Goal: Communication & Community: Answer question/provide support

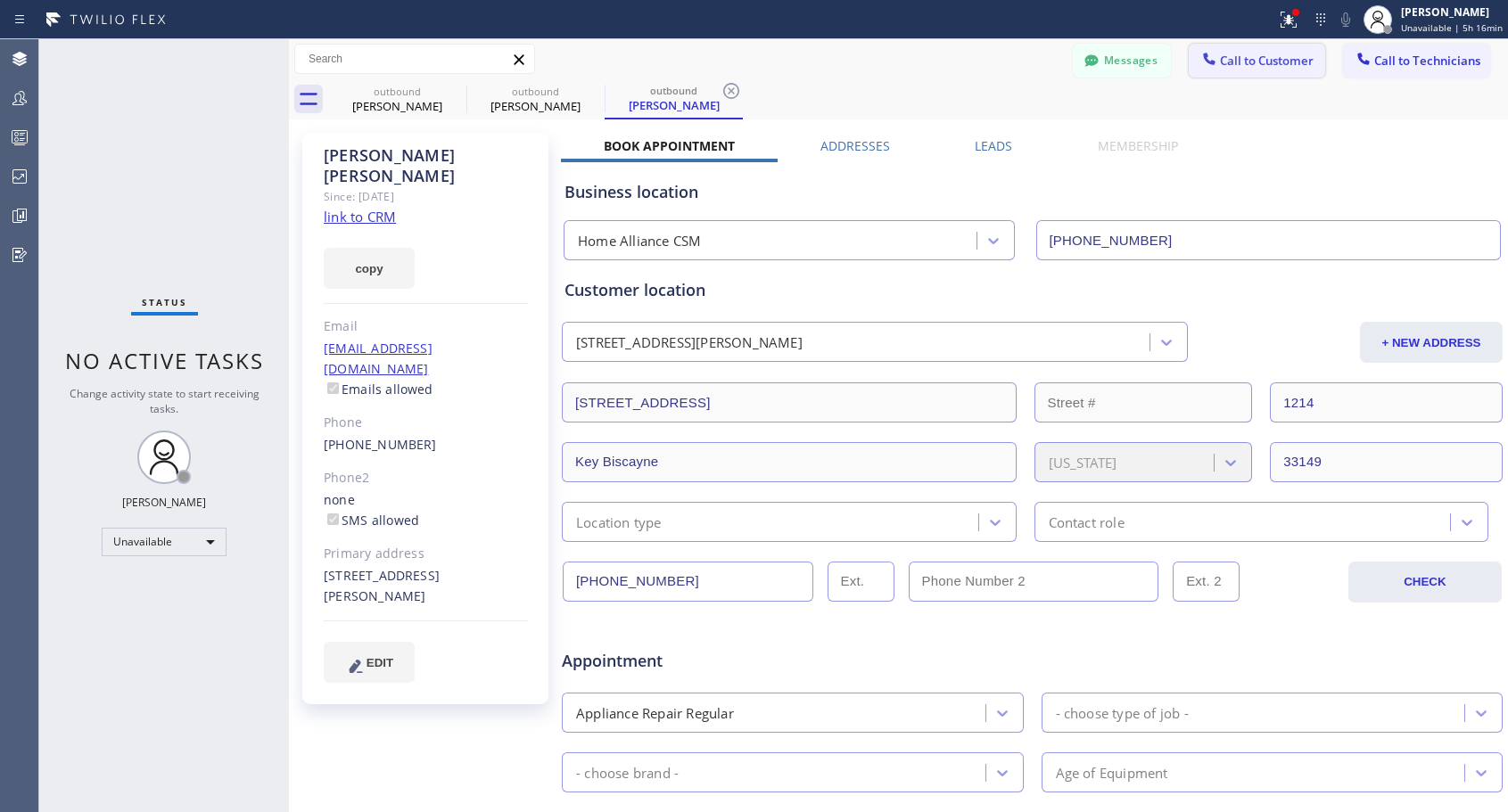
click at [1260, 65] on span "Call to Customer" at bounding box center [1267, 60] width 94 height 16
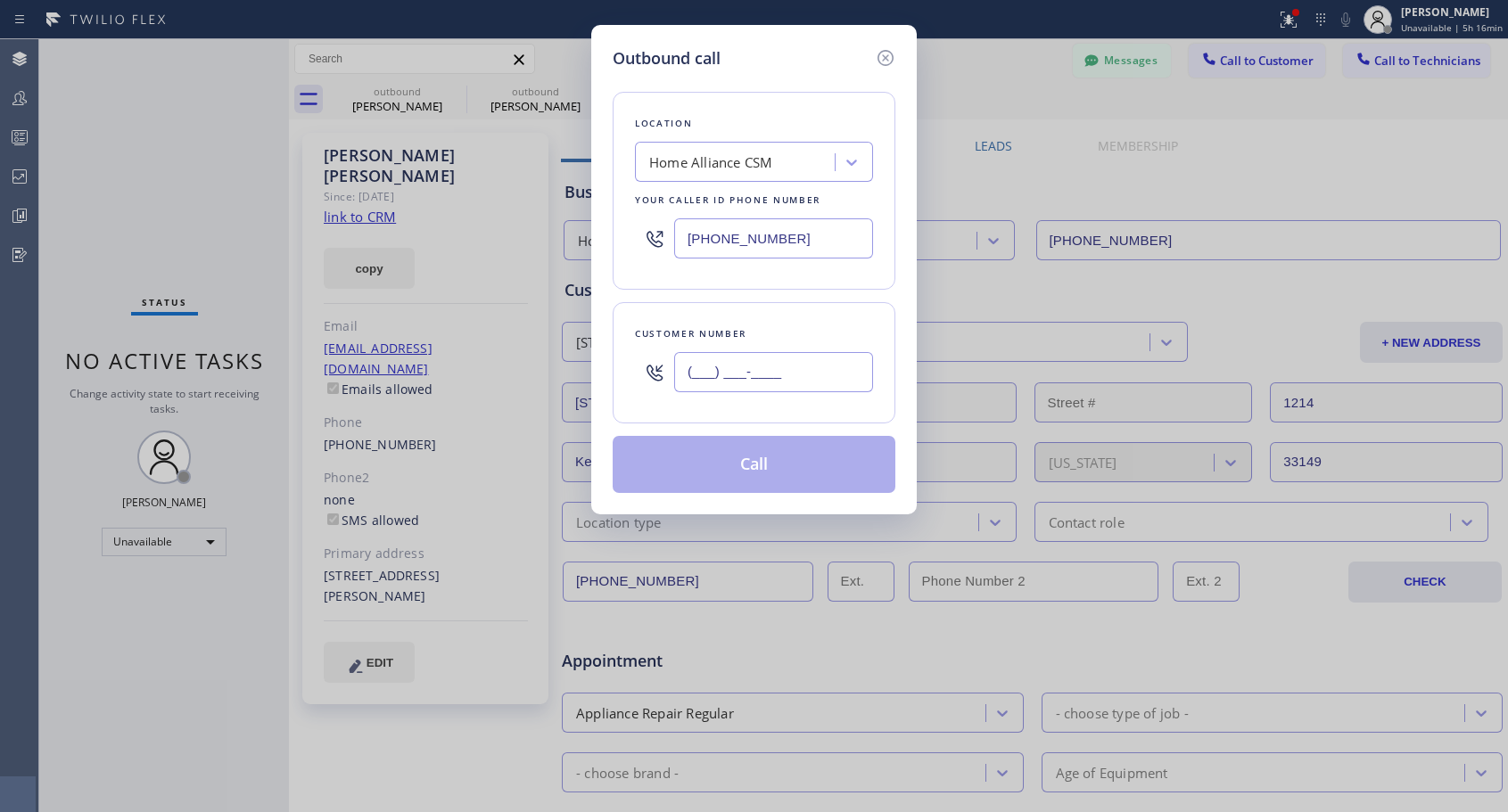
click at [742, 368] on input "(___) ___-____" at bounding box center [773, 372] width 199 height 40
paste input "714) 493-7725"
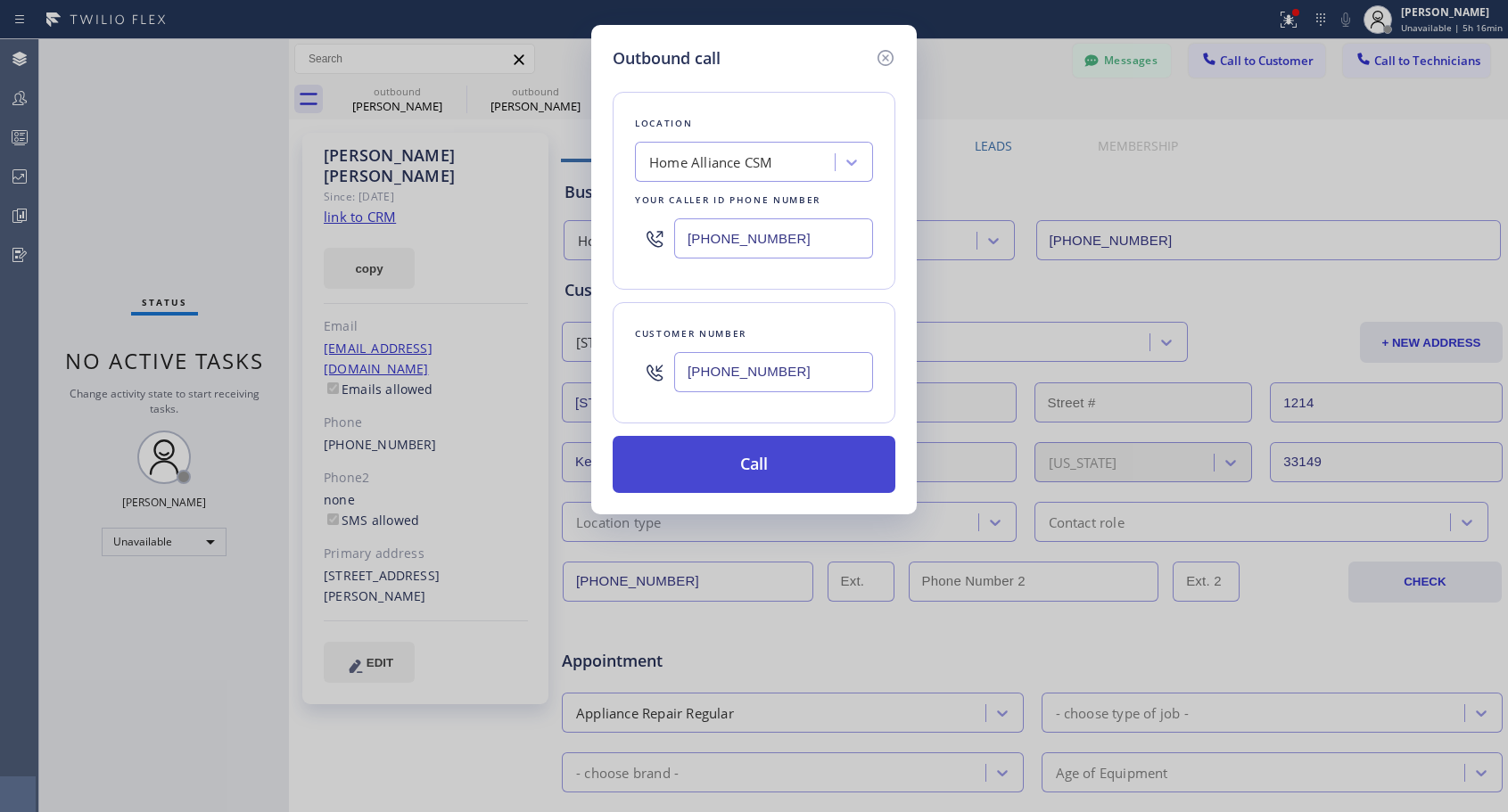
type input "[PHONE_NUMBER]"
click at [754, 469] on button "Call" at bounding box center [754, 464] width 282 height 57
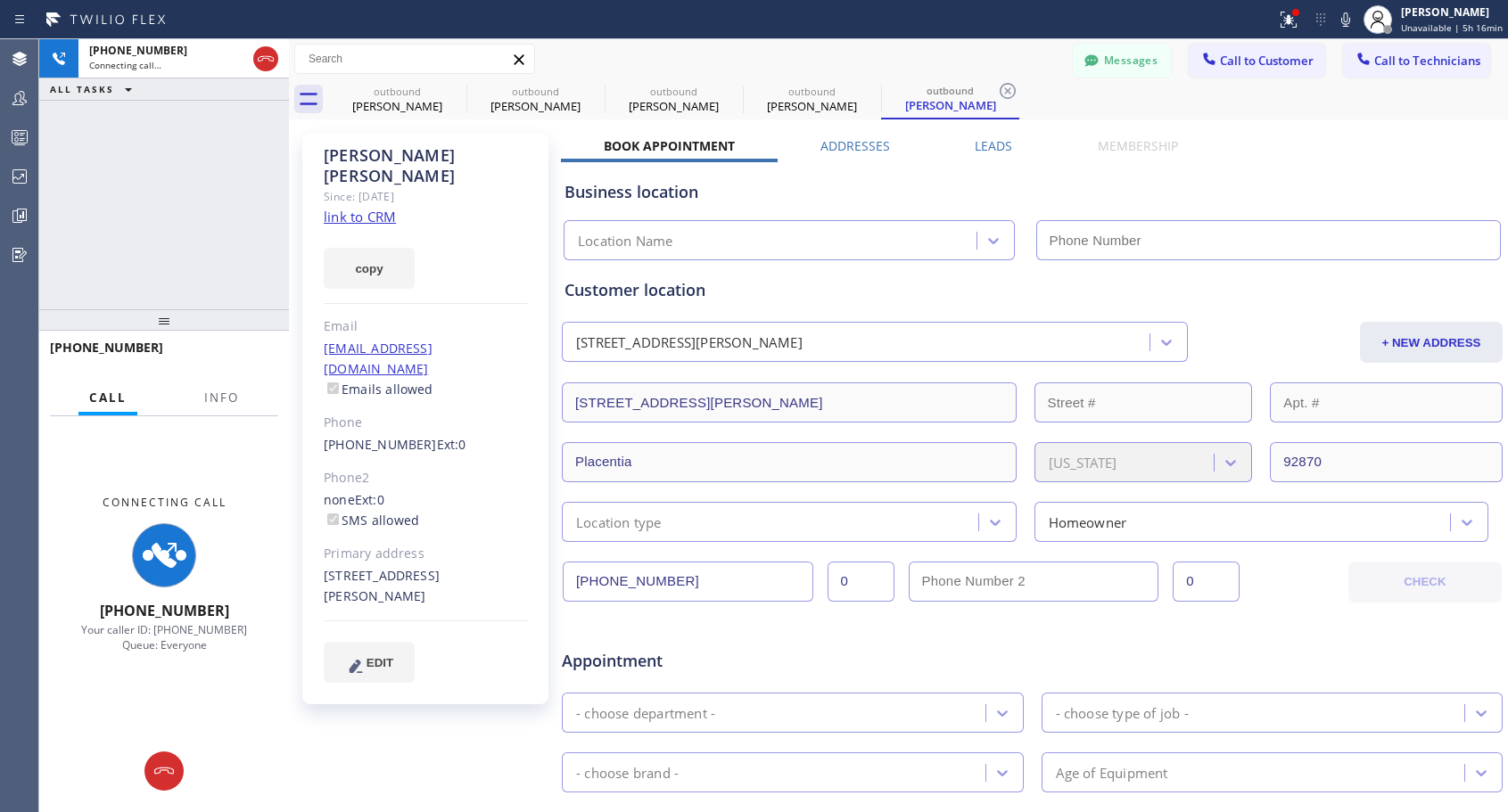
type input "[PHONE_NUMBER]"
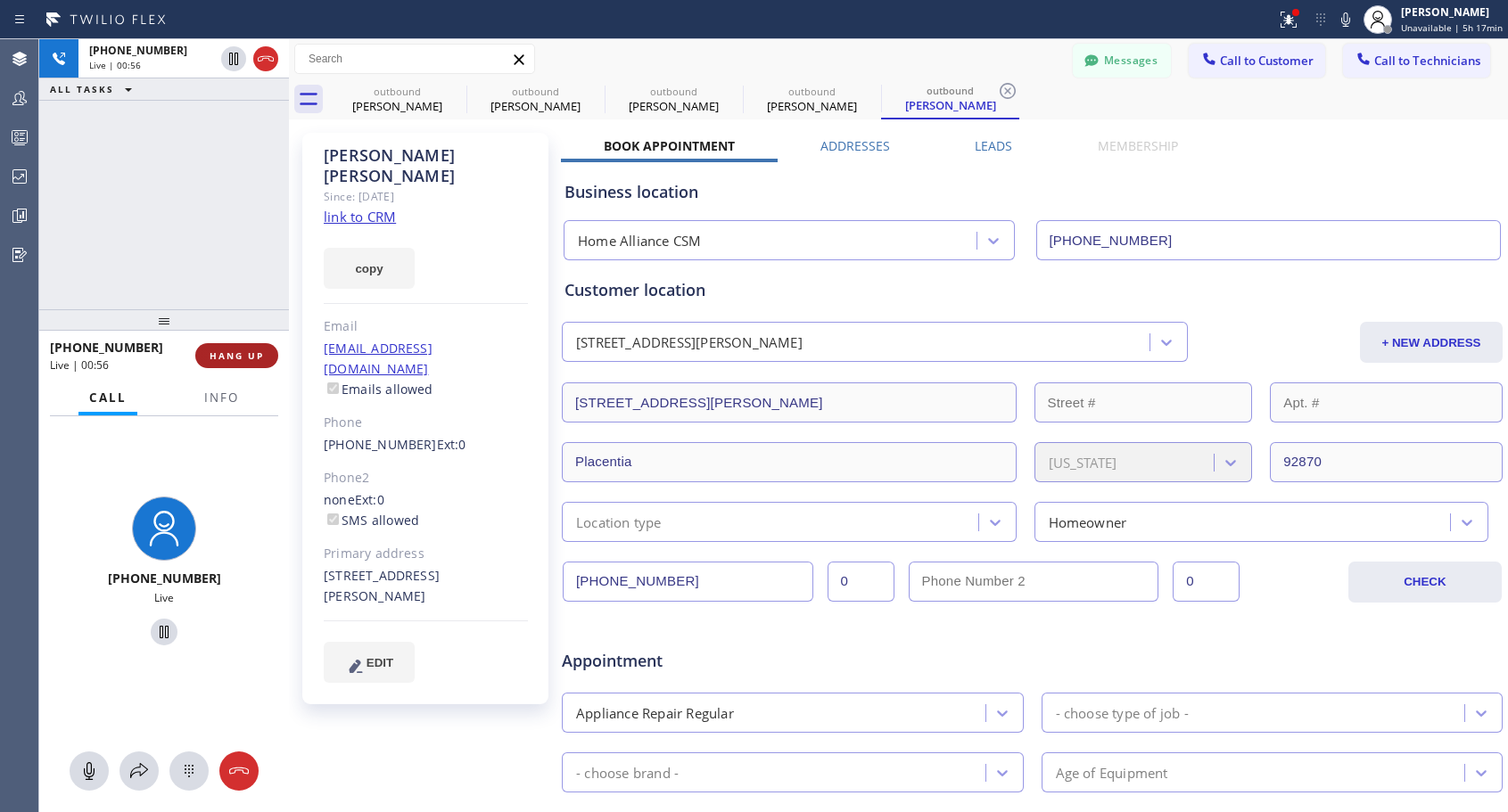
click at [232, 355] on span "HANG UP" at bounding box center [236, 355] width 54 height 13
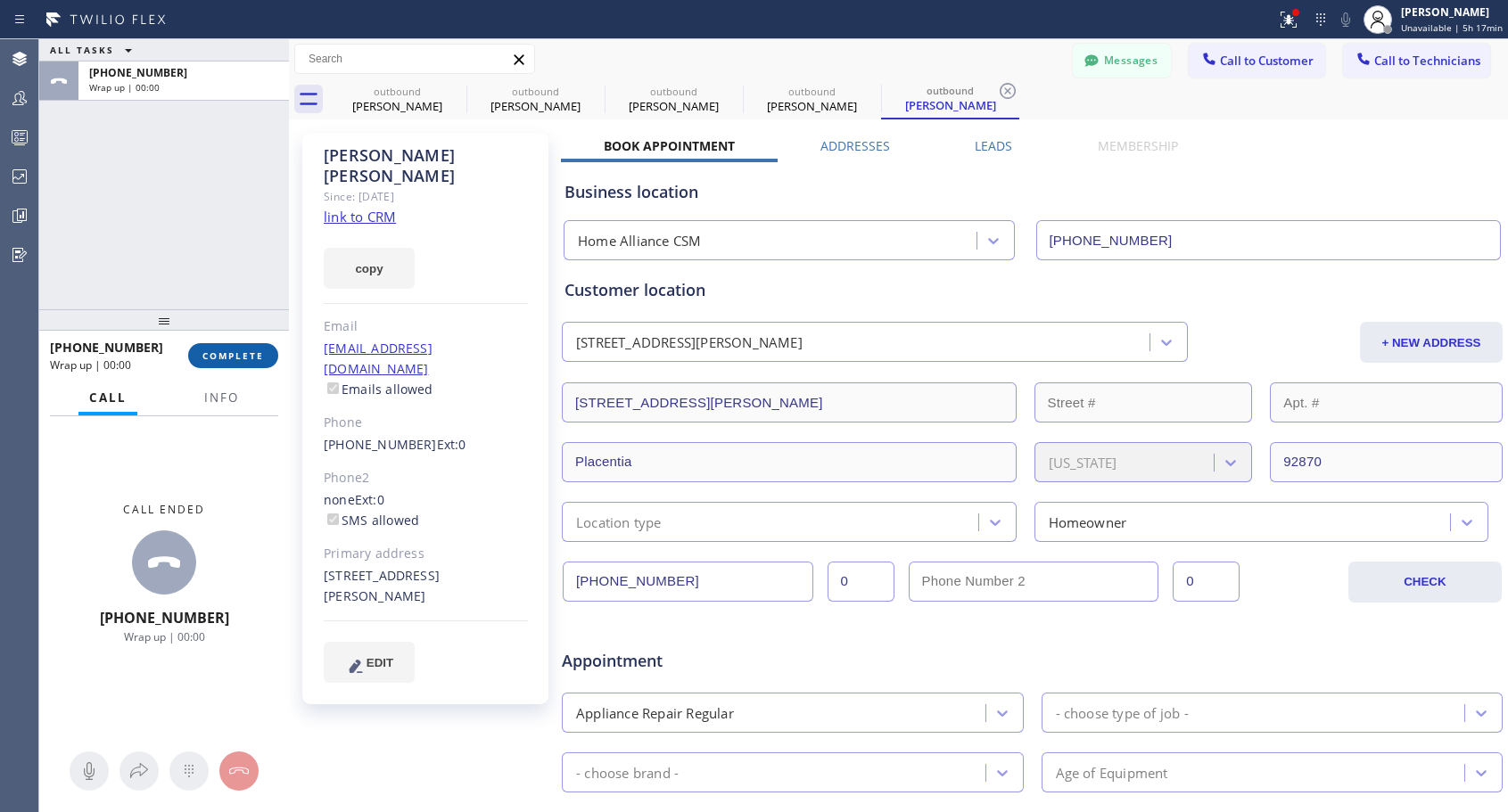
click at [234, 354] on span "COMPLETE" at bounding box center [233, 355] width 61 height 13
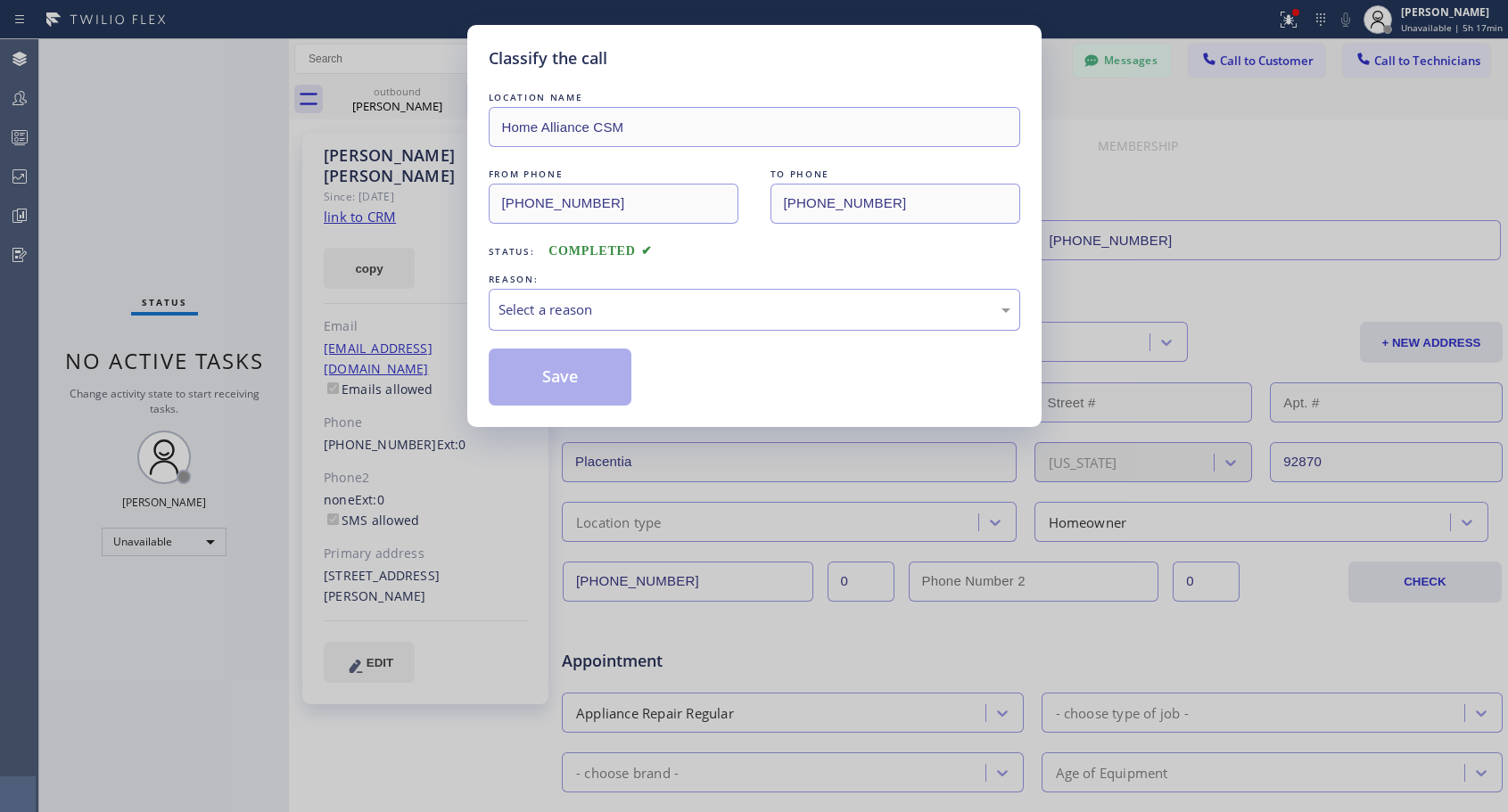
click at [663, 311] on div "Select a reason" at bounding box center [754, 309] width 512 height 21
click at [600, 375] on button "Save" at bounding box center [560, 376] width 143 height 57
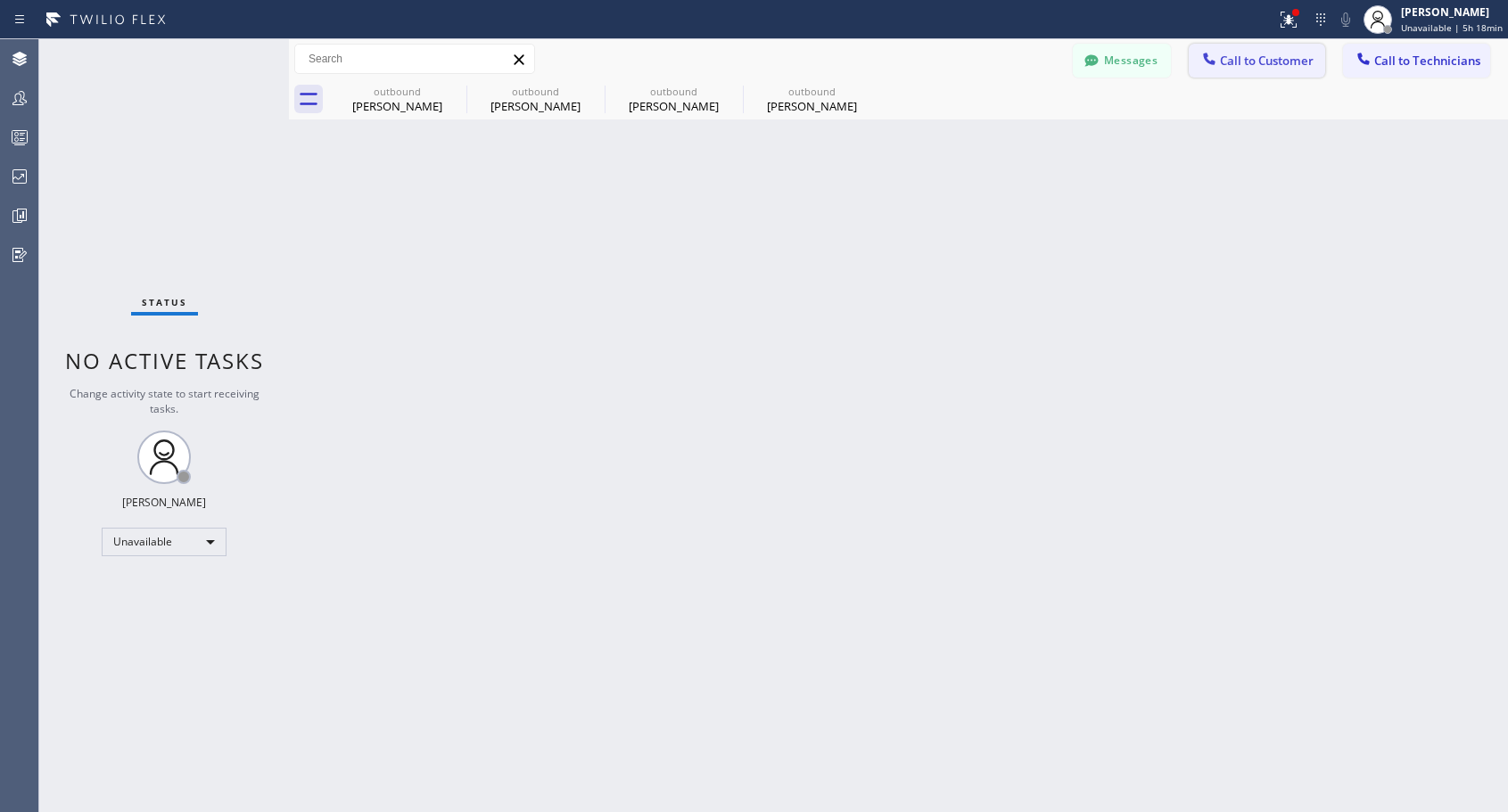
drag, startPoint x: 1267, startPoint y: 57, endPoint x: 1171, endPoint y: 95, distance: 103.2
click at [1267, 58] on span "Call to Customer" at bounding box center [1267, 60] width 94 height 16
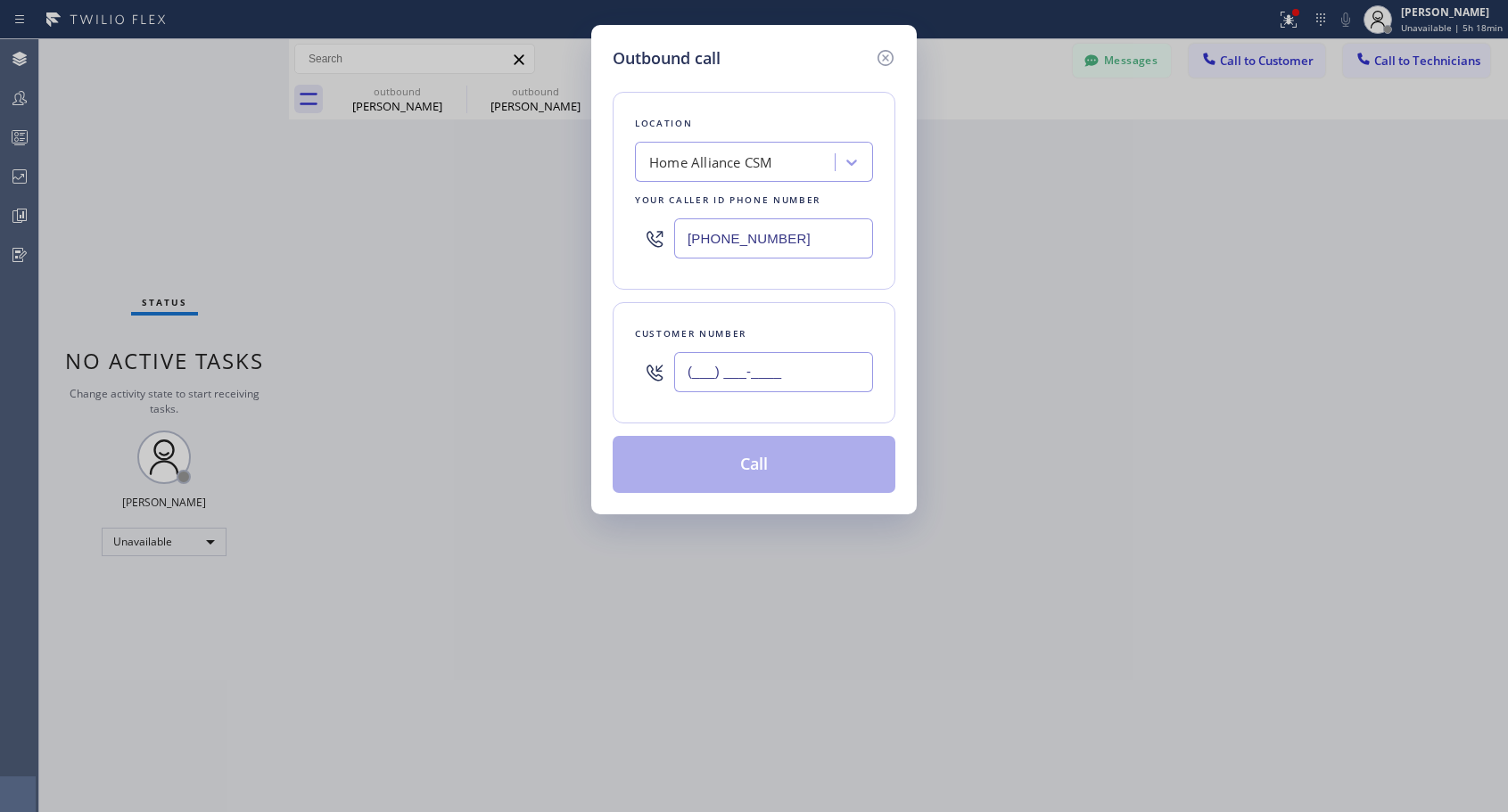
click at [839, 392] on input "(___) ___-____" at bounding box center [773, 372] width 199 height 40
paste input "714) 623-0804"
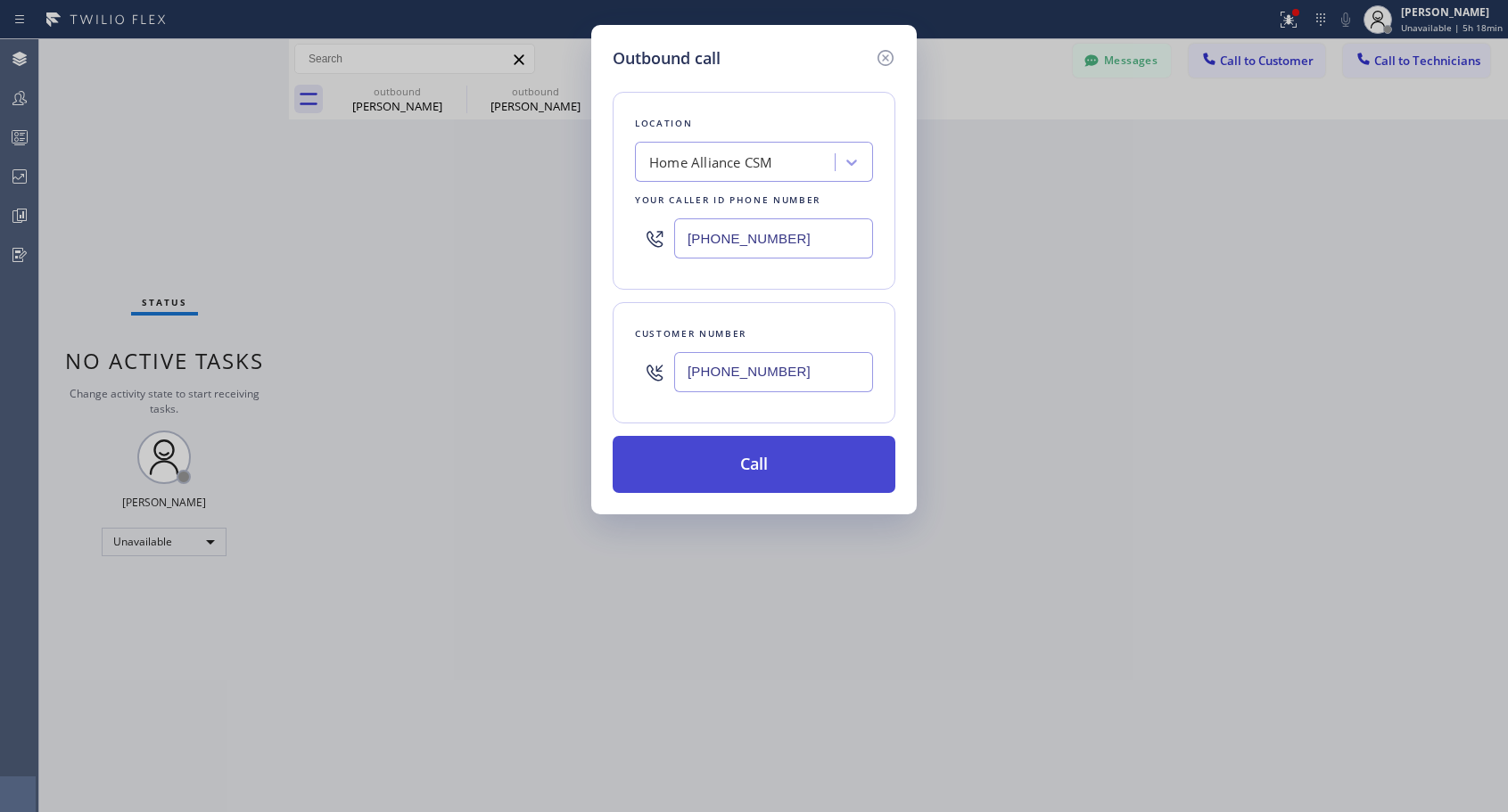
type input "[PHONE_NUMBER]"
click at [763, 466] on button "Call" at bounding box center [754, 464] width 282 height 57
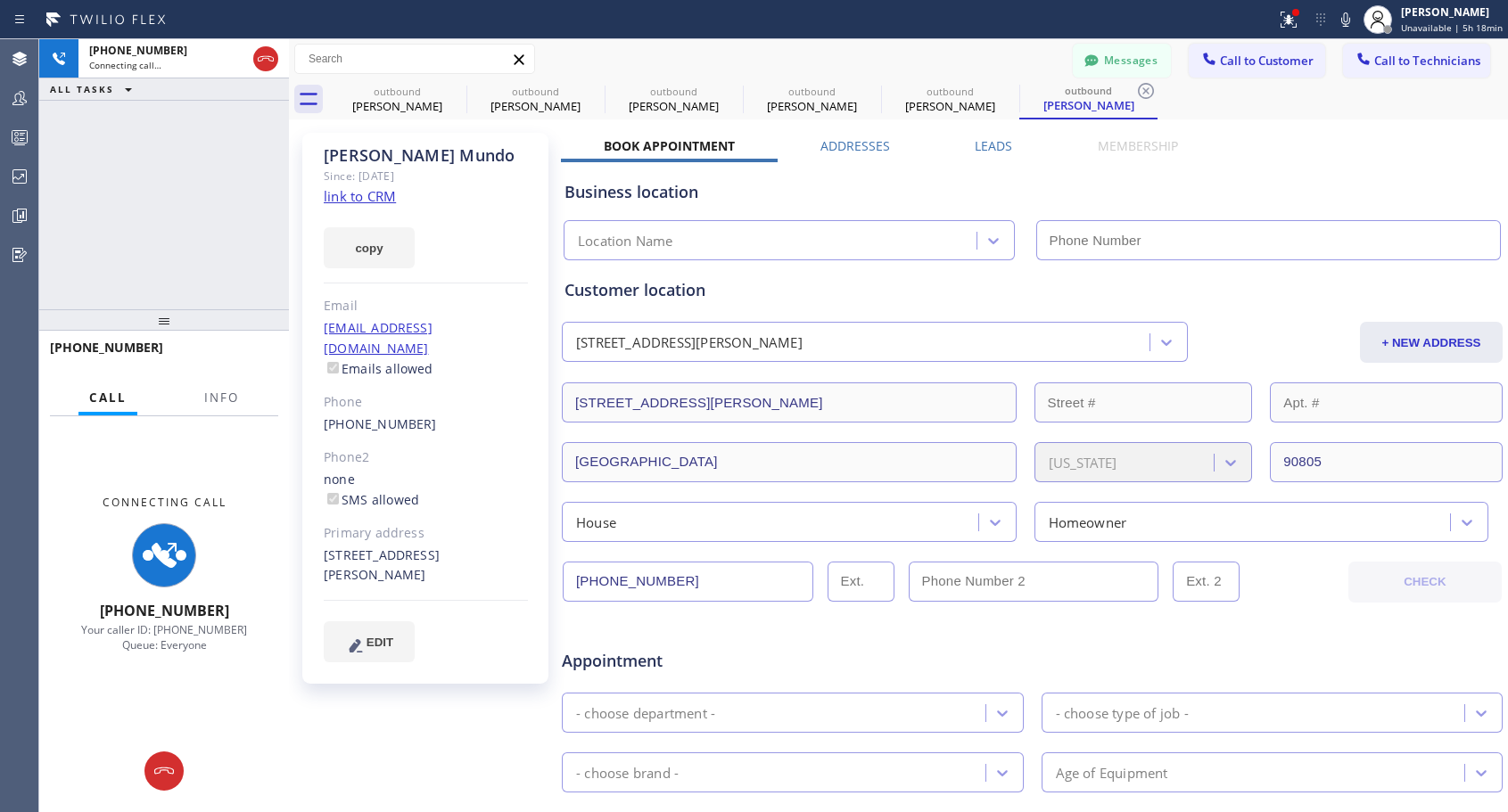
type input "[PHONE_NUMBER]"
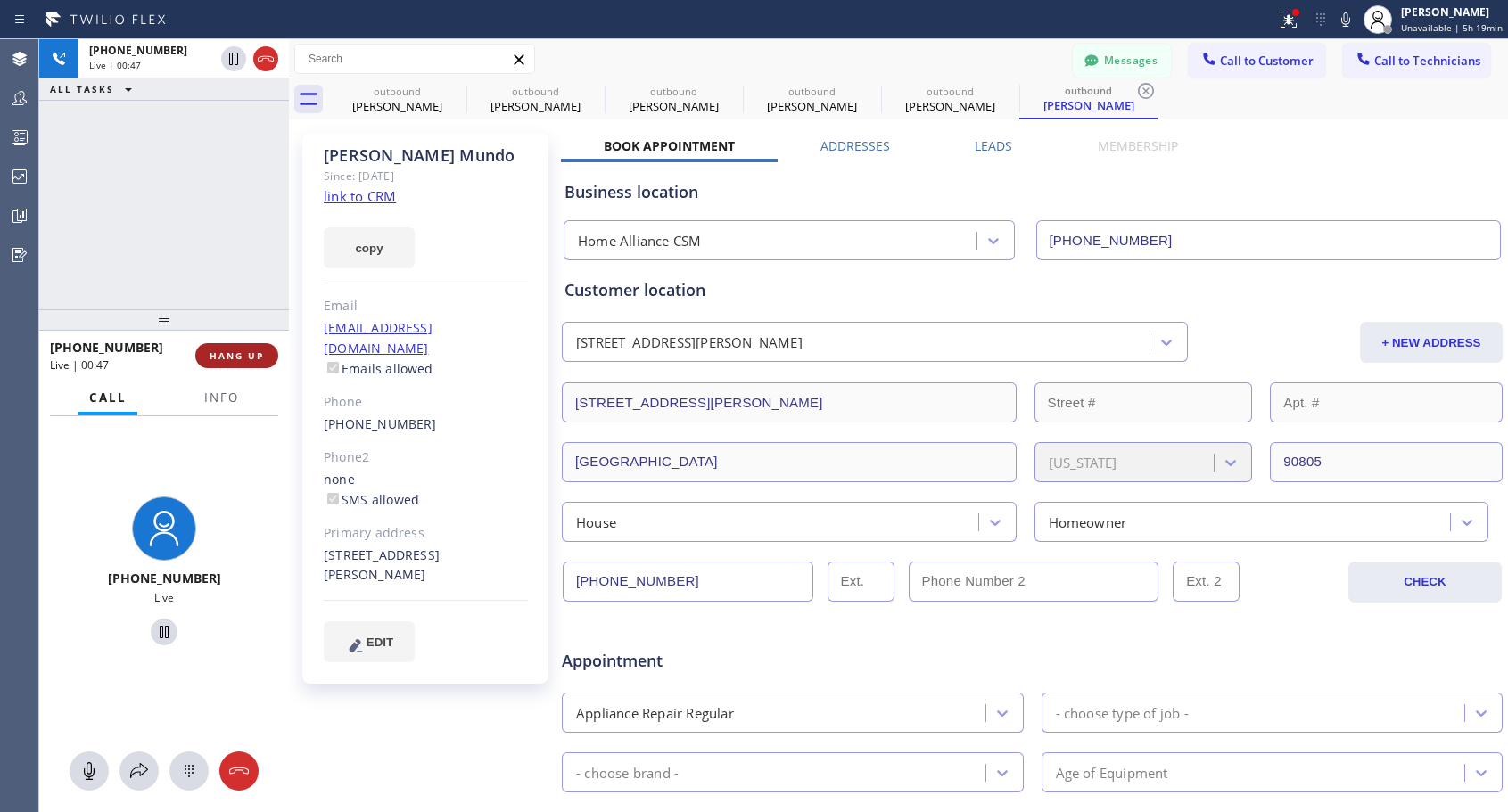
click at [237, 351] on span "HANG UP" at bounding box center [236, 355] width 54 height 13
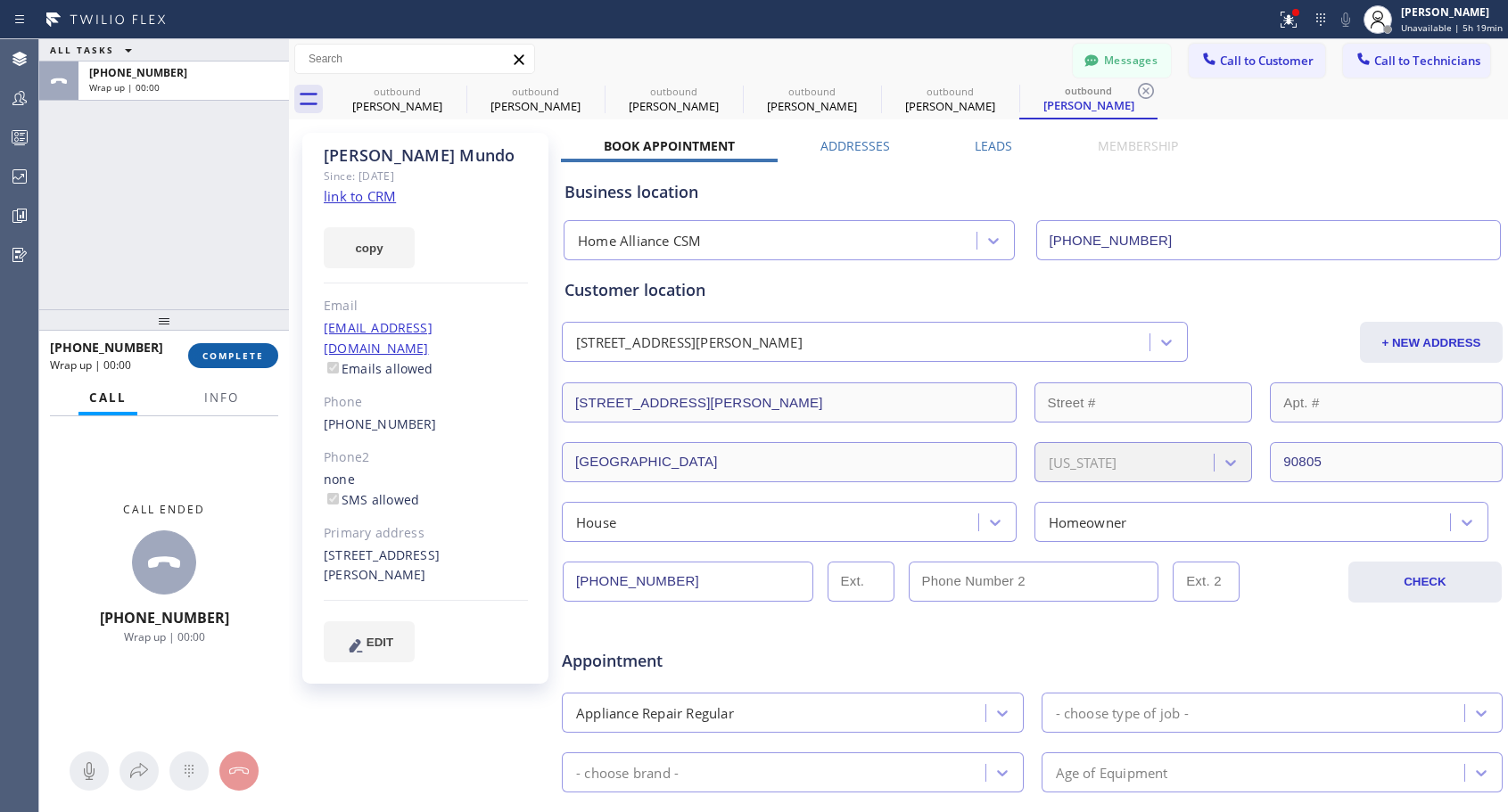
click at [237, 351] on span "COMPLETE" at bounding box center [233, 355] width 61 height 13
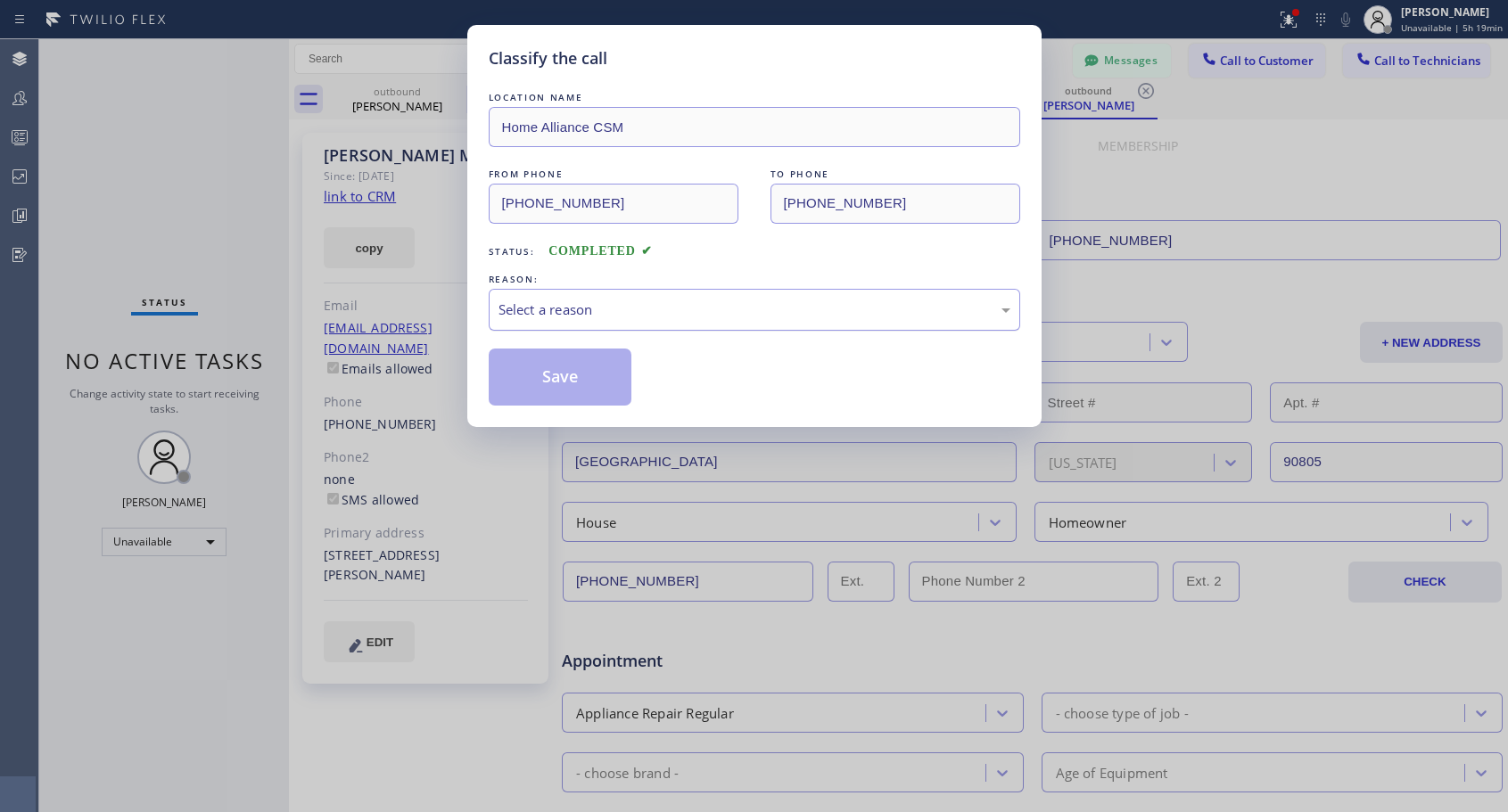
click at [632, 317] on div "Select a reason" at bounding box center [754, 309] width 512 height 21
click at [600, 371] on button "Save" at bounding box center [560, 376] width 143 height 57
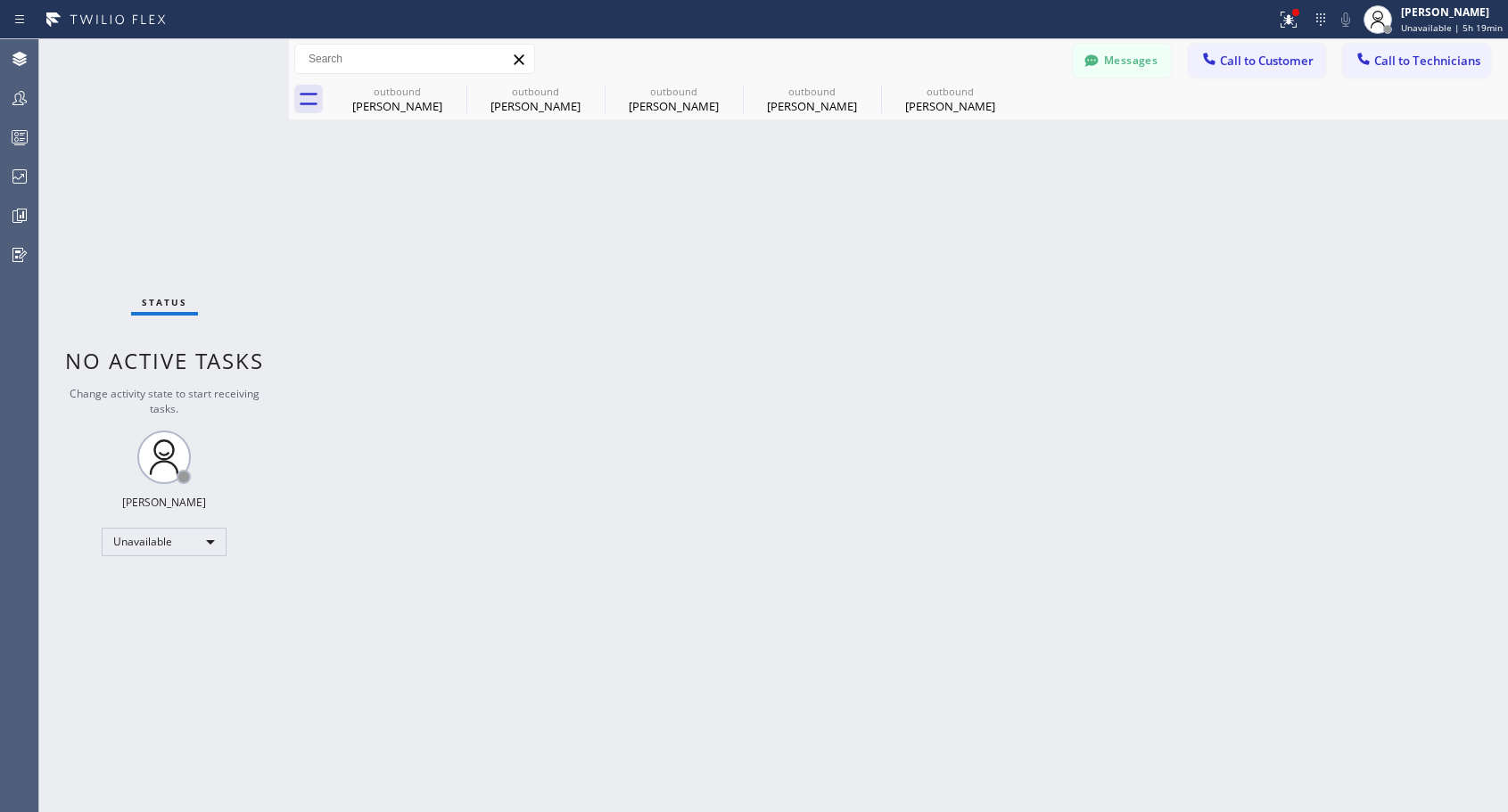
drag, startPoint x: 1263, startPoint y: 62, endPoint x: 949, endPoint y: 235, distance: 358.5
click at [1260, 65] on span "Call to Customer" at bounding box center [1267, 60] width 94 height 16
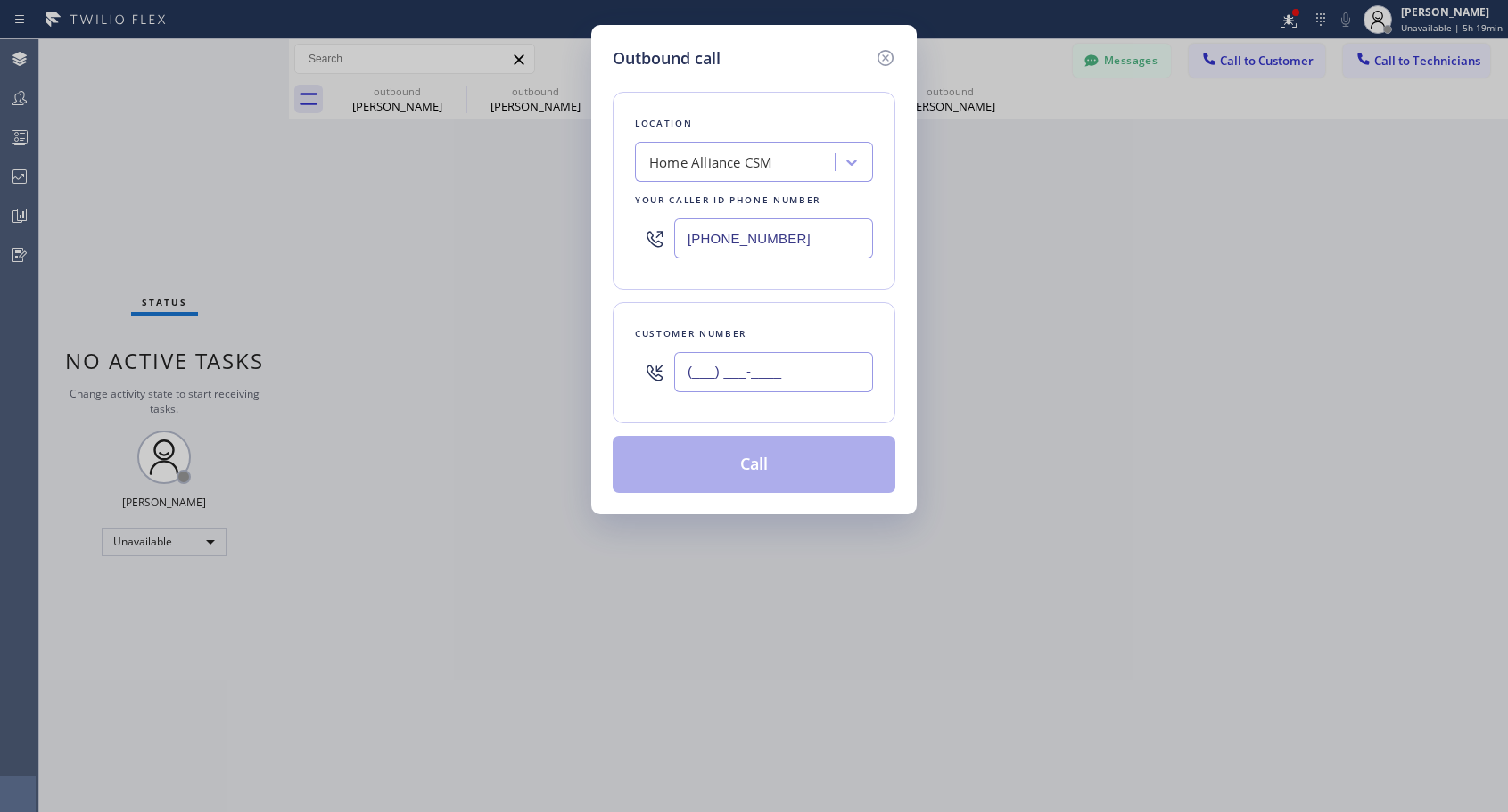
click at [772, 390] on input "(___) ___-____" at bounding box center [773, 372] width 199 height 40
paste input "760) 310-2507"
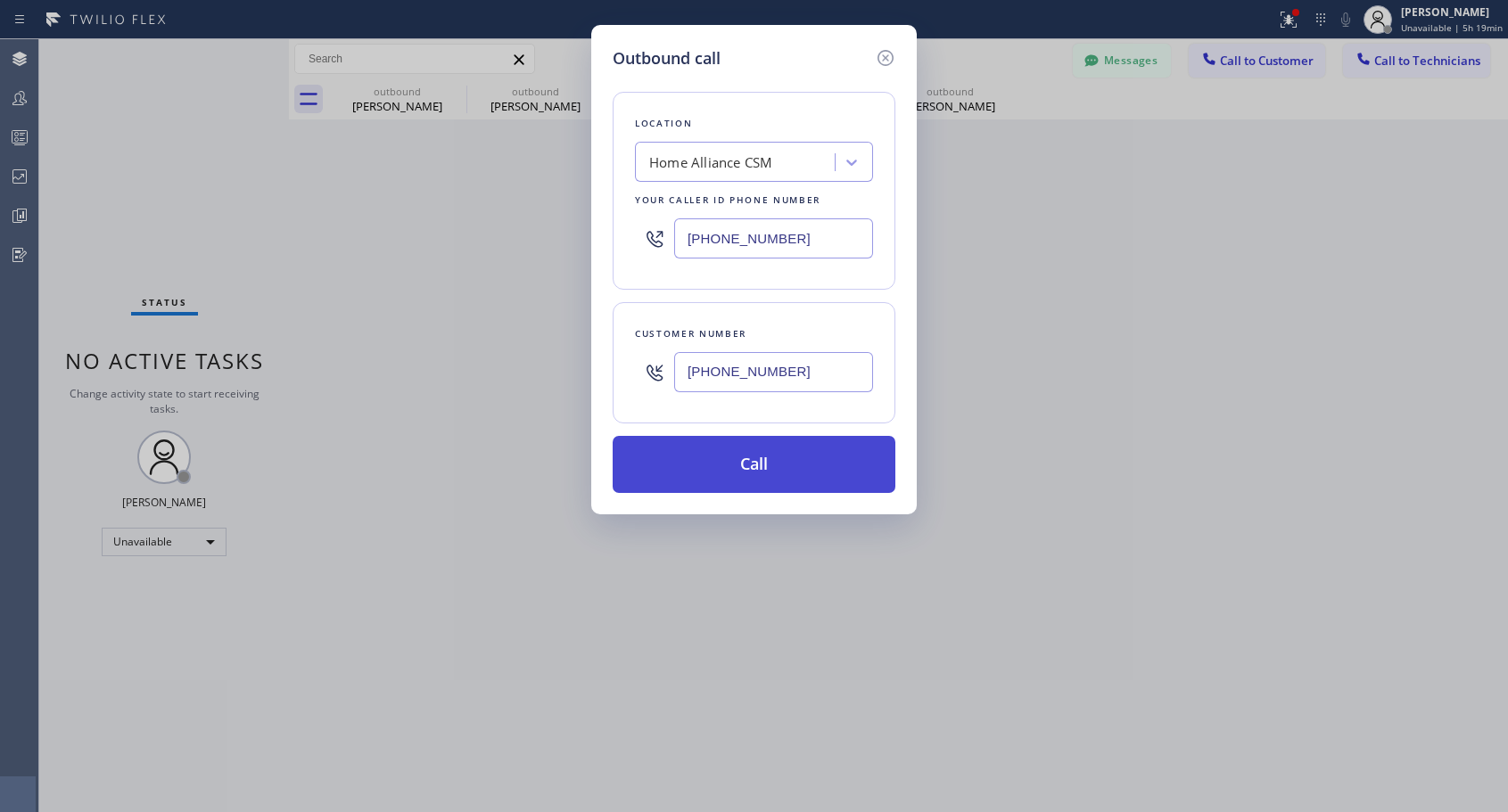
type input "[PHONE_NUMBER]"
click at [766, 463] on button "Call" at bounding box center [754, 464] width 282 height 57
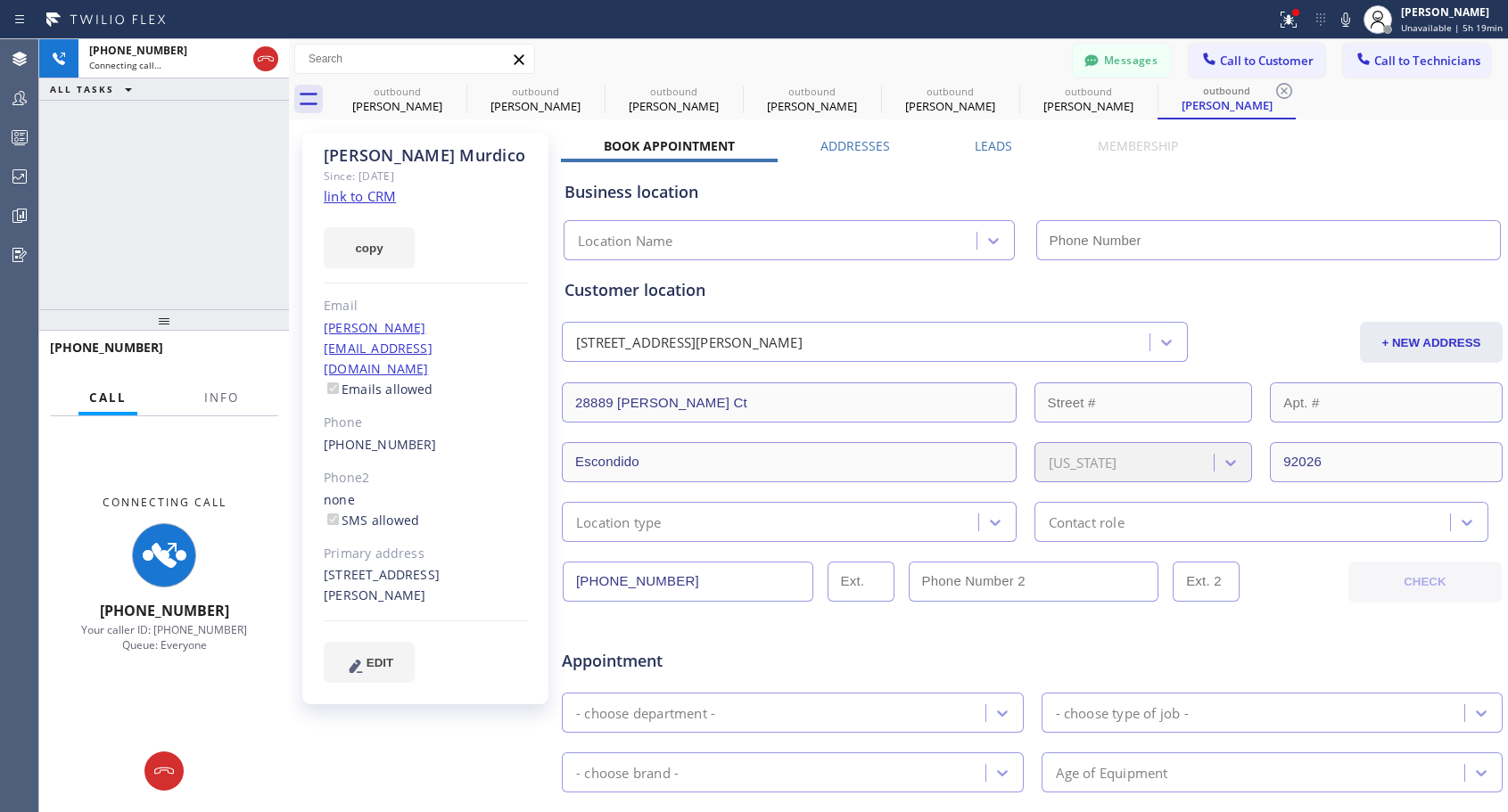
type input "[PHONE_NUMBER]"
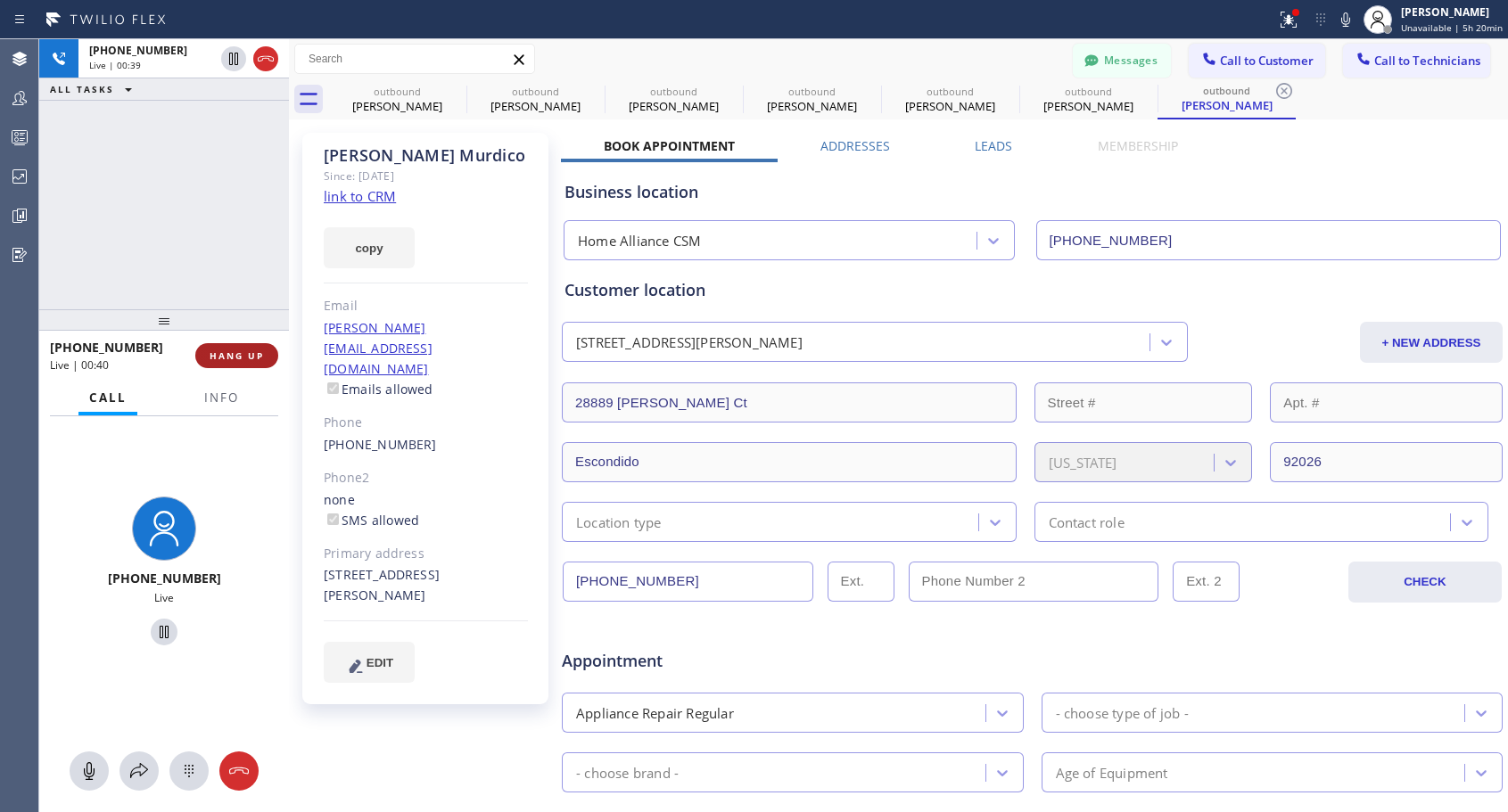
click at [239, 348] on button "HANG UP" at bounding box center [236, 355] width 83 height 25
click at [242, 340] on div "[PHONE_NUMBER] Live | 00:40 HANG UP" at bounding box center [163, 355] width 228 height 46
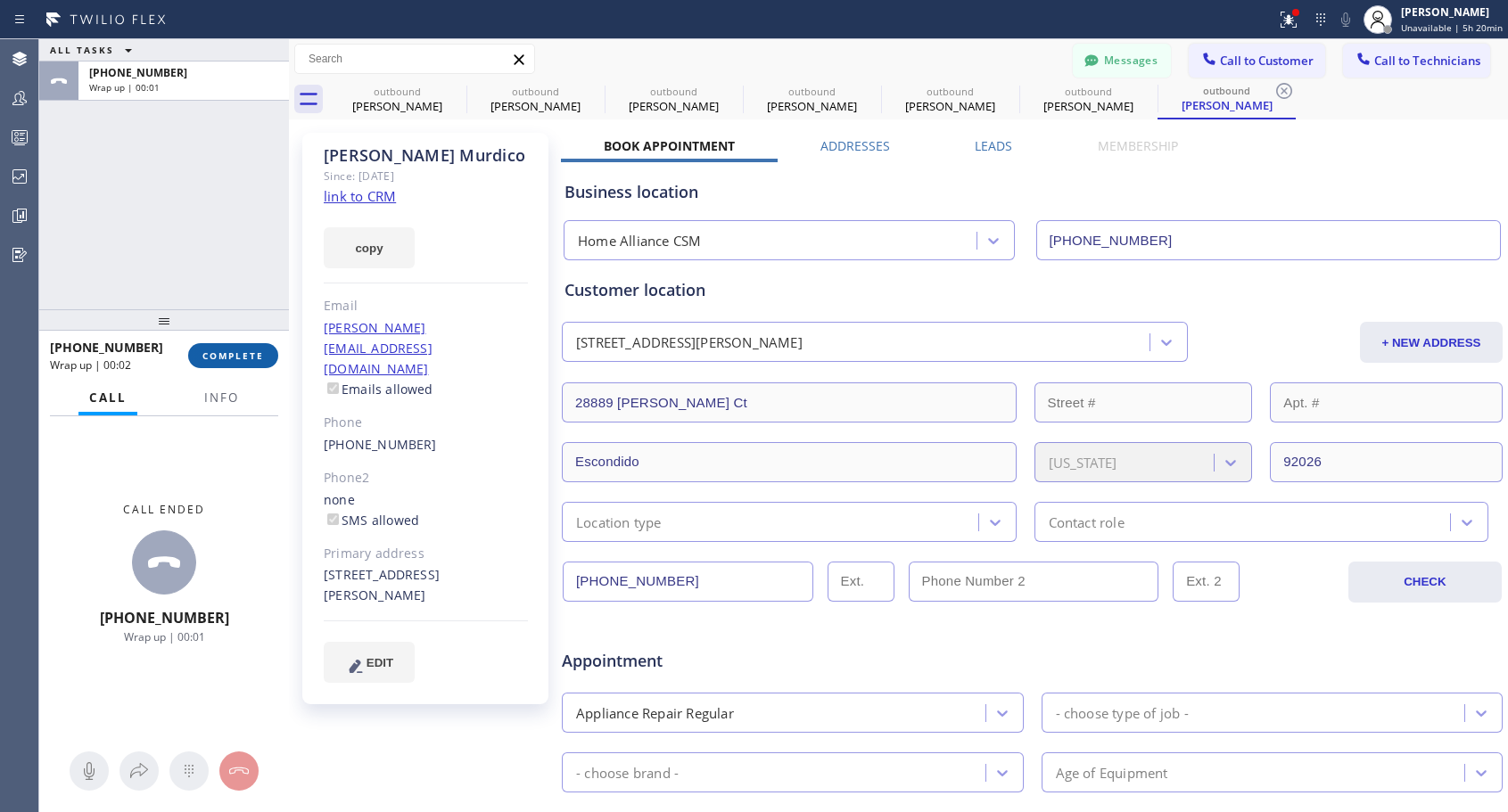
click at [254, 353] on span "COMPLETE" at bounding box center [233, 355] width 61 height 13
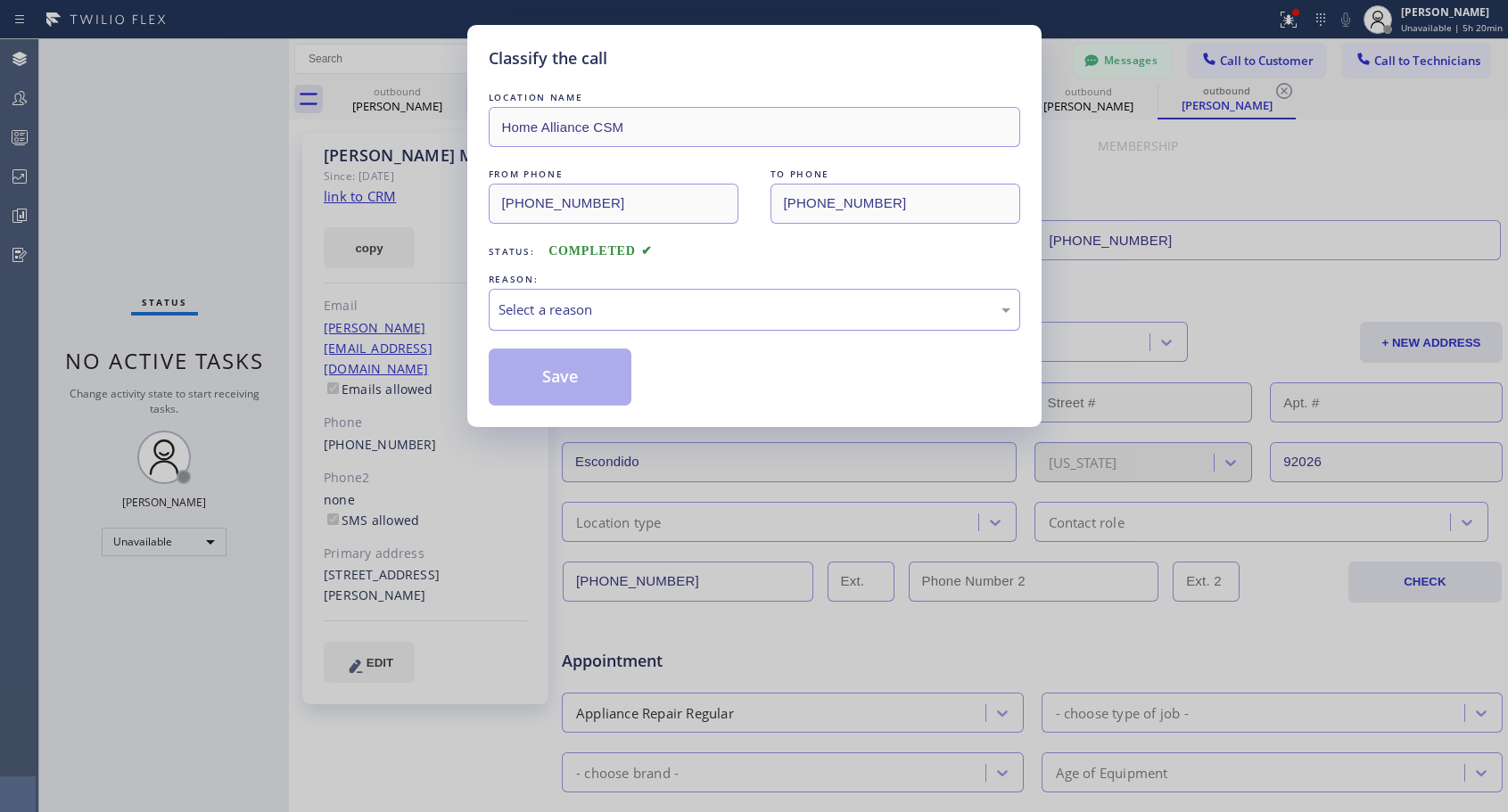
click at [558, 292] on div "REASON: Select a reason" at bounding box center [754, 300] width 532 height 60
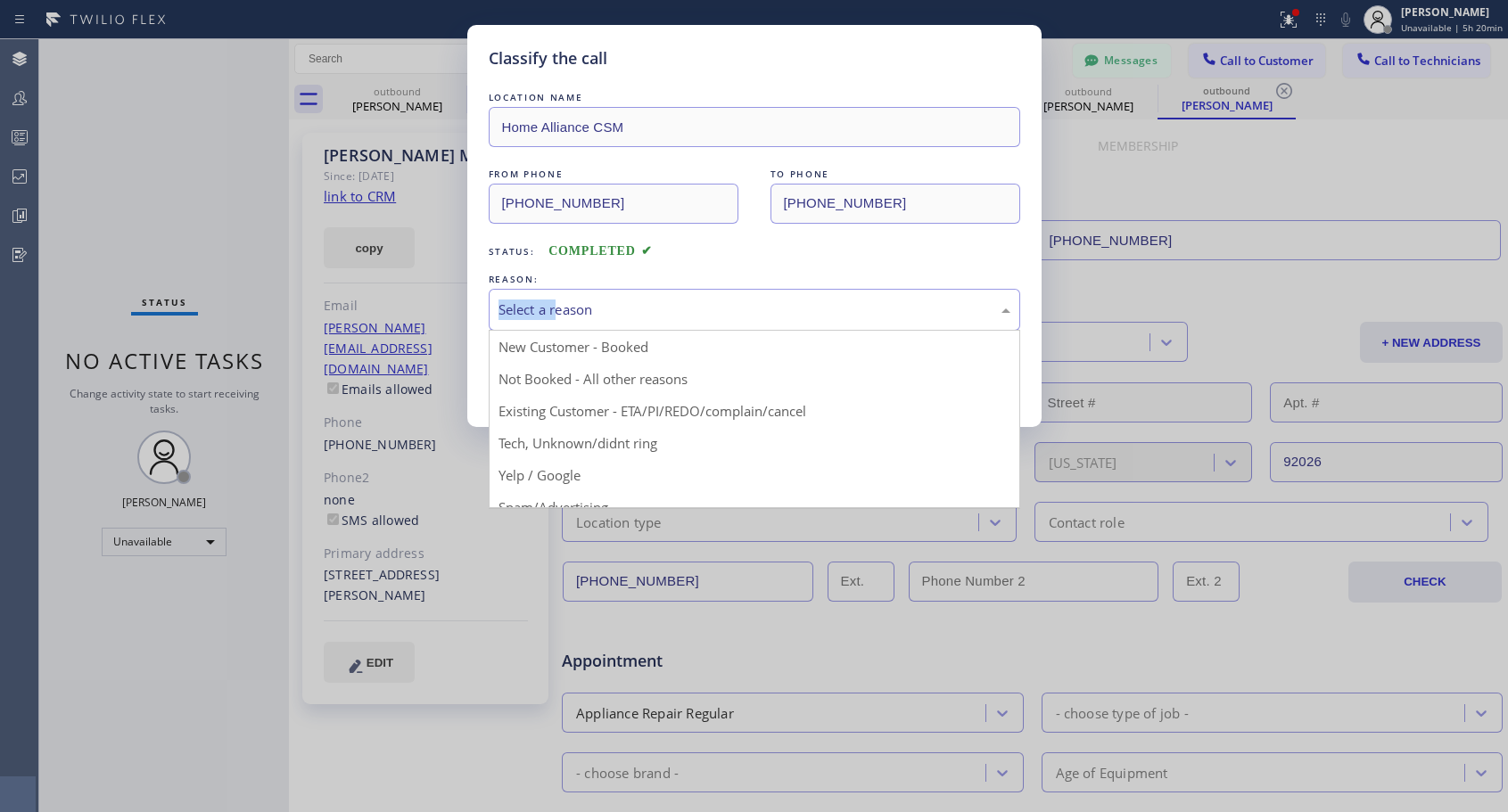
click at [569, 300] on div "Select a reason" at bounding box center [754, 309] width 512 height 21
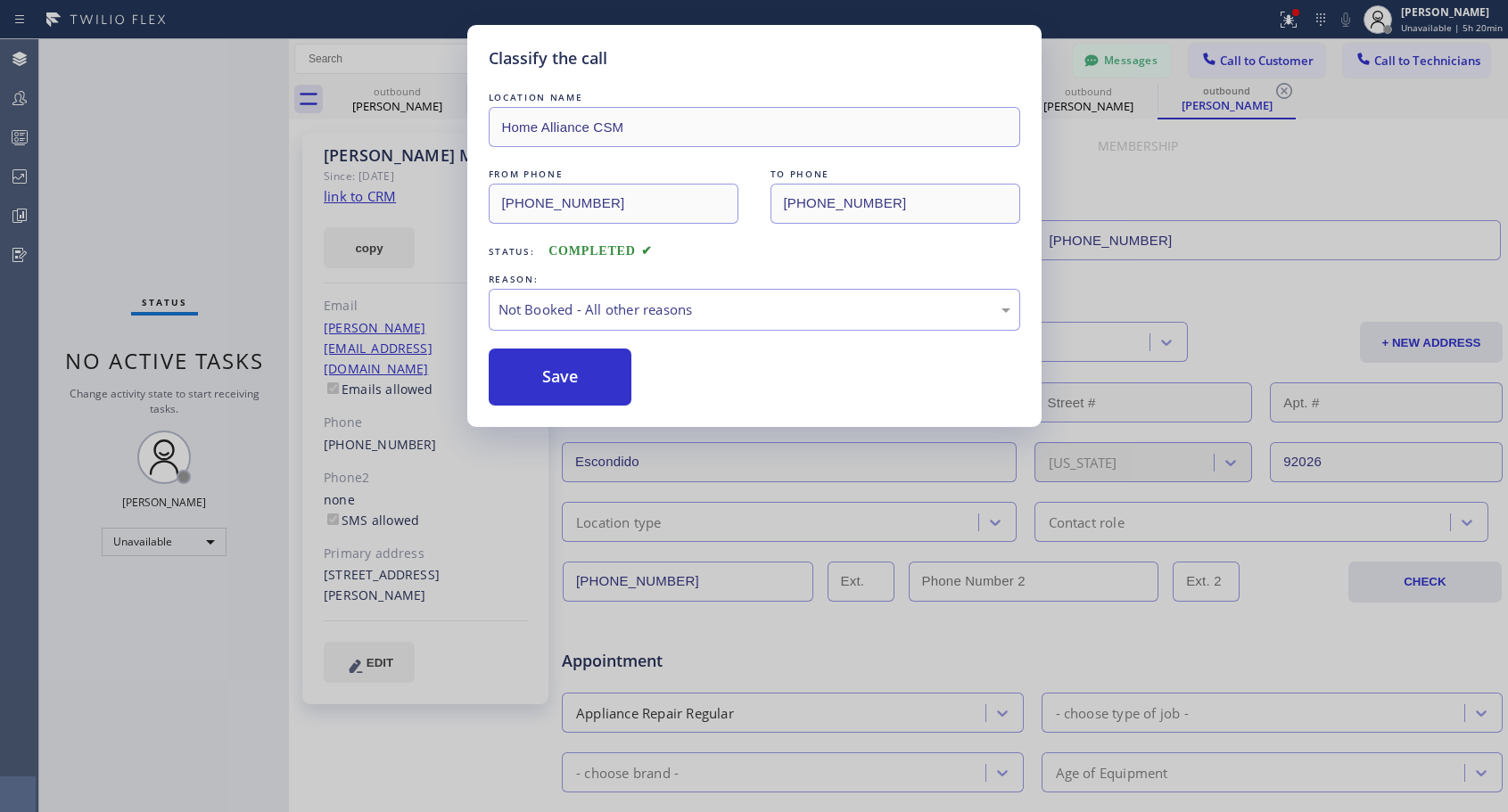
click at [541, 373] on button "Save" at bounding box center [560, 376] width 143 height 57
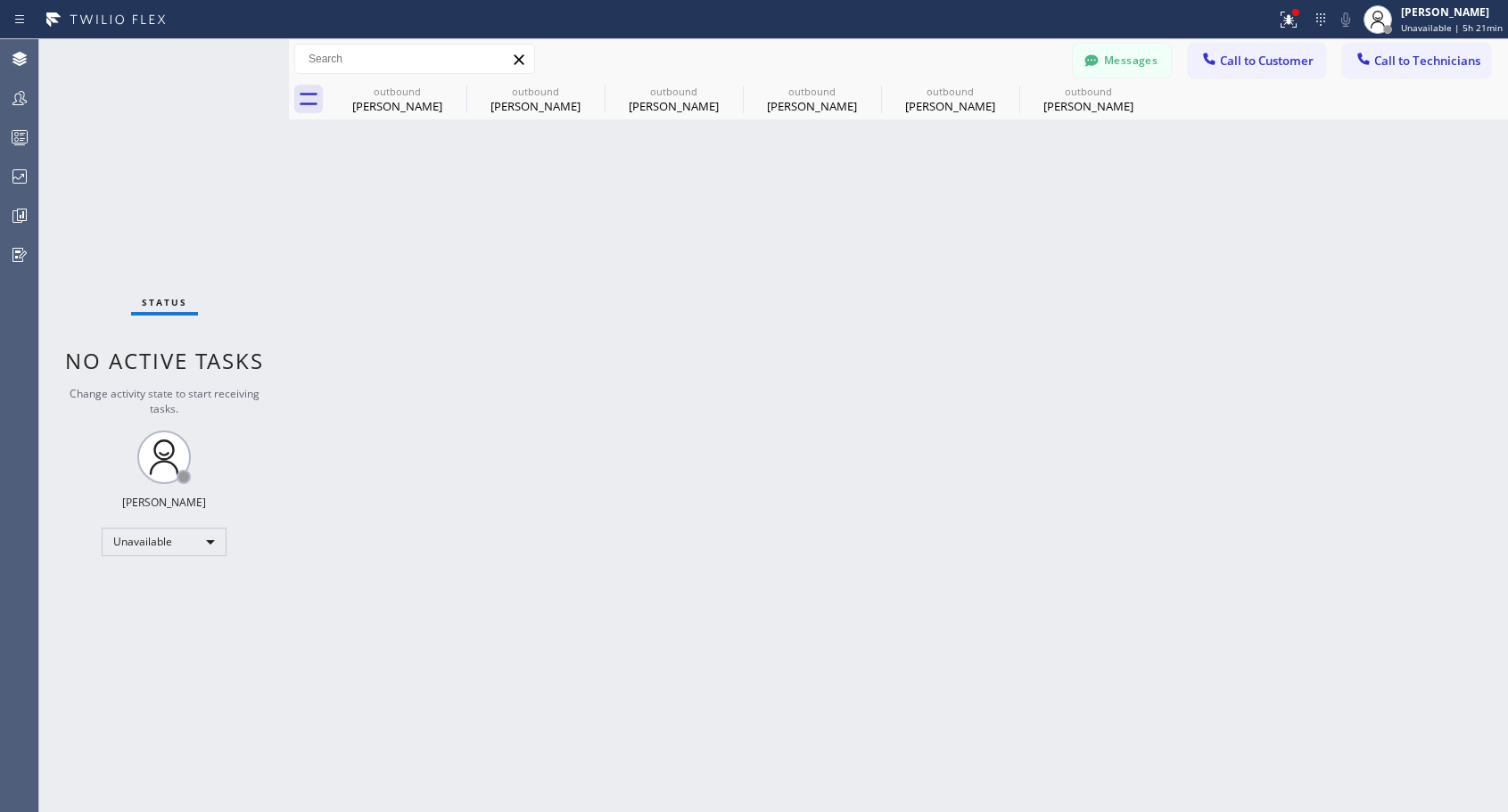
click at [1226, 71] on button "Call to Customer" at bounding box center [1256, 60] width 136 height 34
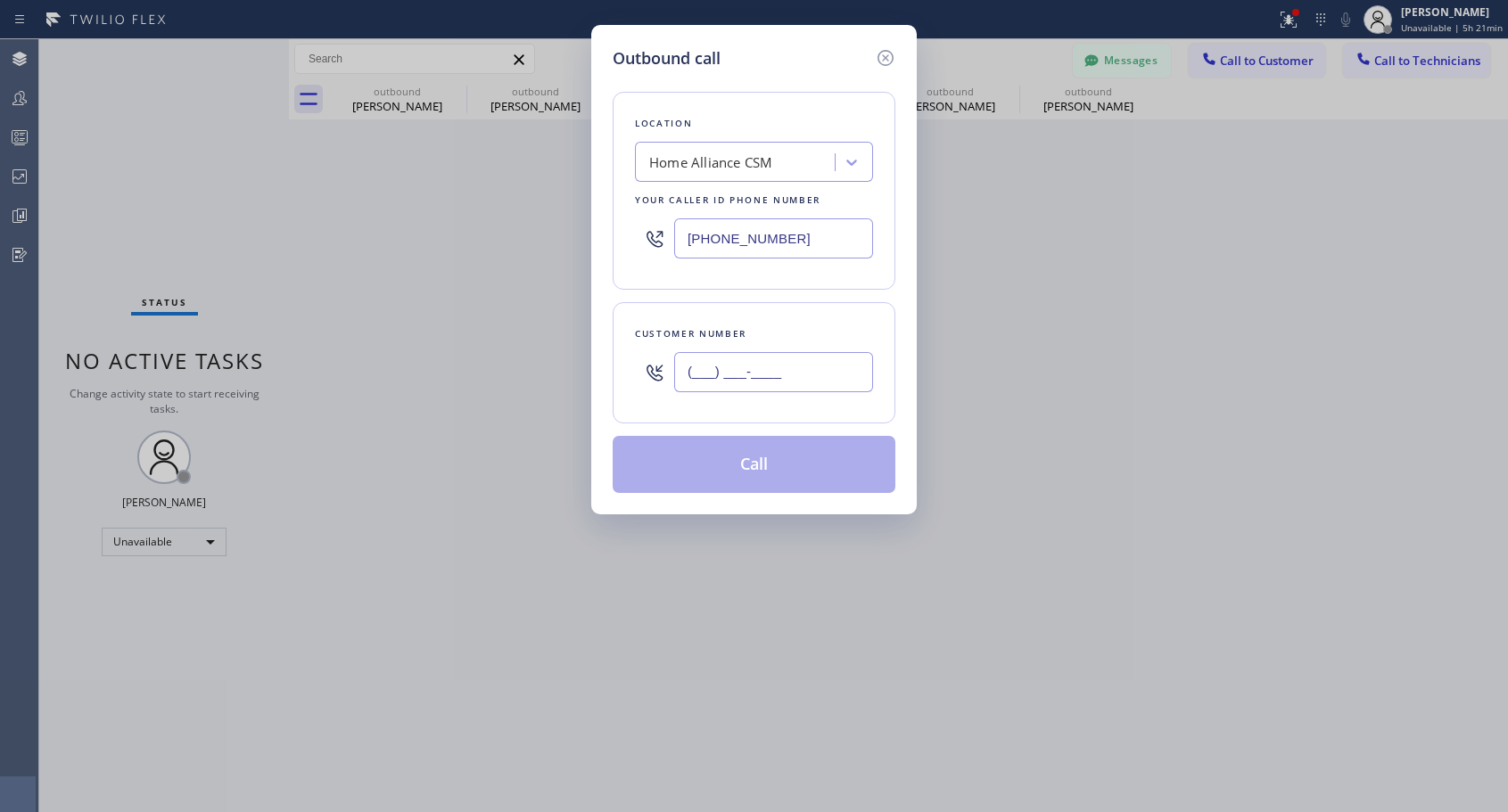
click at [765, 359] on input "(___) ___-____" at bounding box center [773, 372] width 199 height 40
paste input "716) 957-6323"
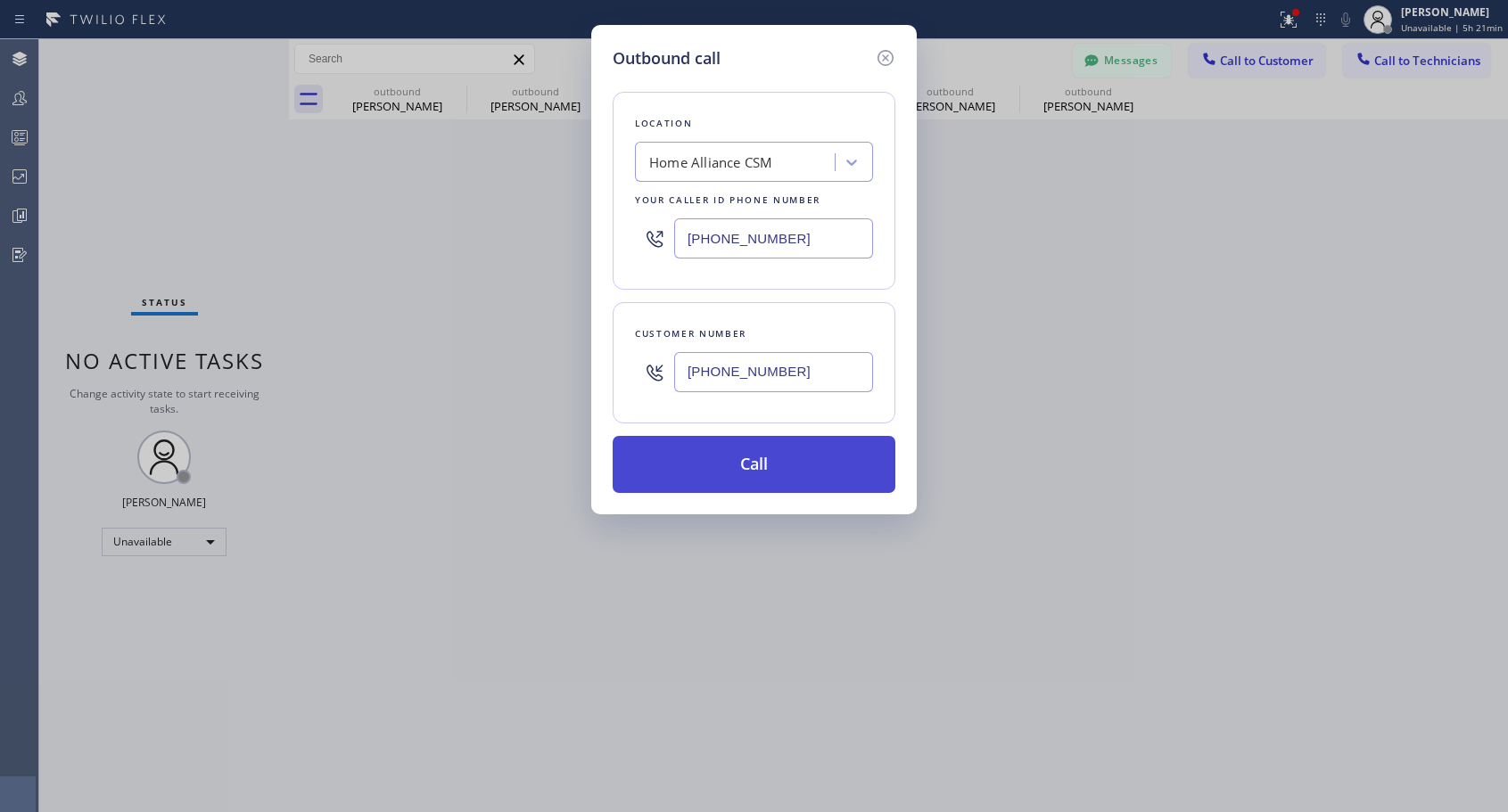
type input "[PHONE_NUMBER]"
click at [726, 463] on button "Call" at bounding box center [754, 464] width 282 height 57
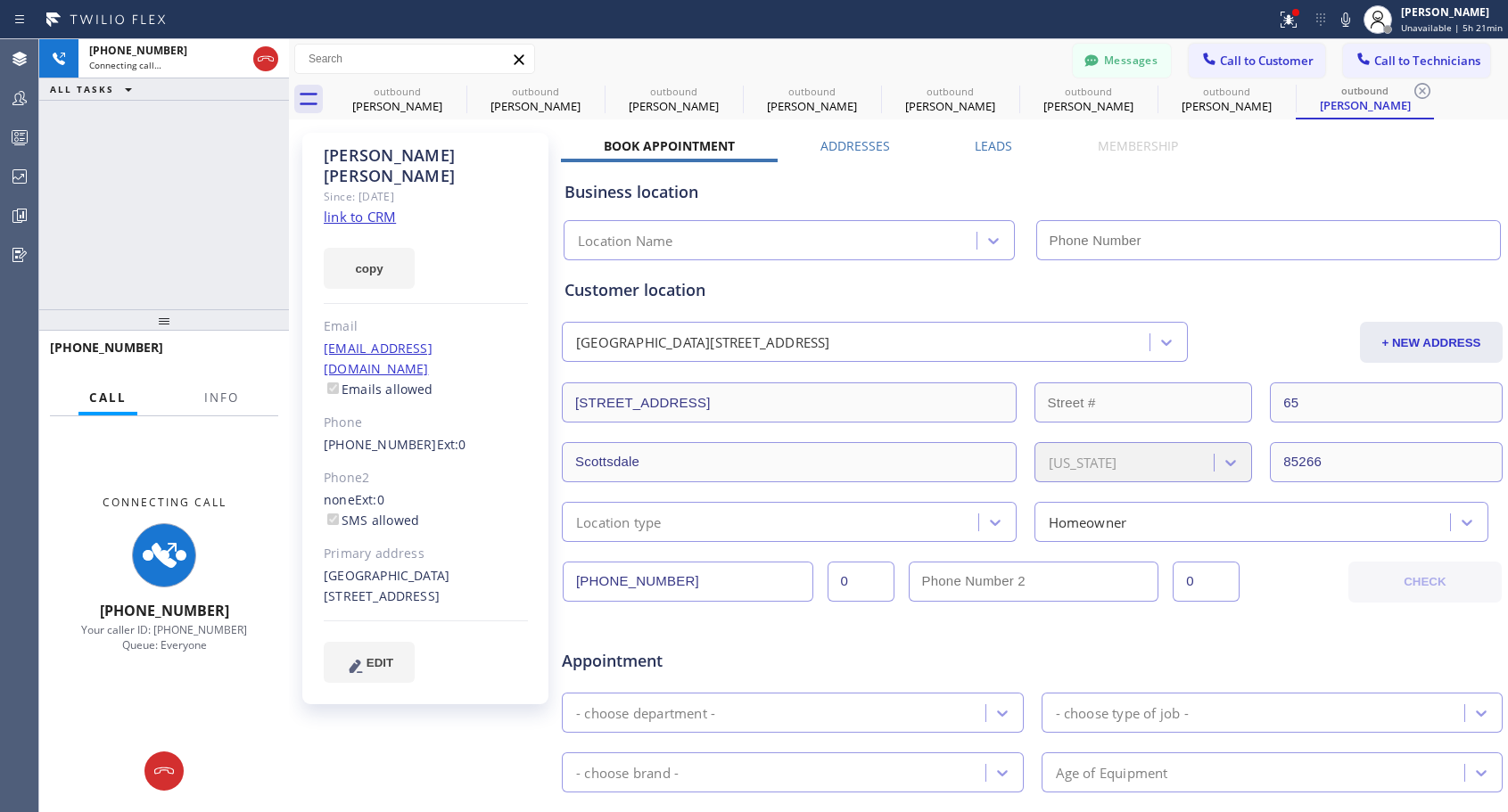
type input "[PHONE_NUMBER]"
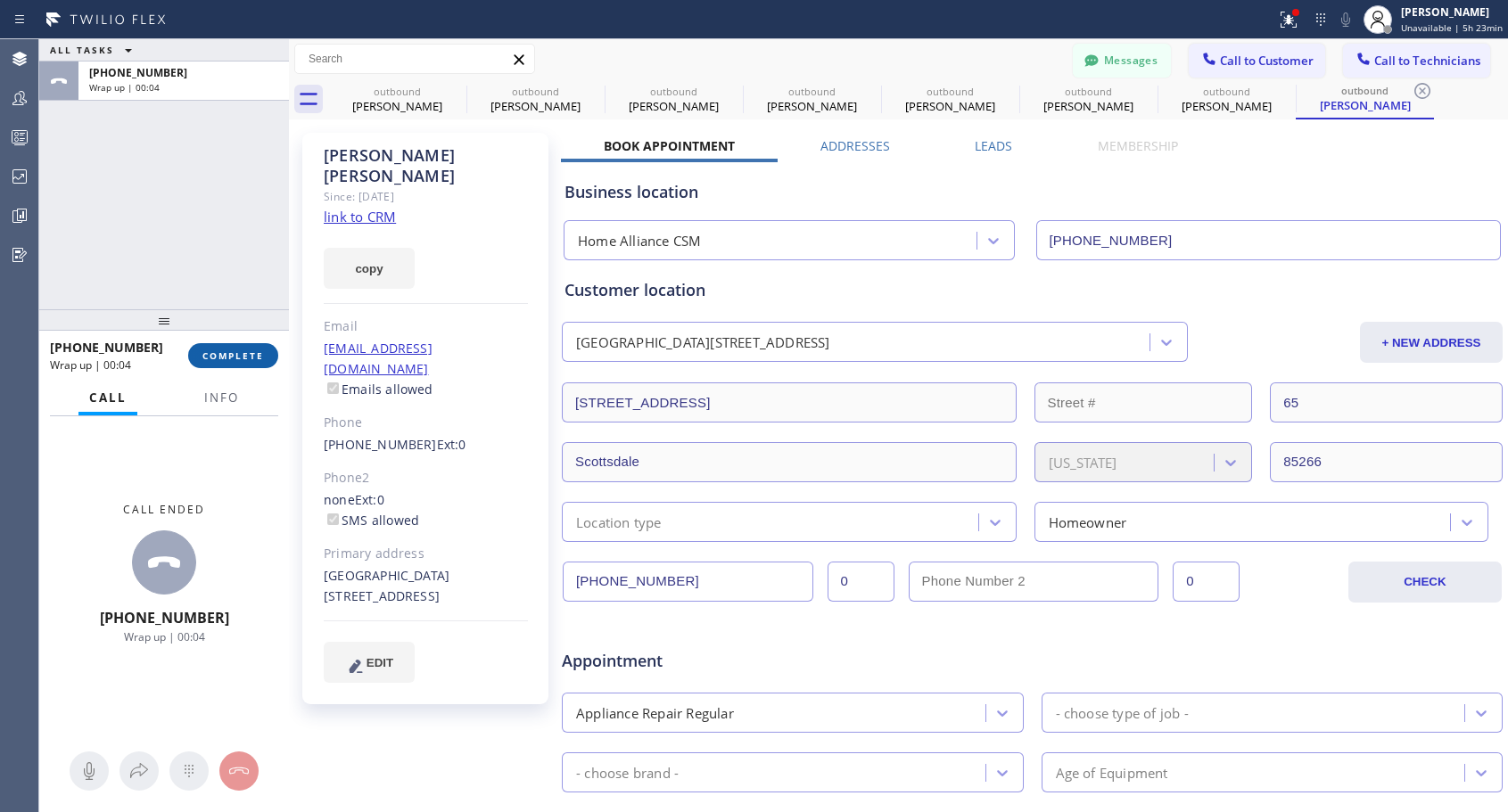
click at [211, 356] on span "COMPLETE" at bounding box center [233, 355] width 61 height 13
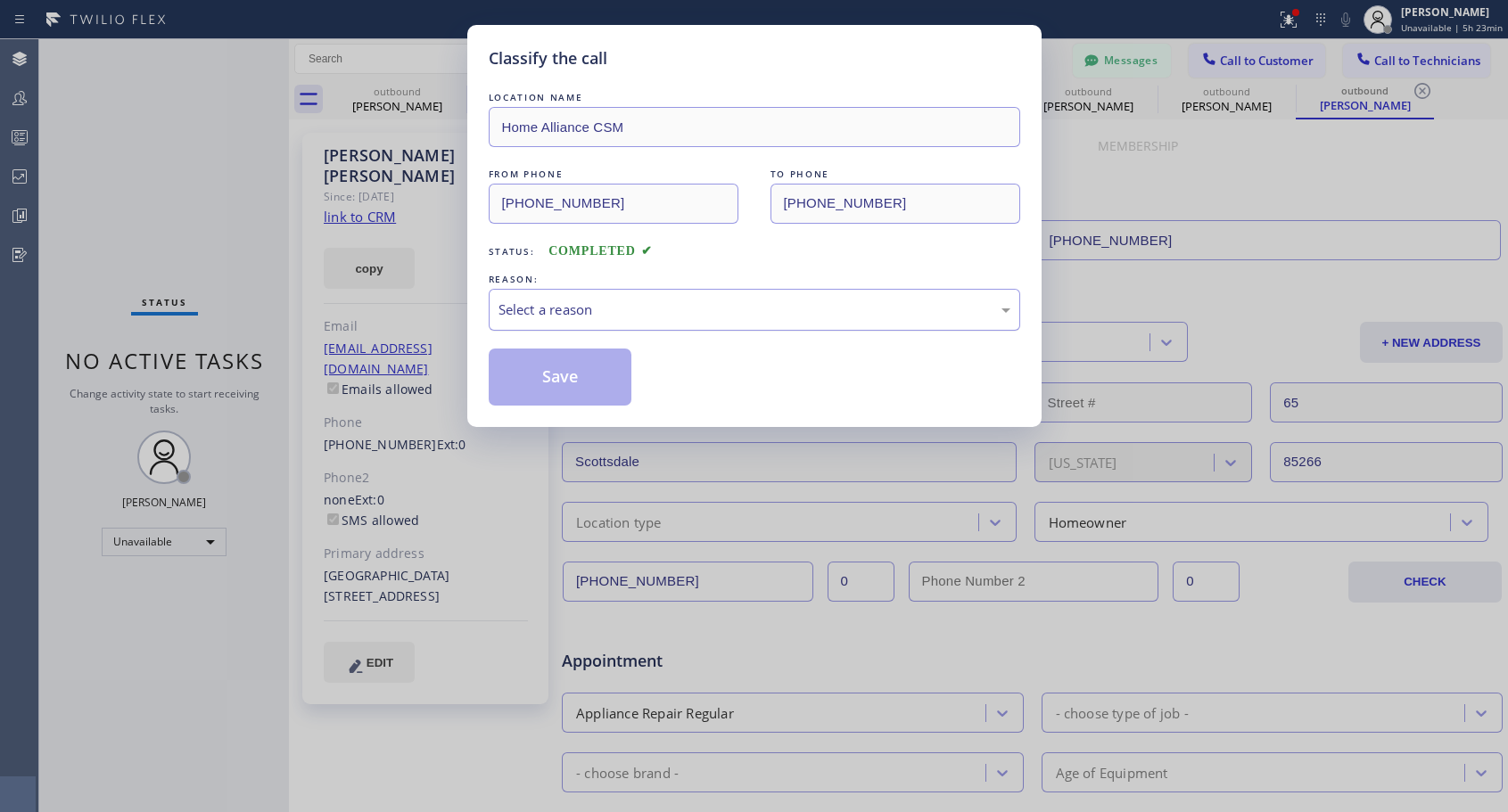
click at [573, 307] on div "Select a reason" at bounding box center [754, 309] width 512 height 21
click at [552, 385] on button "Save" at bounding box center [560, 376] width 143 height 57
click at [562, 371] on button "Save" at bounding box center [560, 376] width 143 height 57
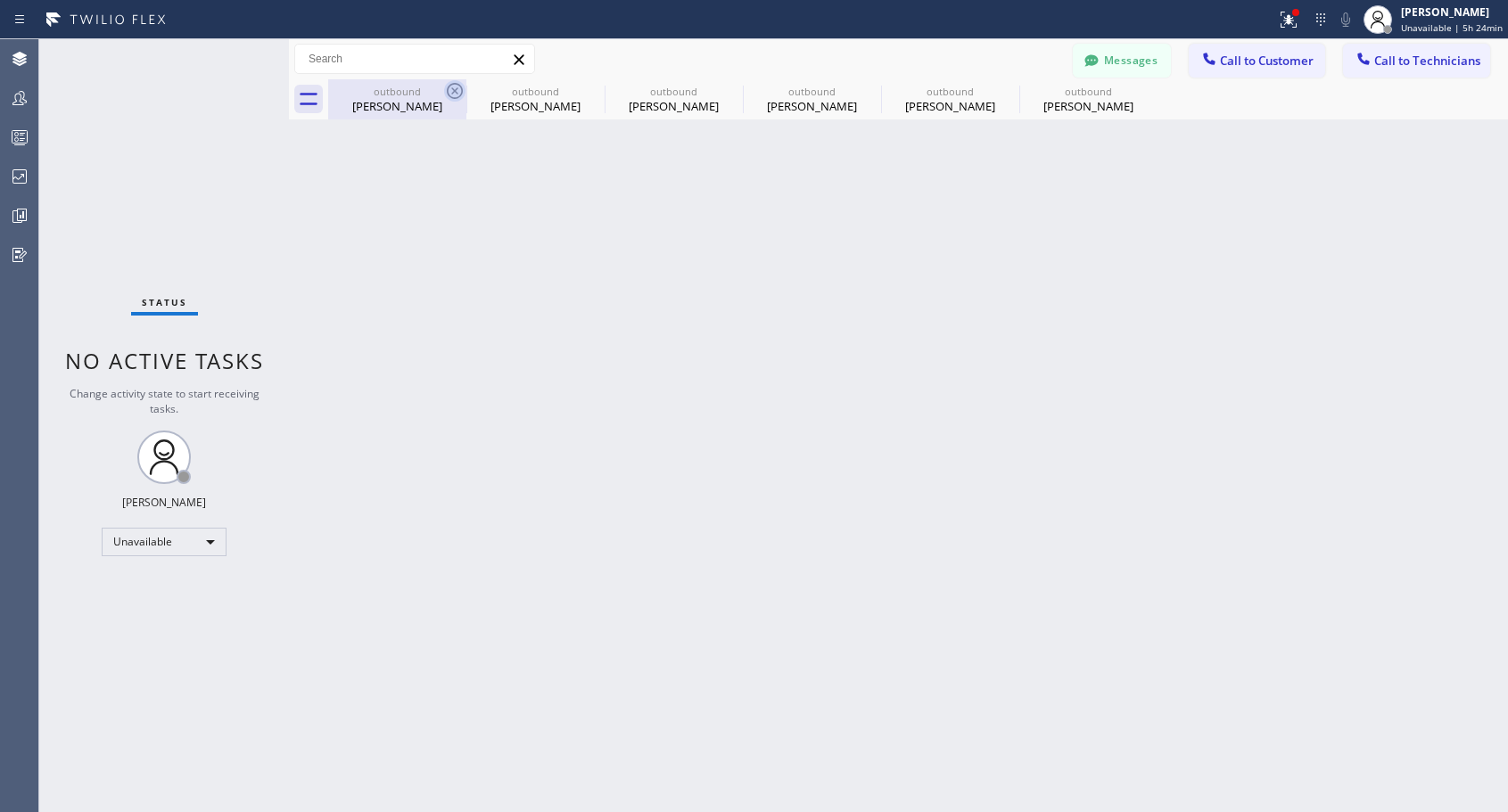
click at [450, 89] on icon at bounding box center [455, 91] width 22 height 22
click at [0, 0] on icon at bounding box center [0, 0] width 0 height 0
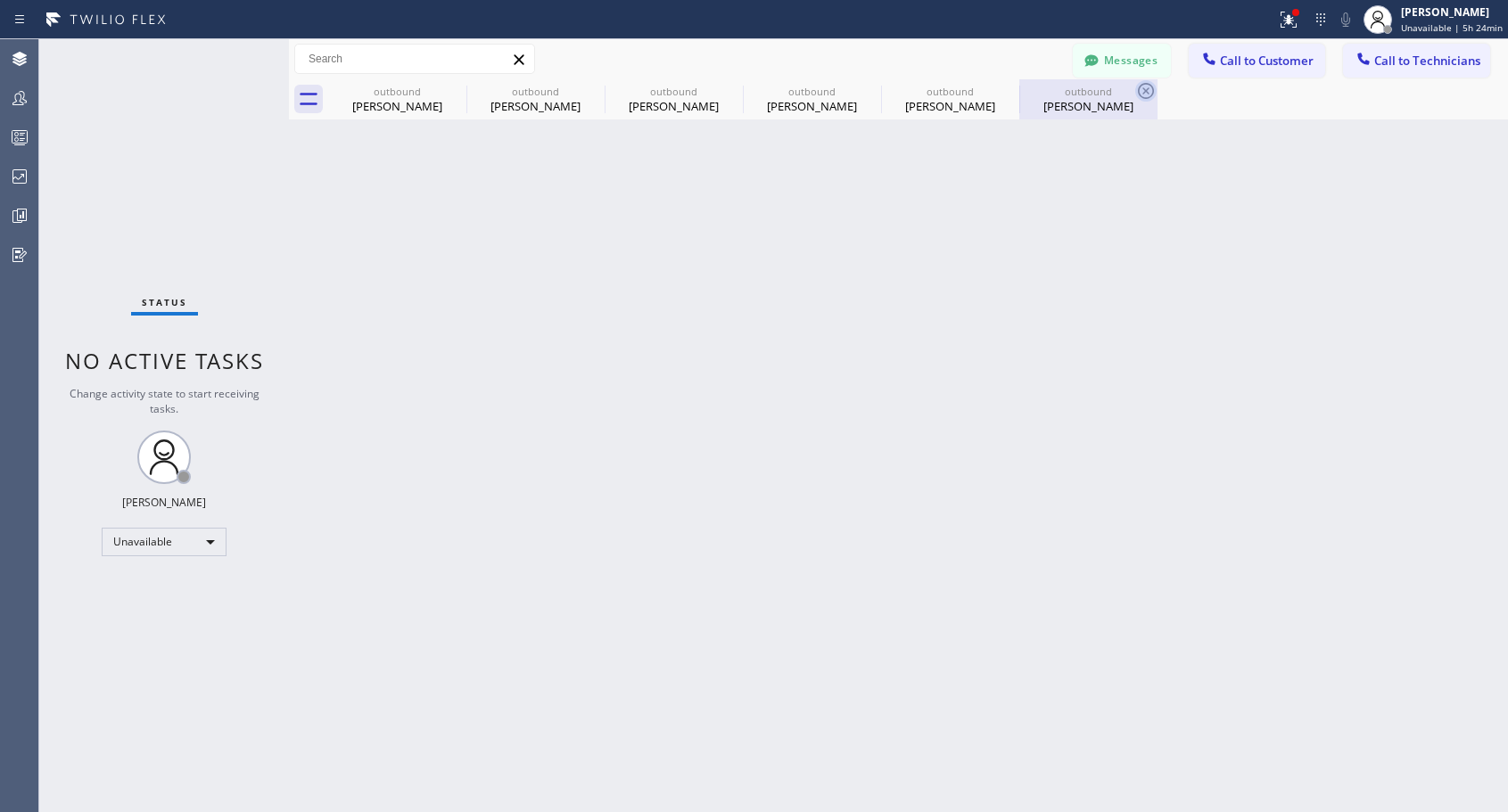
click at [1135, 89] on icon at bounding box center [1146, 91] width 22 height 22
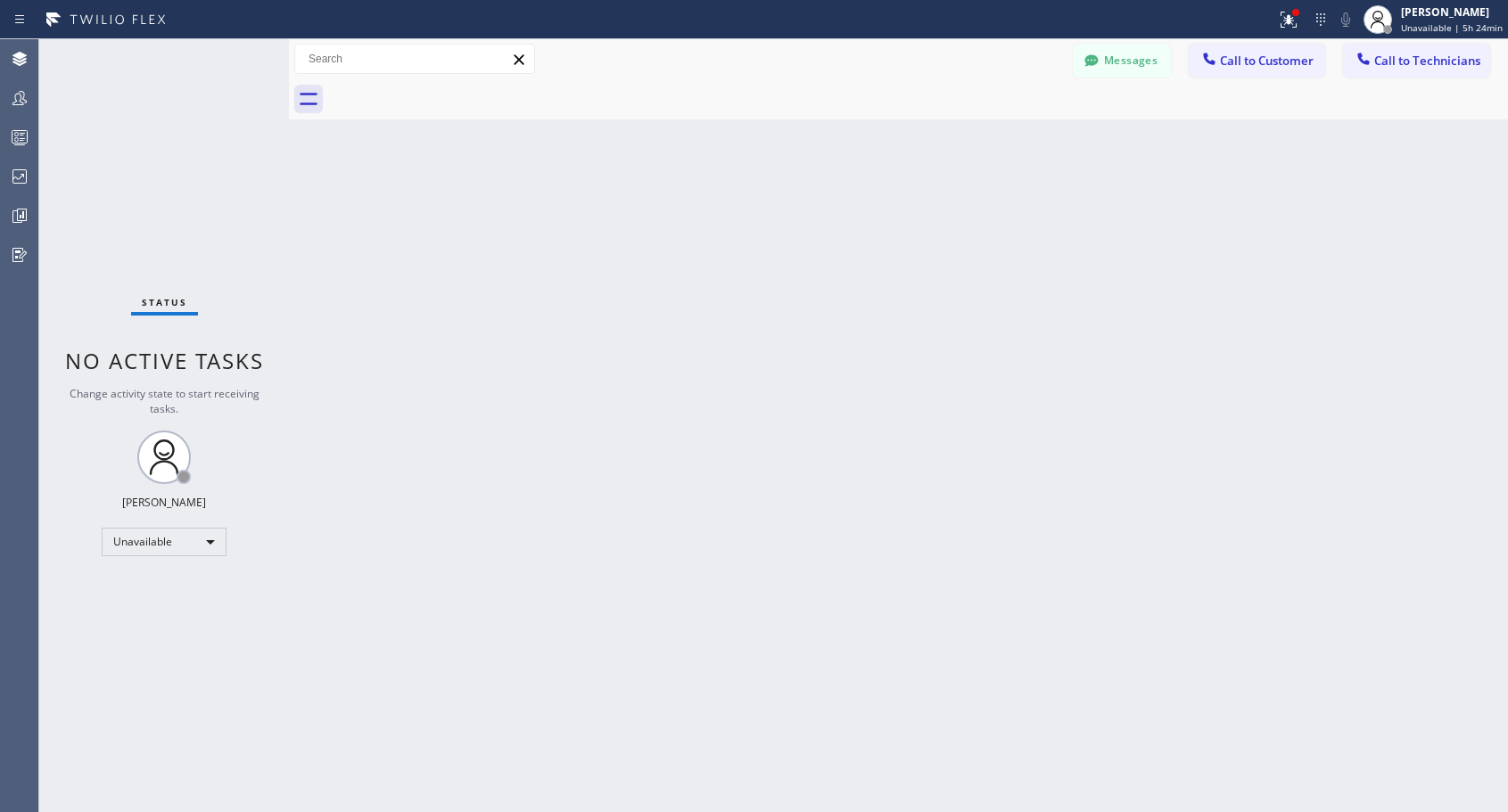
click at [451, 89] on div at bounding box center [918, 99] width 1180 height 40
click at [1280, 60] on span "Call to Customer" at bounding box center [1267, 60] width 94 height 16
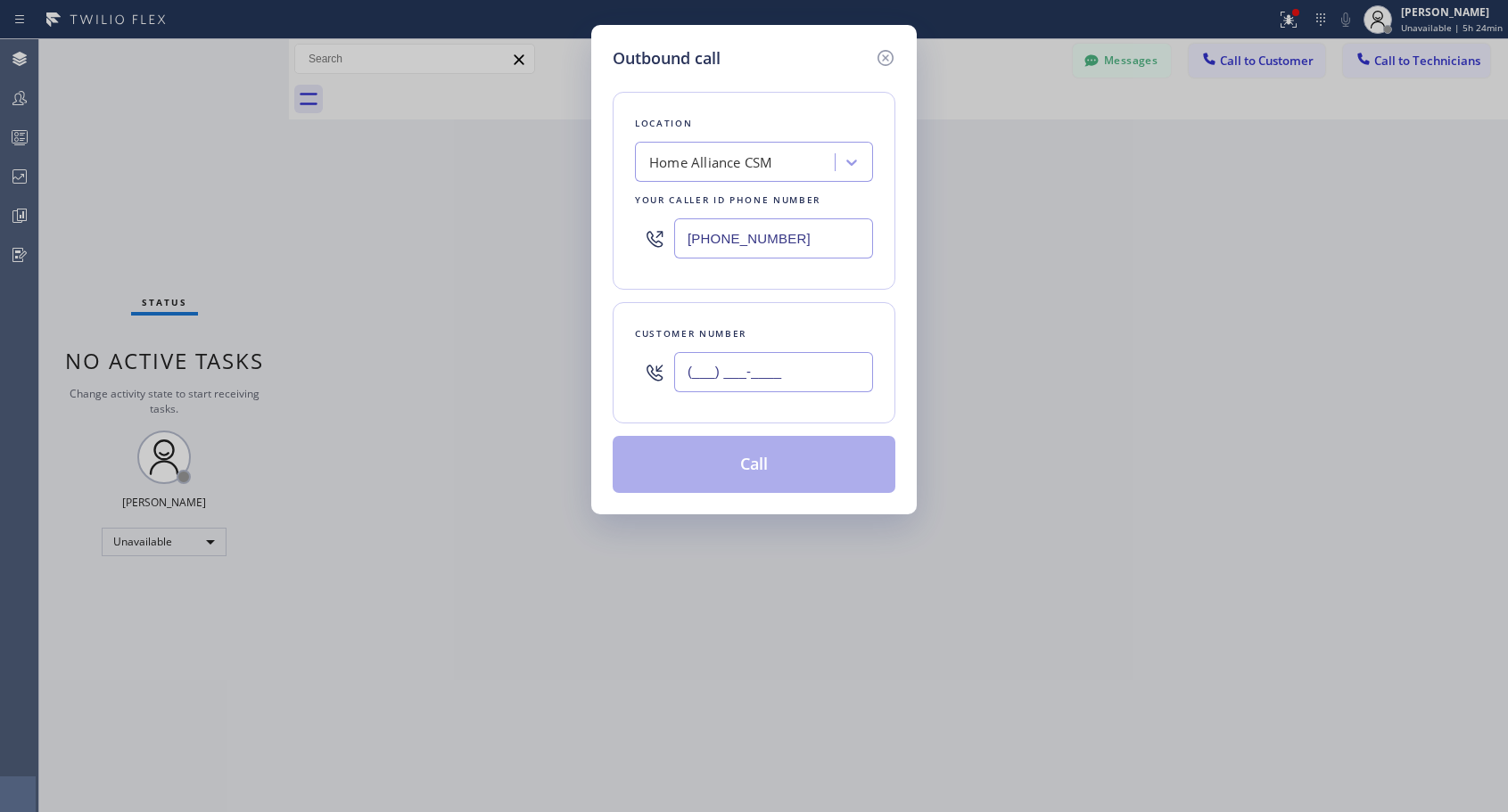
click at [790, 368] on input "(___) ___-____" at bounding box center [773, 372] width 199 height 40
paste input "858) 254-9201"
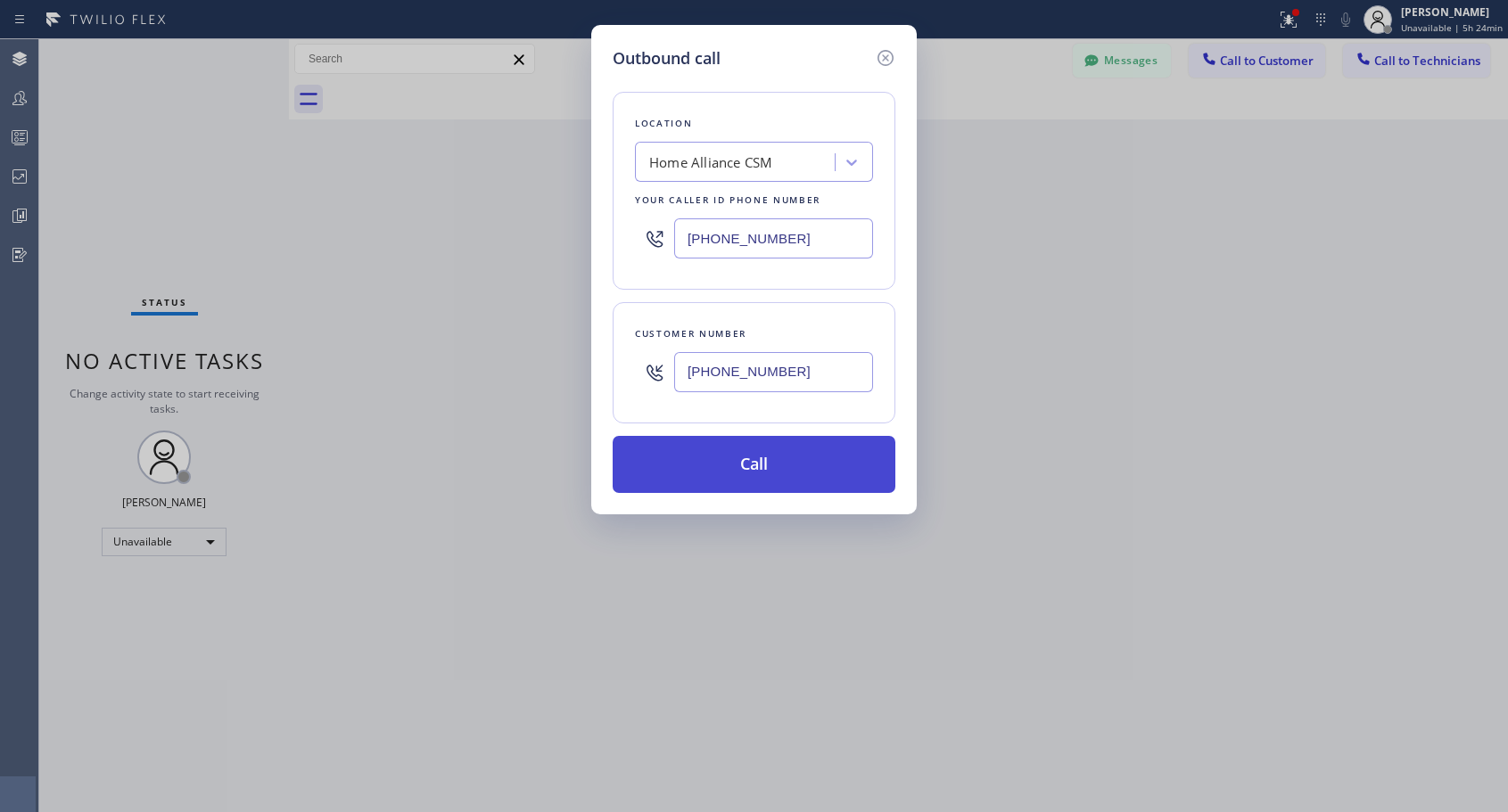
type input "[PHONE_NUMBER]"
click at [766, 465] on button "Call" at bounding box center [754, 464] width 282 height 57
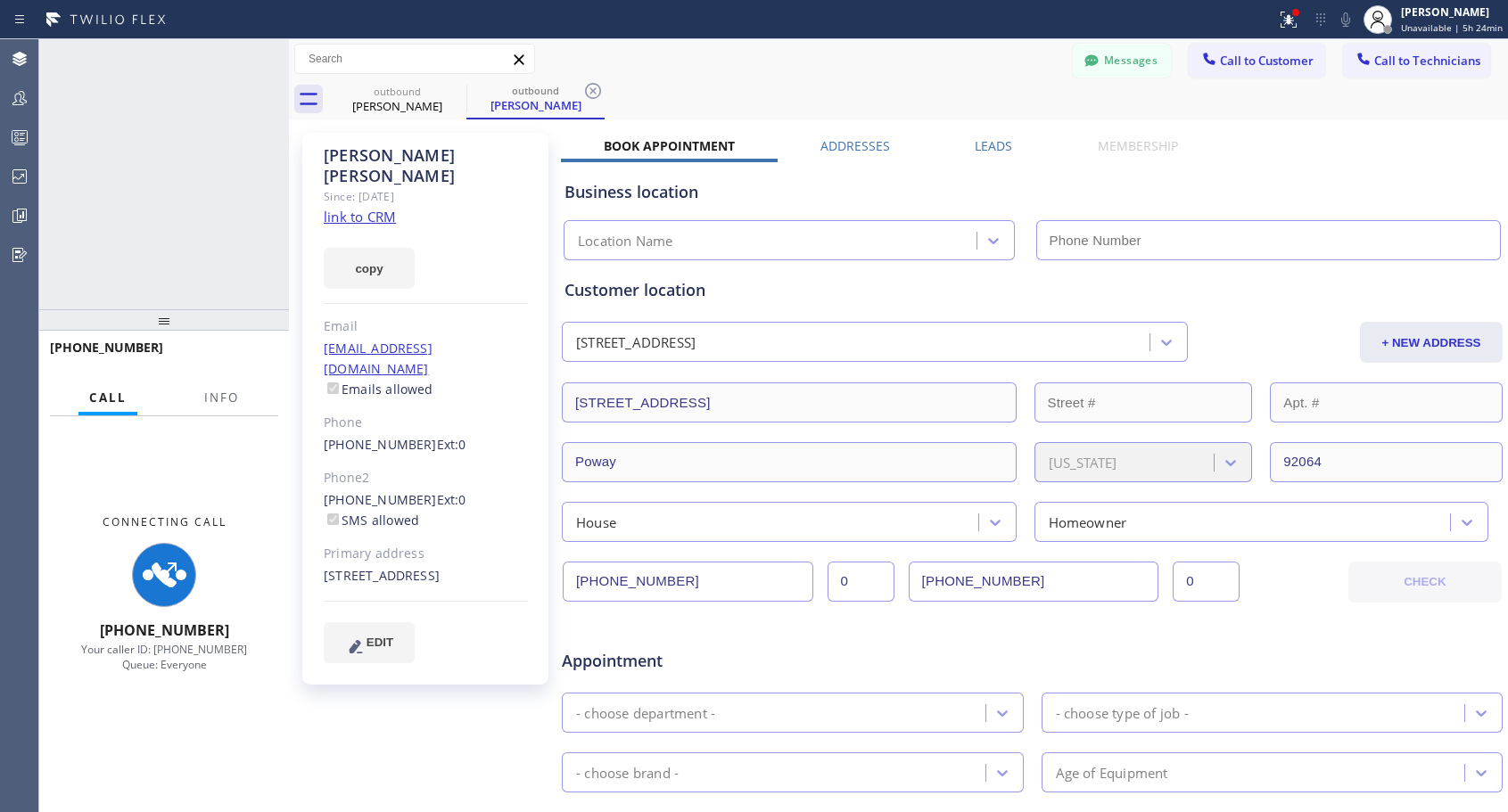
type input "[PHONE_NUMBER]"
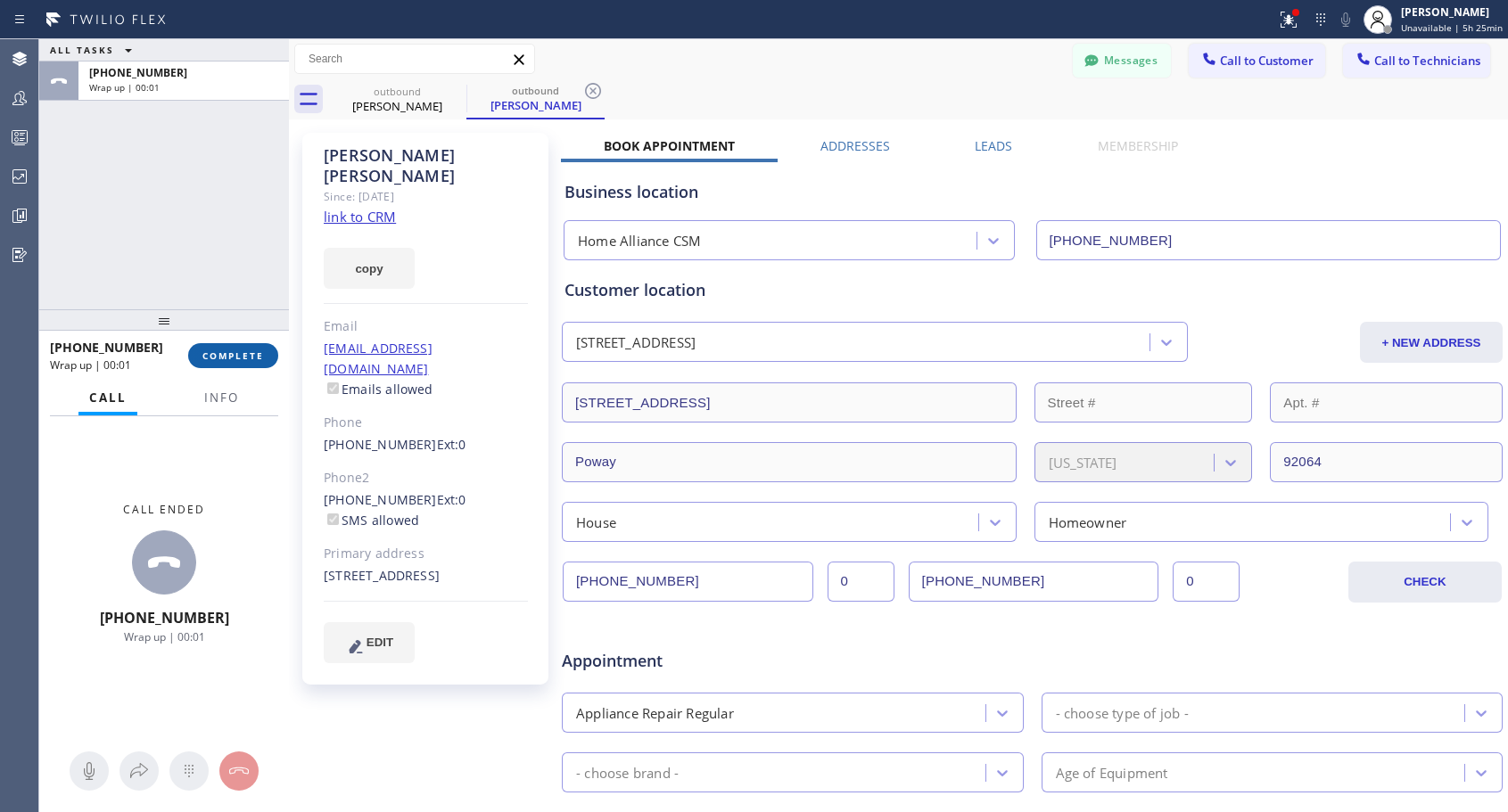
click at [240, 351] on span "COMPLETE" at bounding box center [233, 355] width 61 height 13
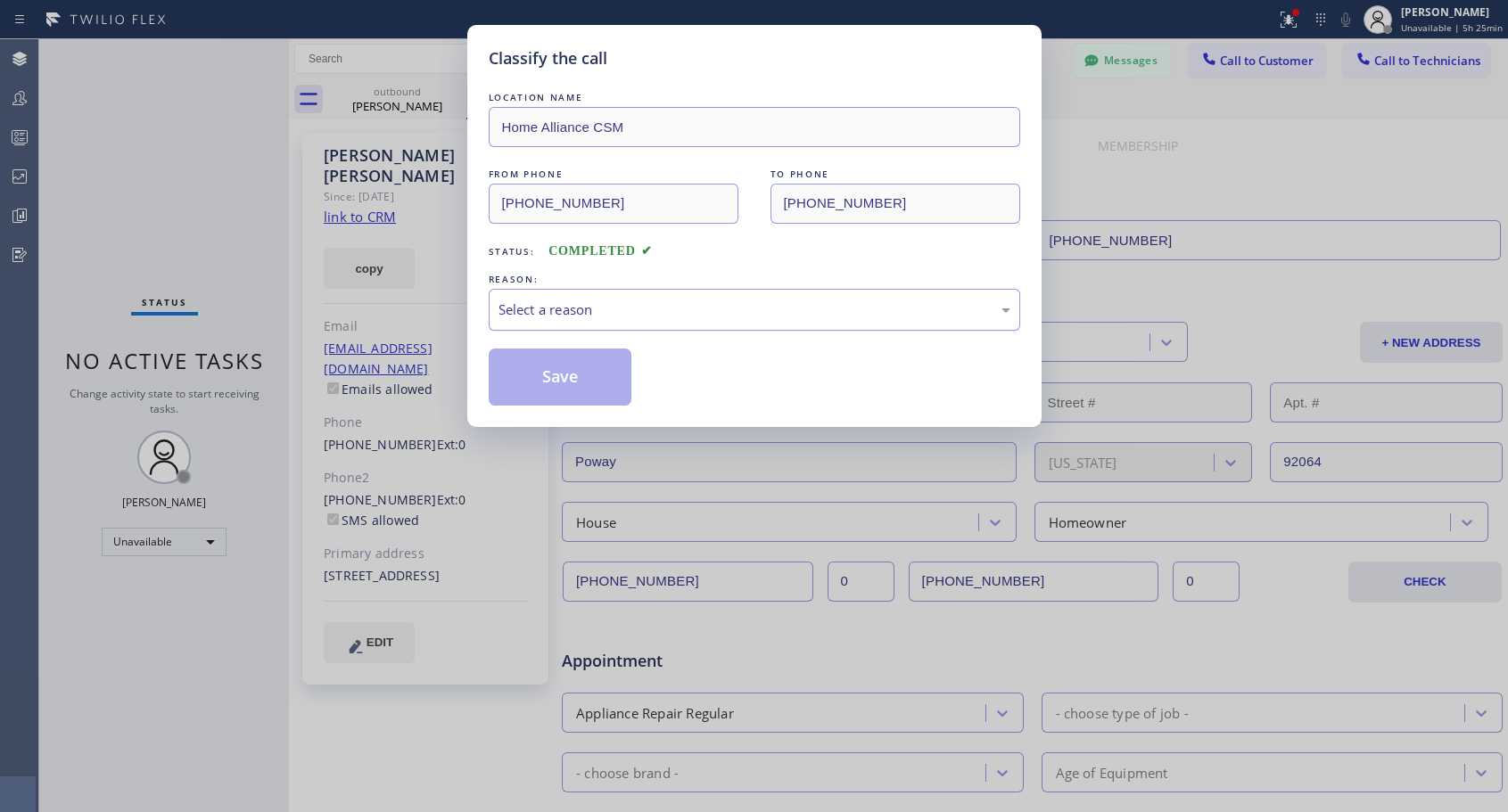
click at [625, 315] on div "Select a reason" at bounding box center [754, 309] width 512 height 21
click at [563, 384] on button "Save" at bounding box center [560, 376] width 143 height 57
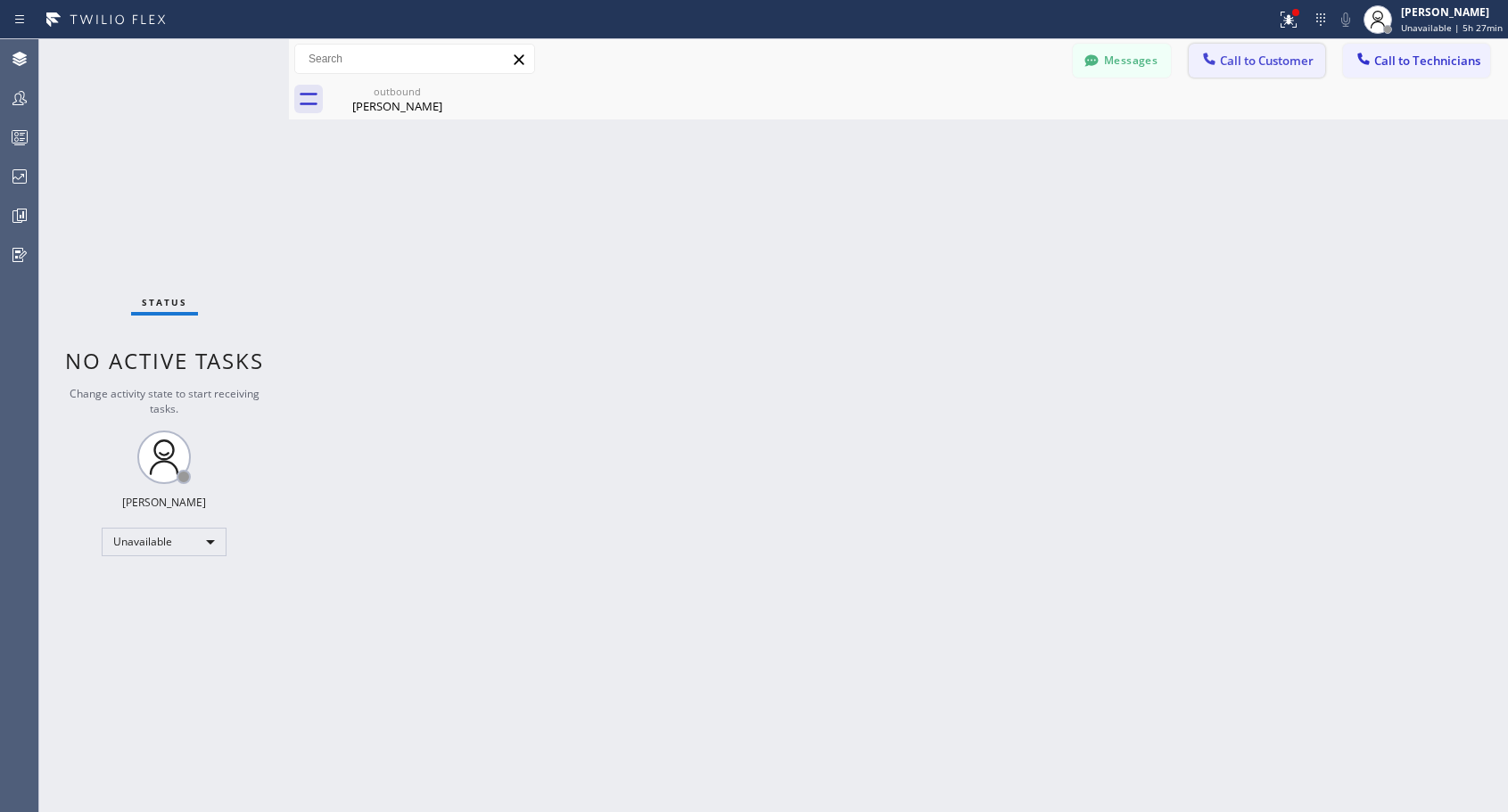
click at [1254, 69] on button "Call to Customer" at bounding box center [1256, 60] width 136 height 34
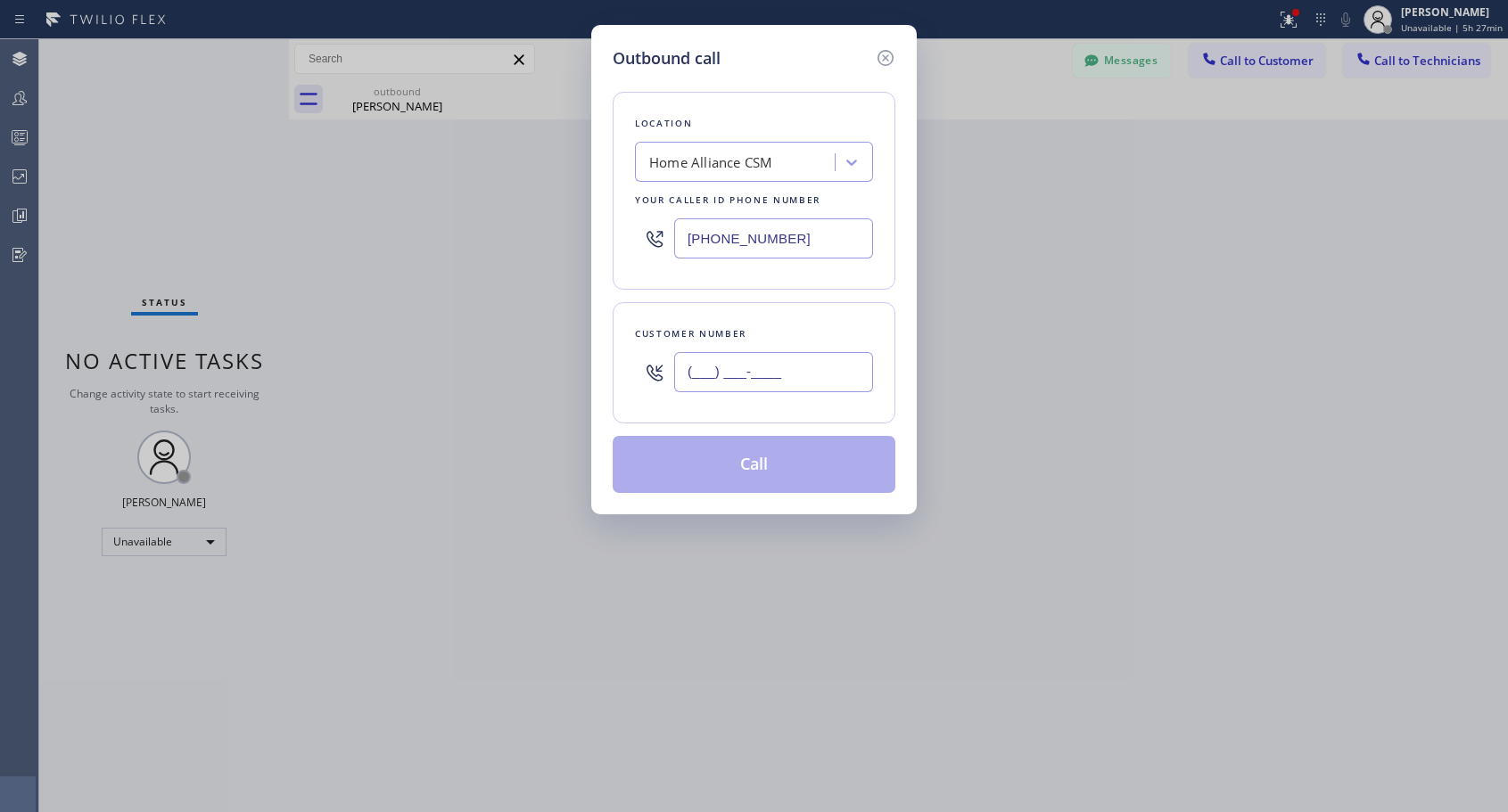
click at [811, 365] on input "(___) ___-____" at bounding box center [773, 372] width 199 height 40
paste input "510) 377-4130"
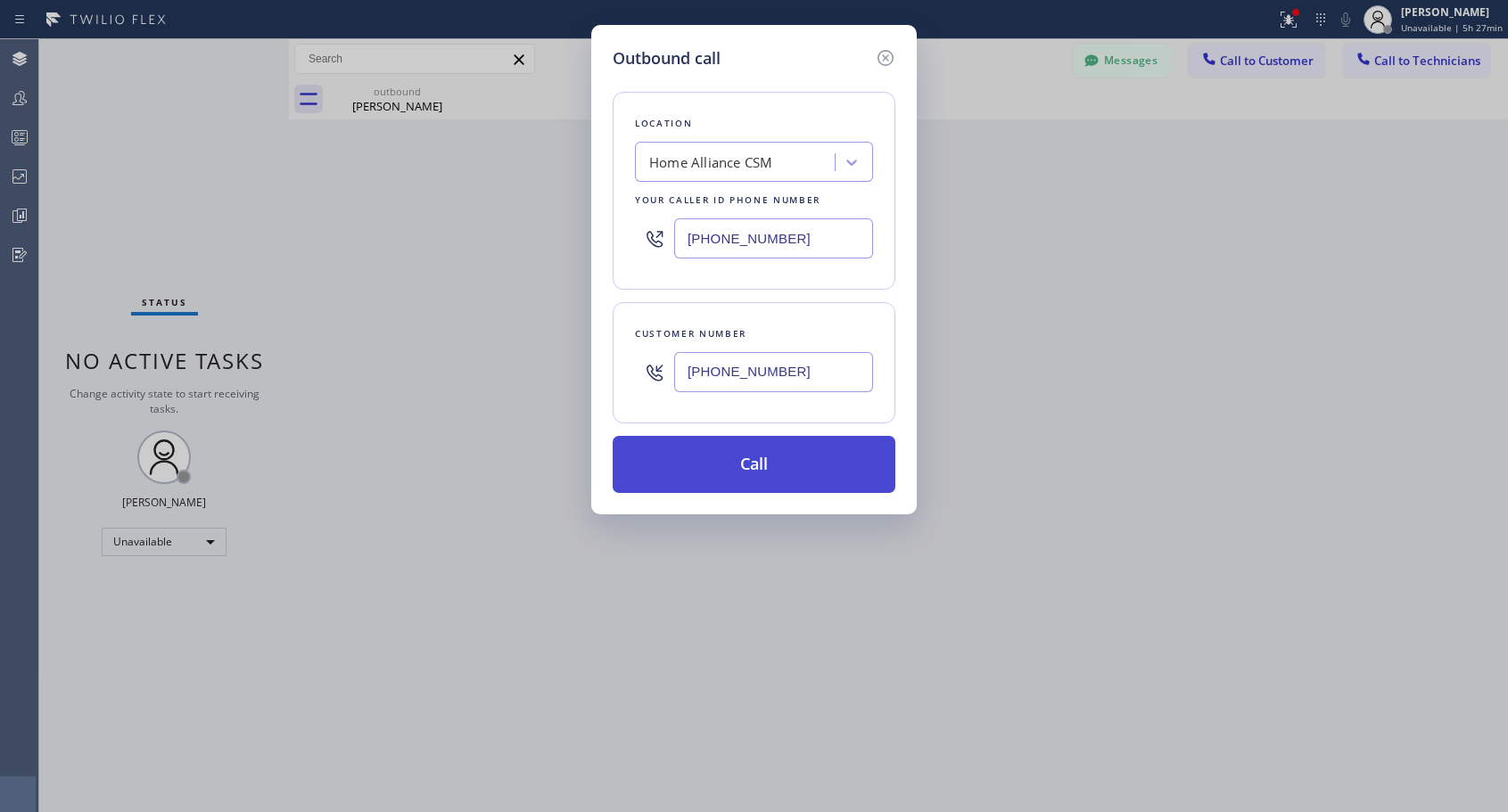
type input "[PHONE_NUMBER]"
click at [783, 467] on button "Call" at bounding box center [754, 464] width 282 height 57
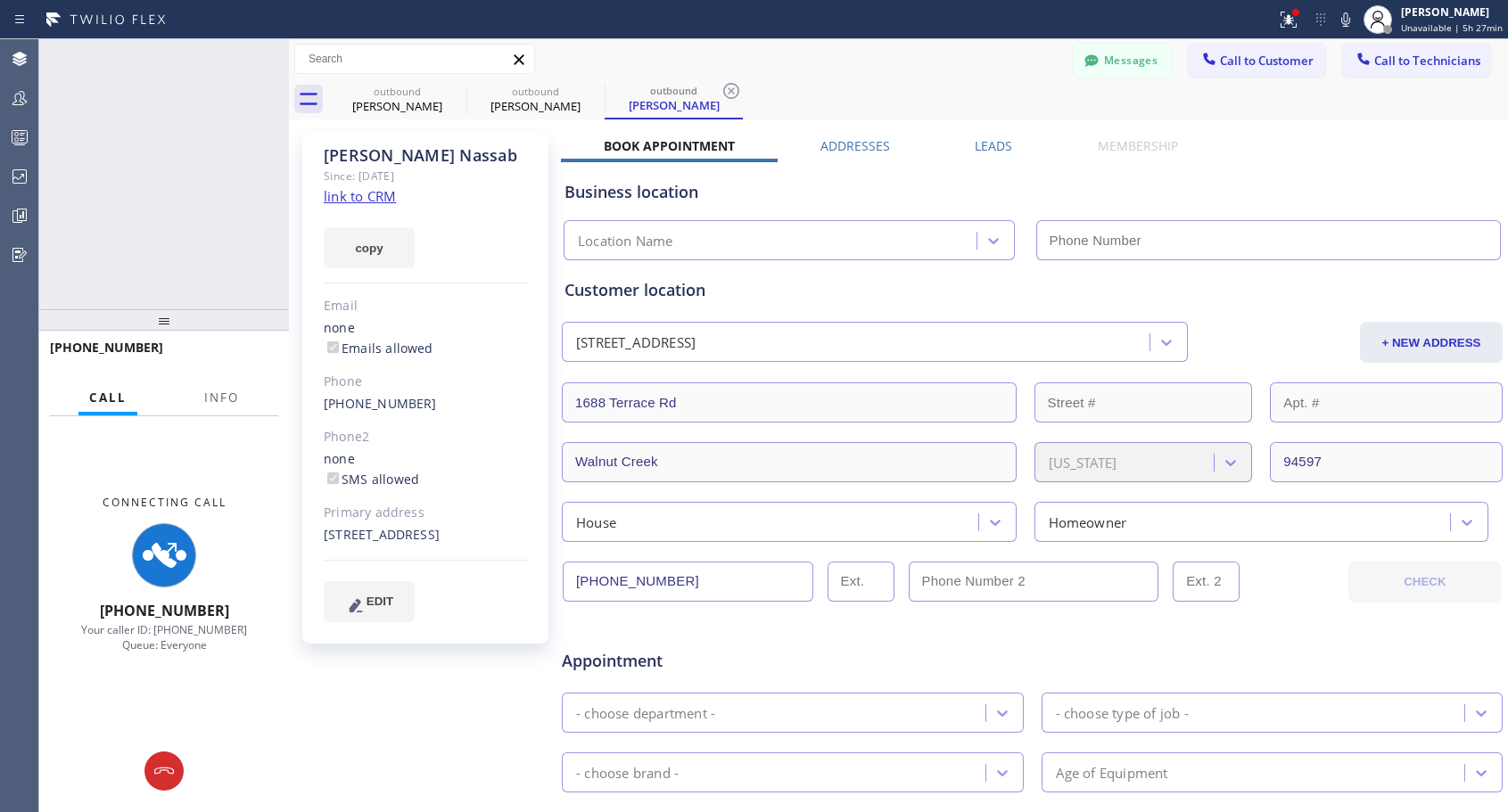
type input "[PHONE_NUMBER]"
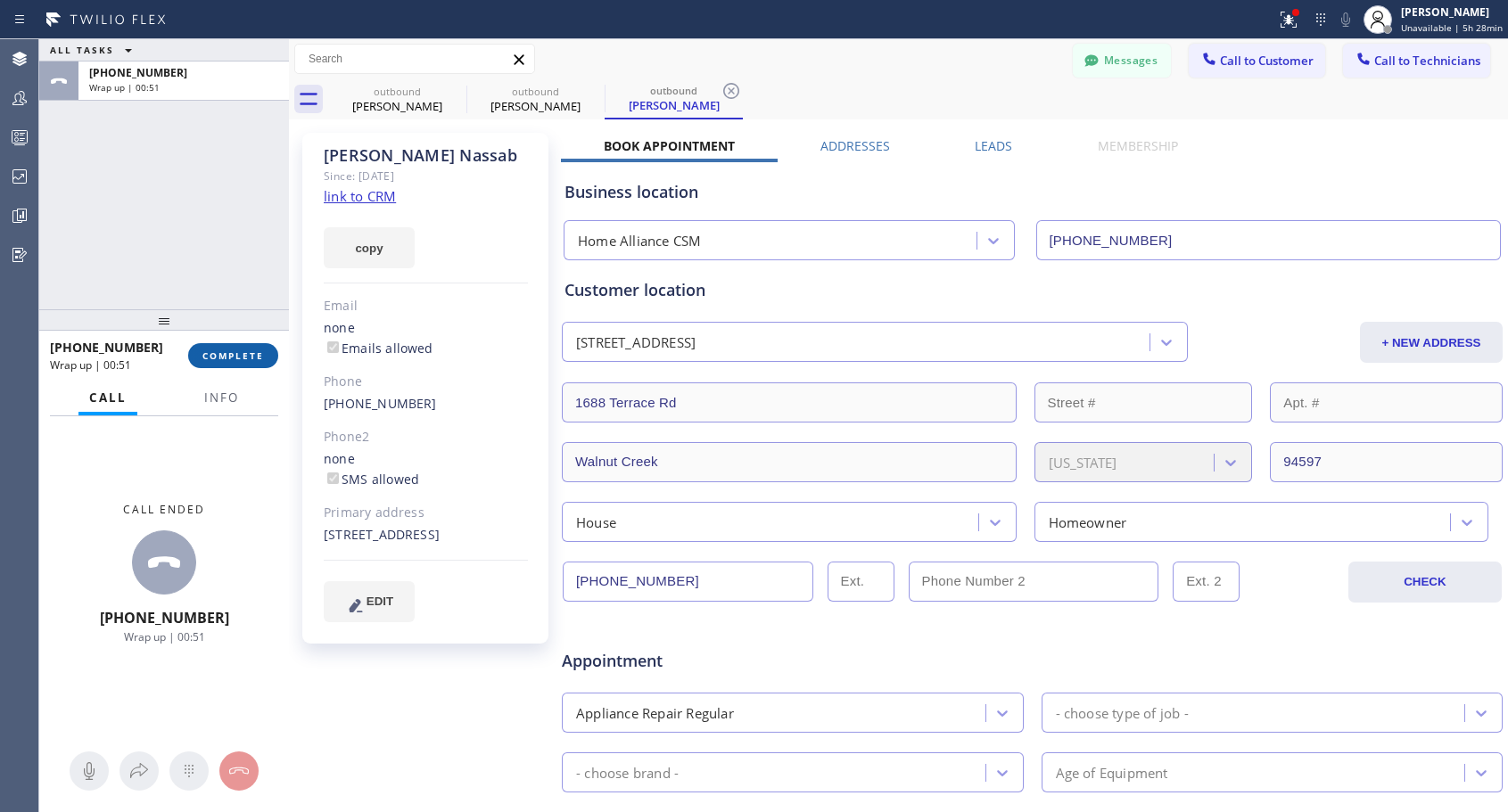
click at [207, 348] on button "COMPLETE" at bounding box center [234, 355] width 90 height 25
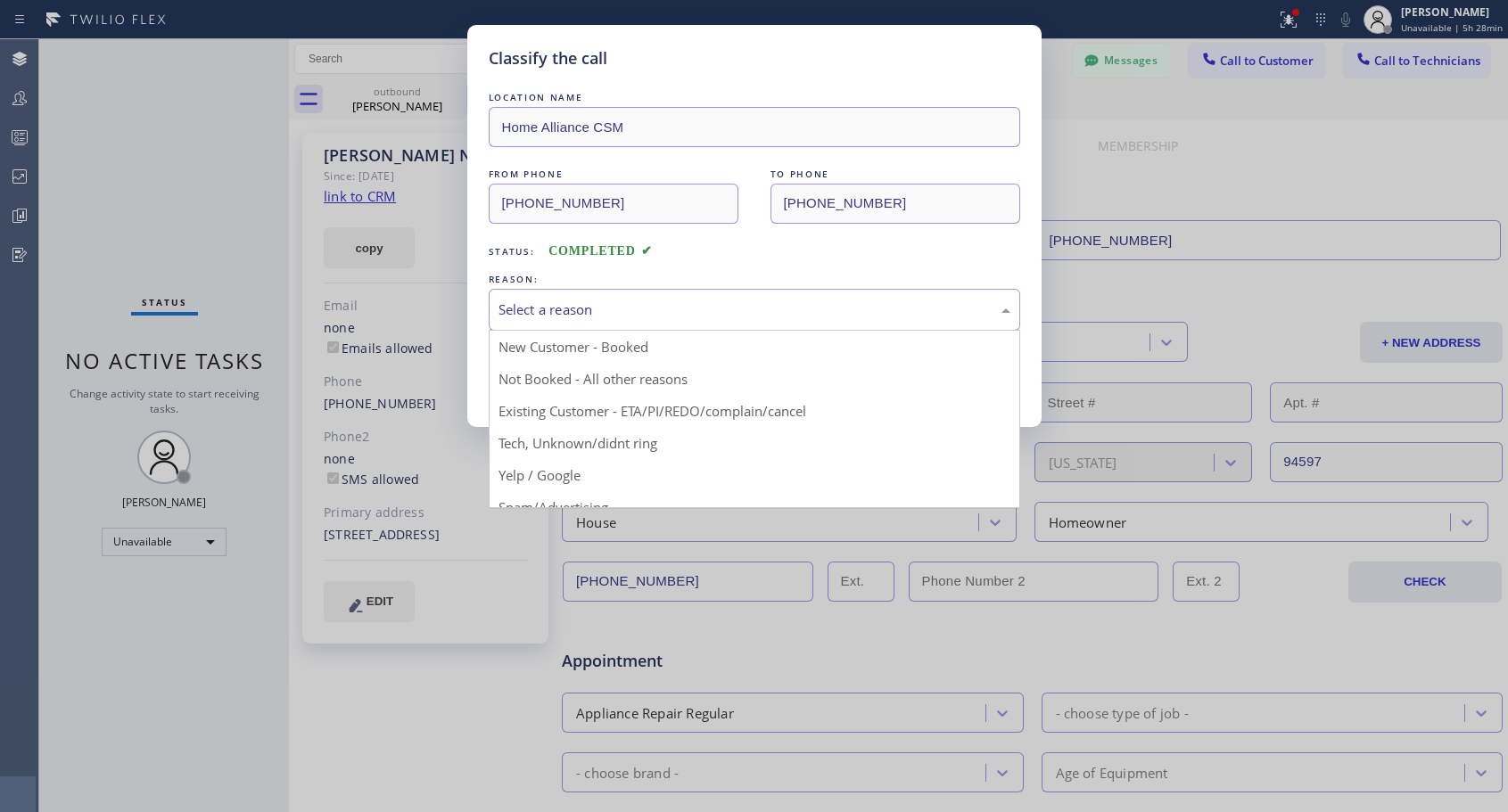
click at [551, 312] on div "Select a reason" at bounding box center [754, 309] width 512 height 21
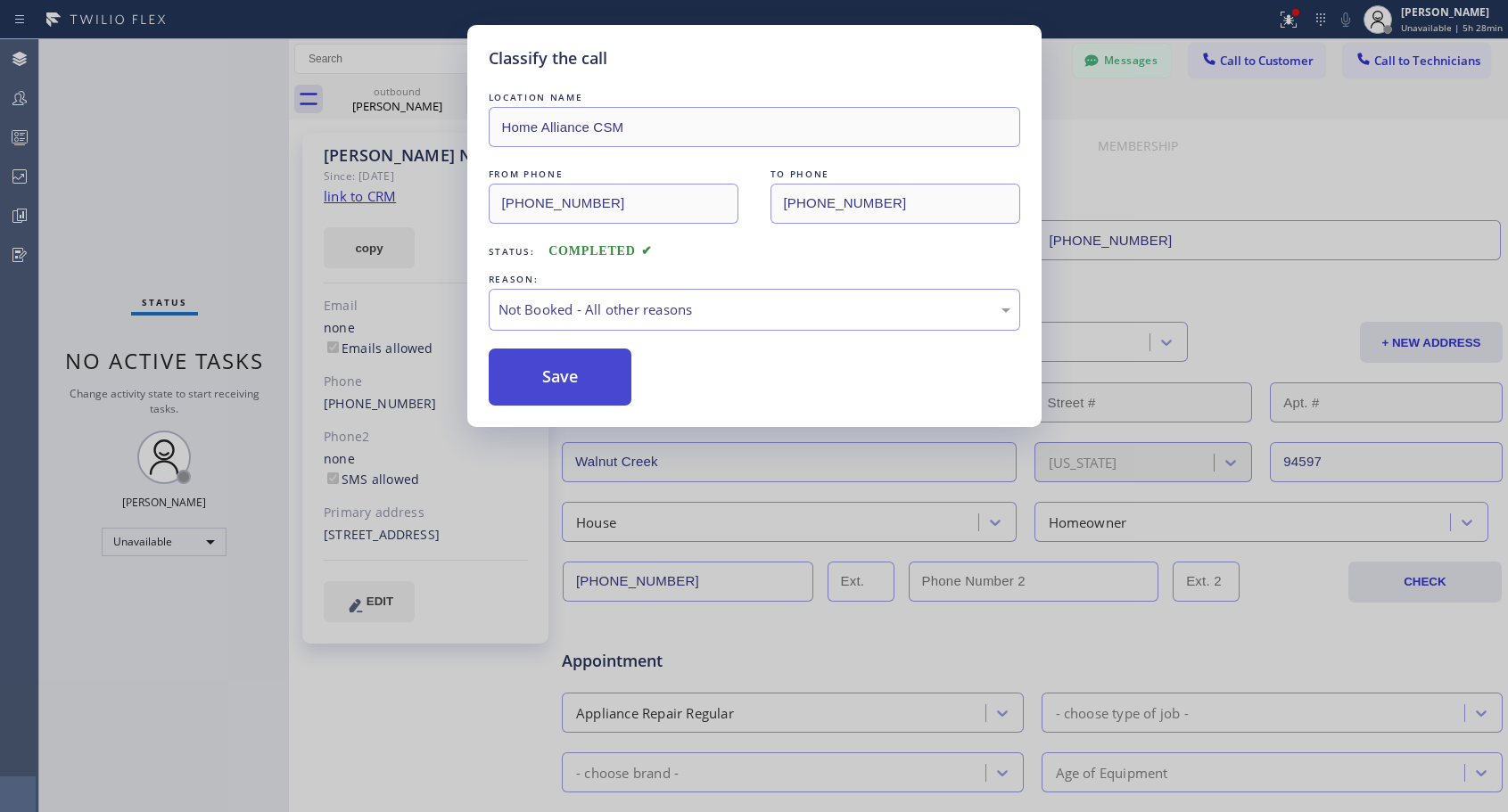
click at [550, 373] on button "Save" at bounding box center [560, 376] width 143 height 57
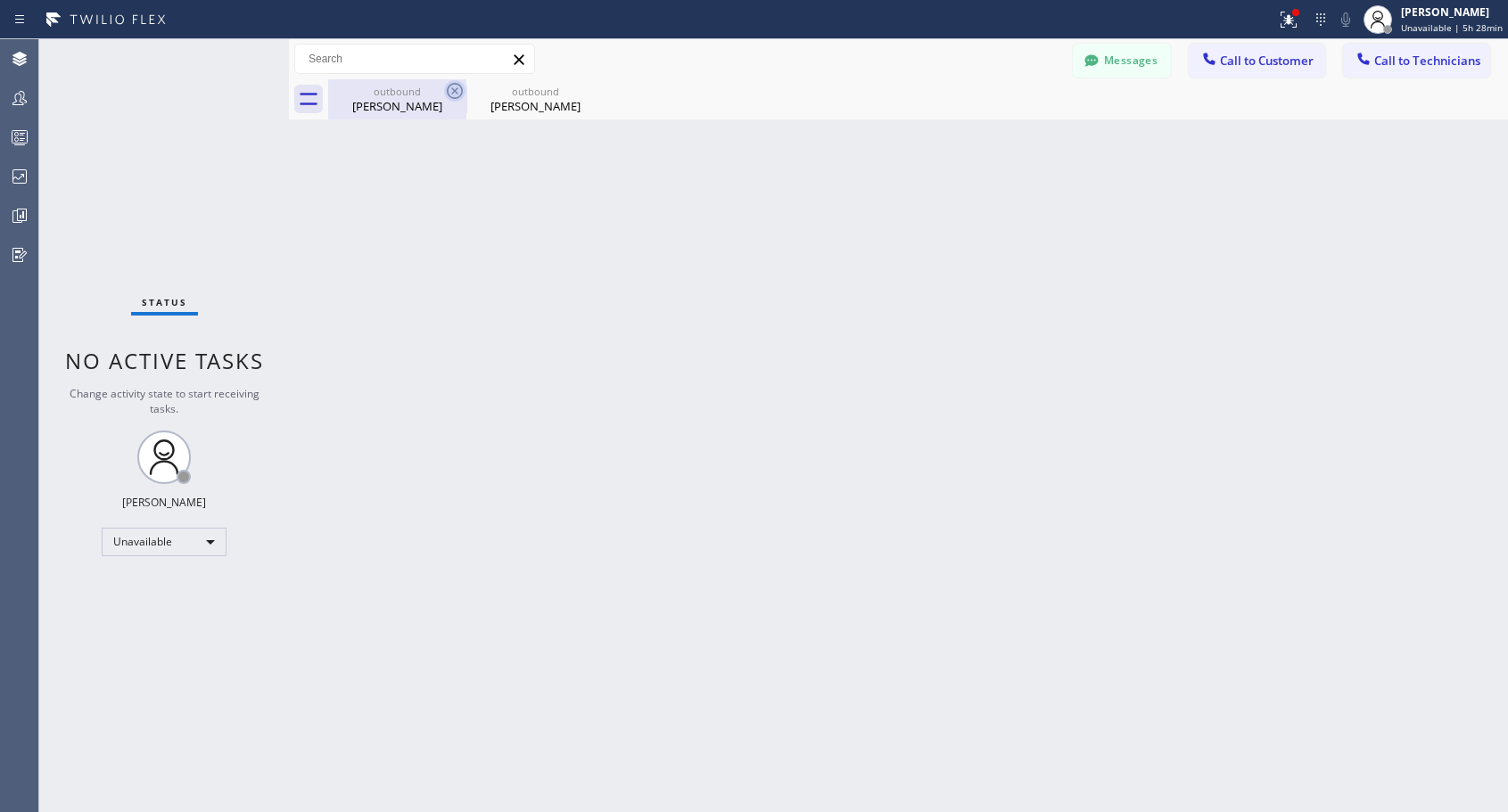
click at [459, 91] on icon at bounding box center [455, 91] width 22 height 22
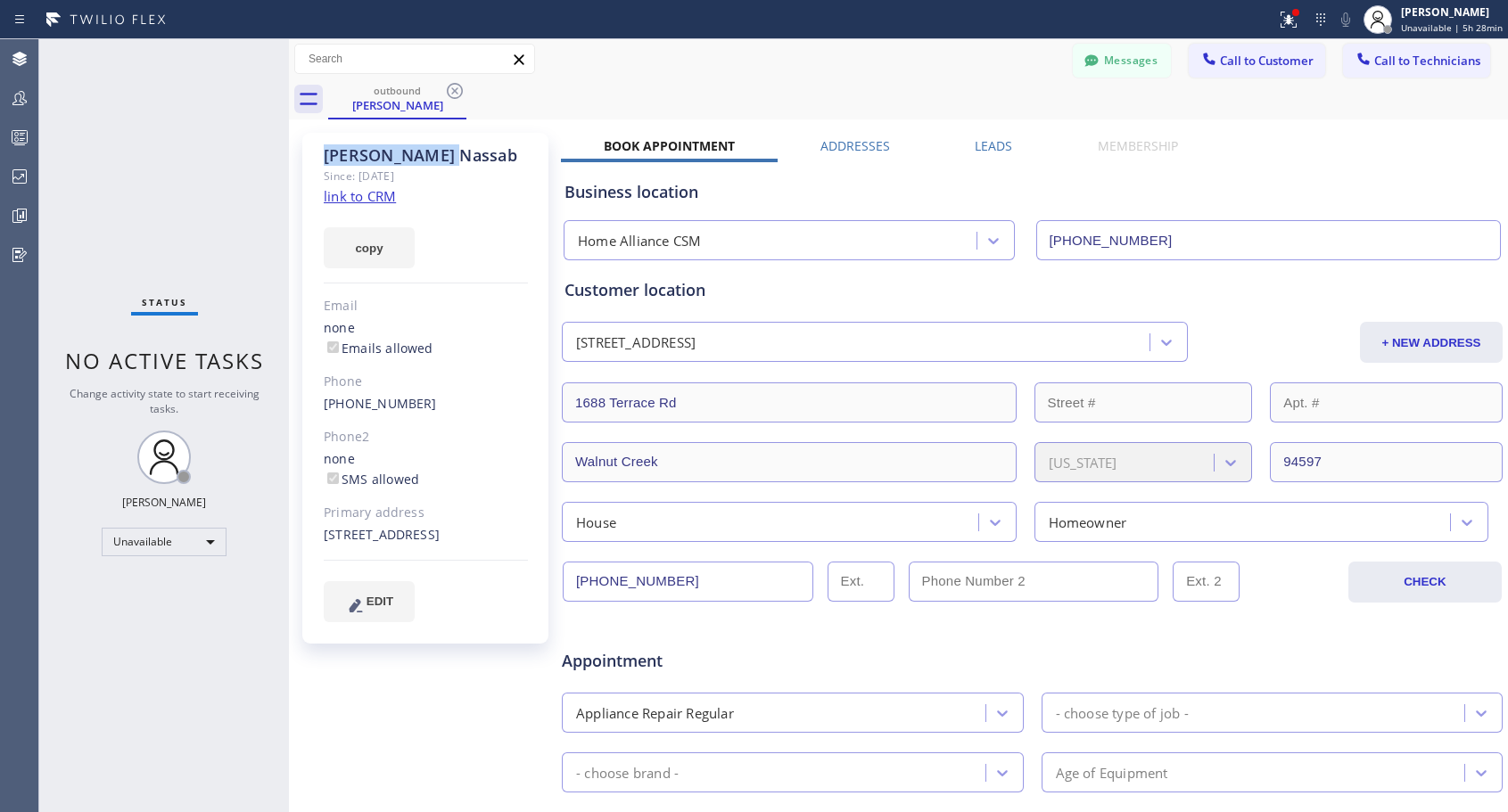
click at [459, 91] on icon at bounding box center [455, 91] width 22 height 22
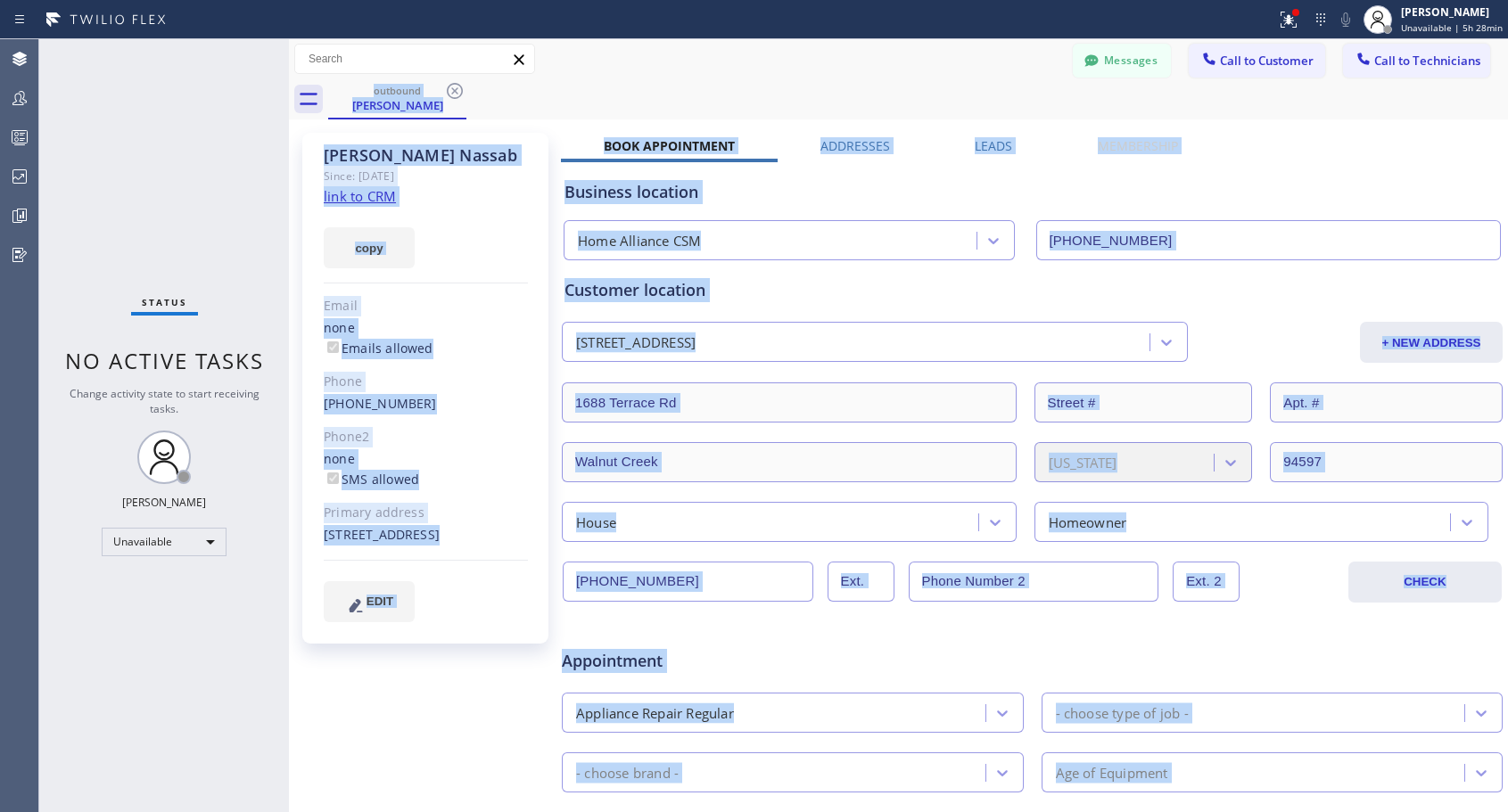
click at [459, 91] on div "outbound [PERSON_NAME]" at bounding box center [918, 99] width 1180 height 40
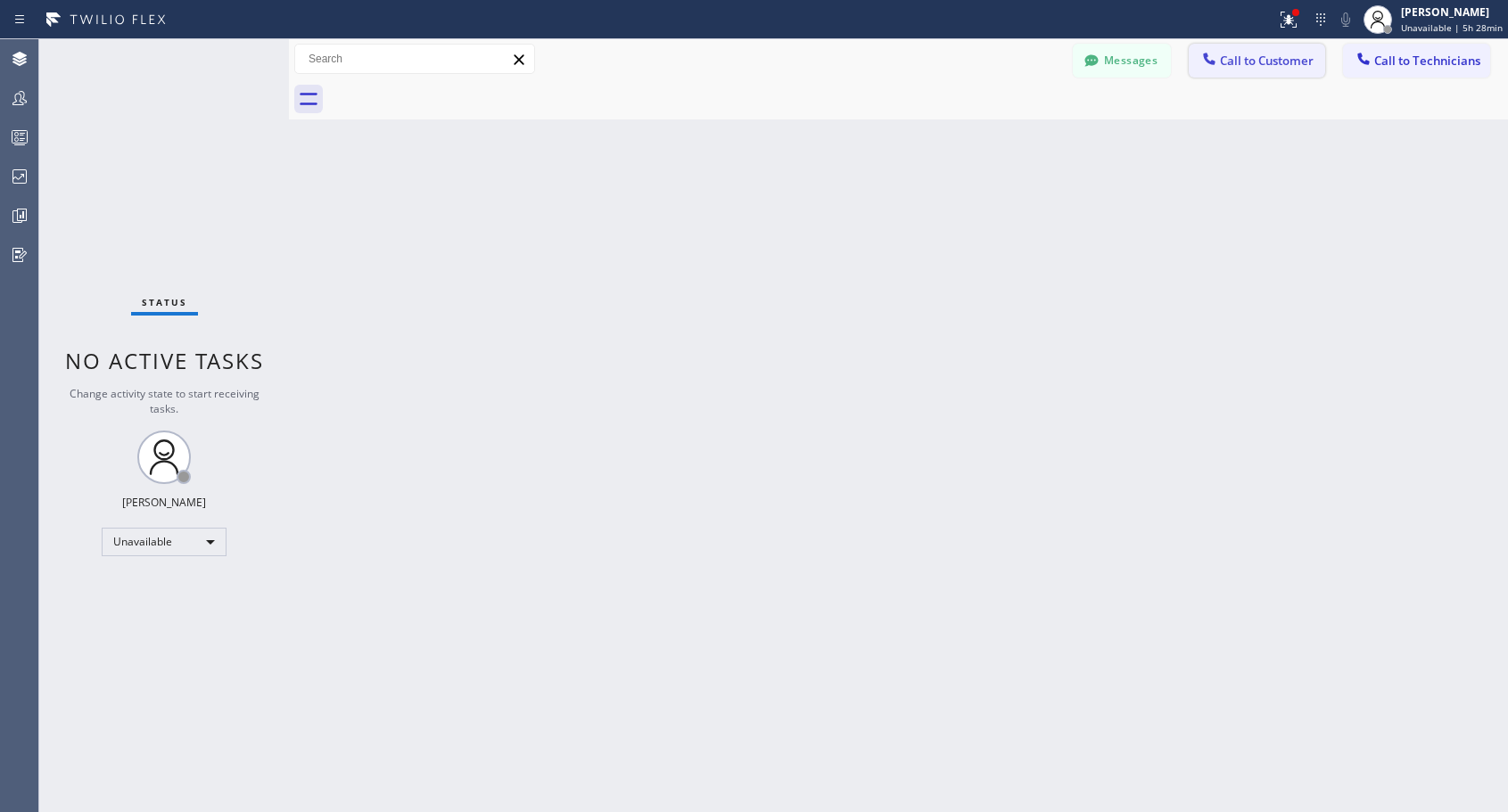
click at [1214, 65] on icon at bounding box center [1209, 59] width 18 height 18
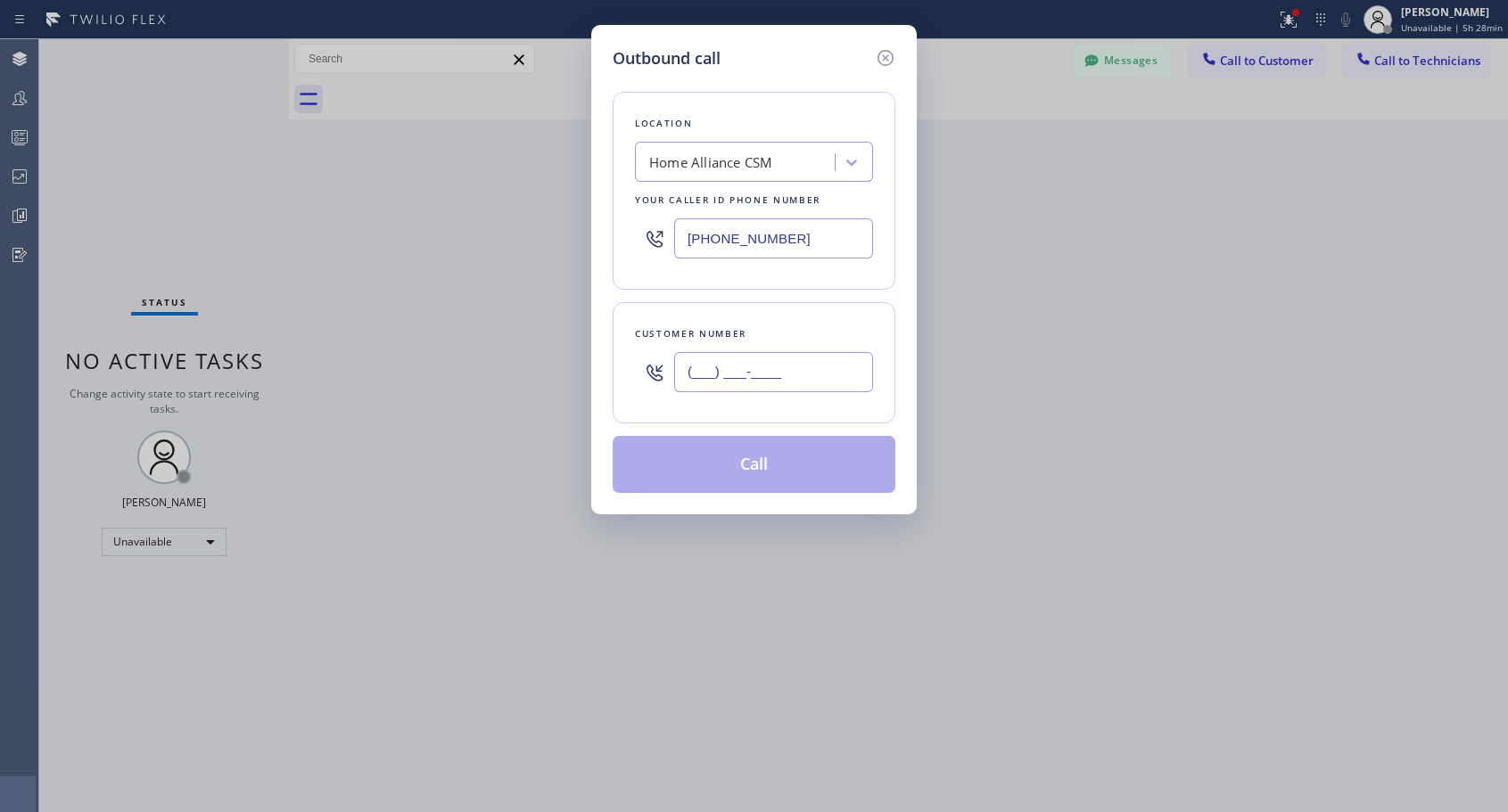
click at [837, 379] on input "(___) ___-____" at bounding box center [773, 372] width 199 height 40
paste input "303) 913-3765"
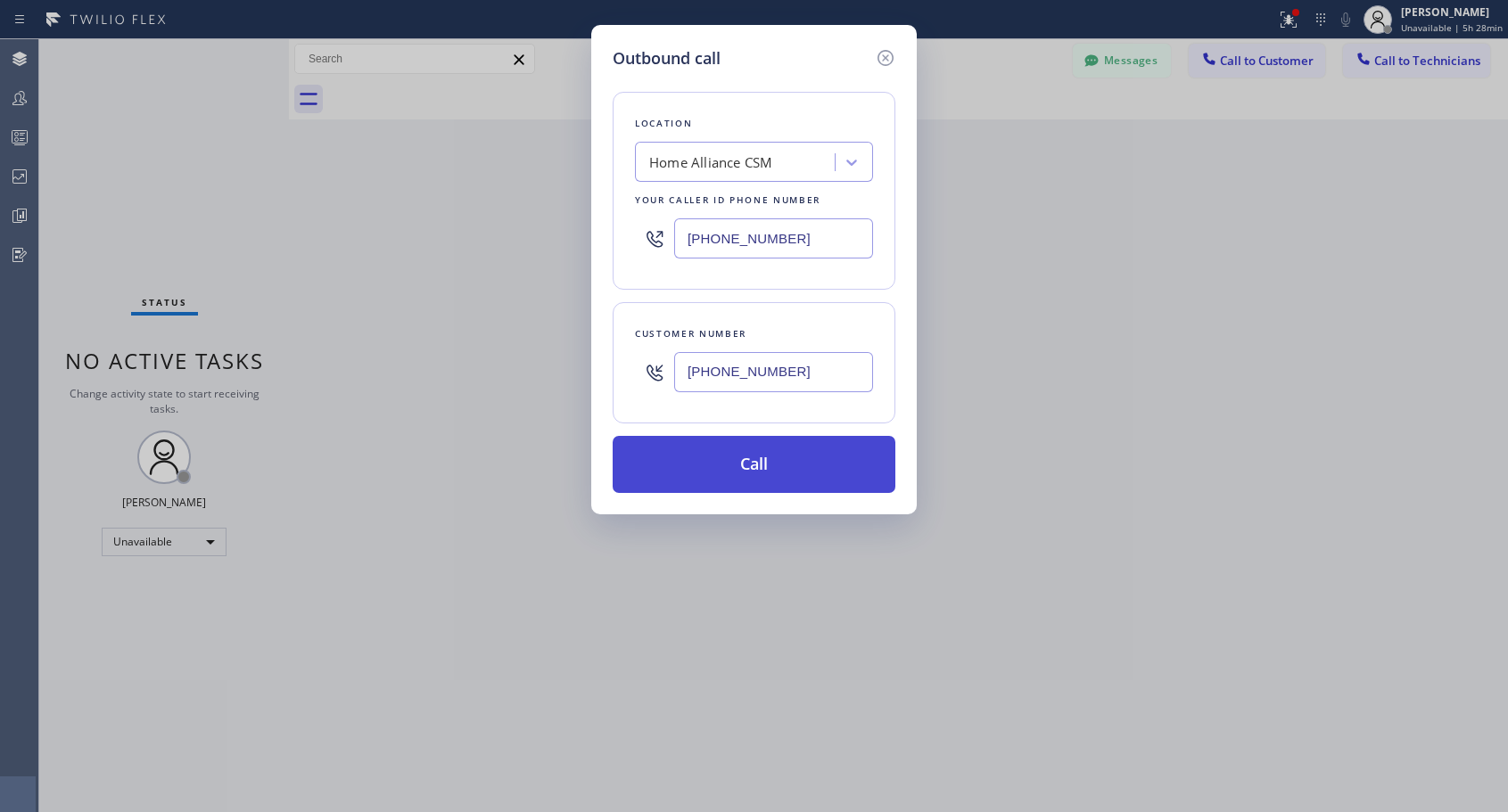
type input "[PHONE_NUMBER]"
click at [763, 460] on button "Call" at bounding box center [754, 464] width 282 height 57
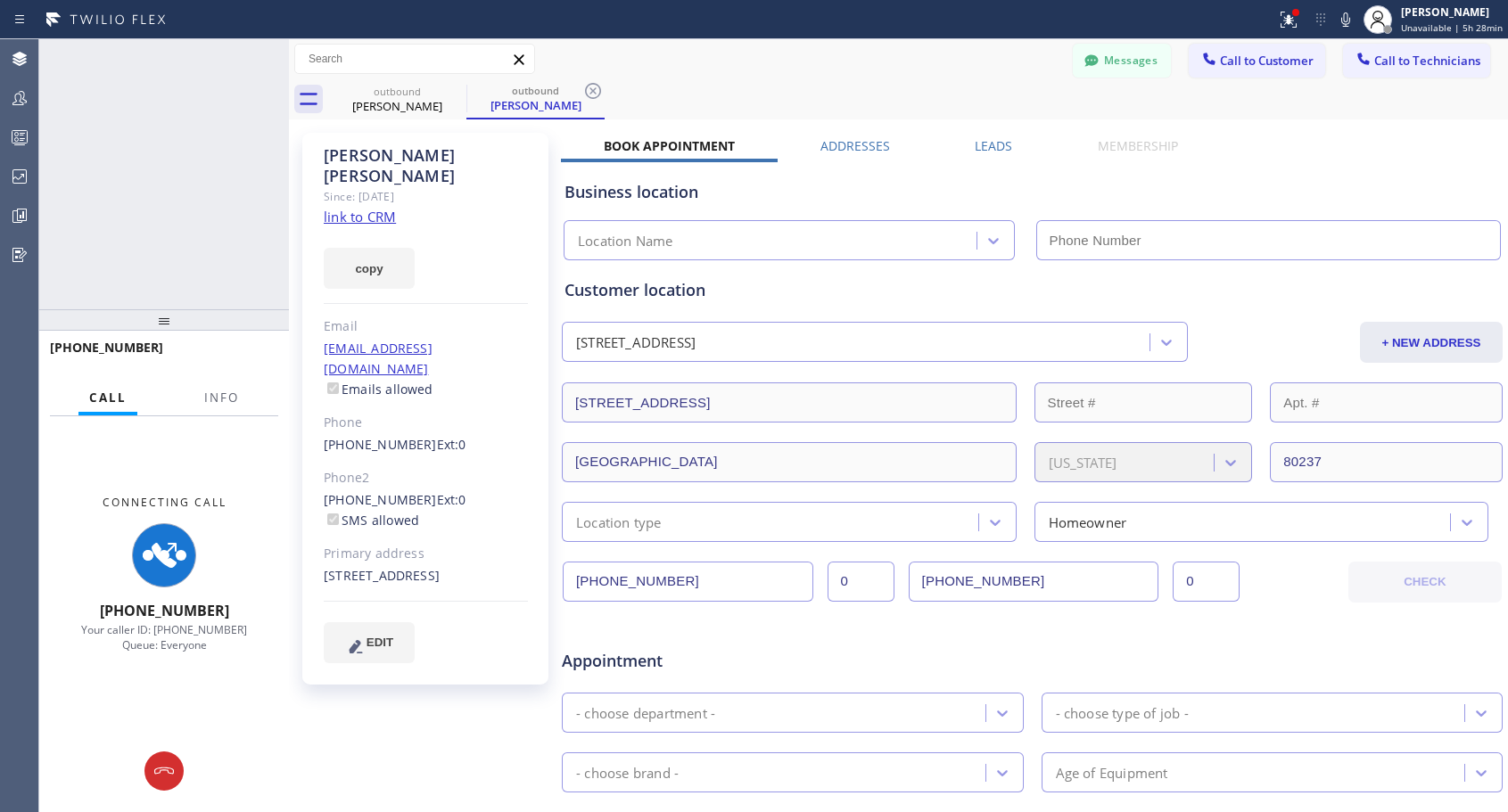
type input "[PHONE_NUMBER]"
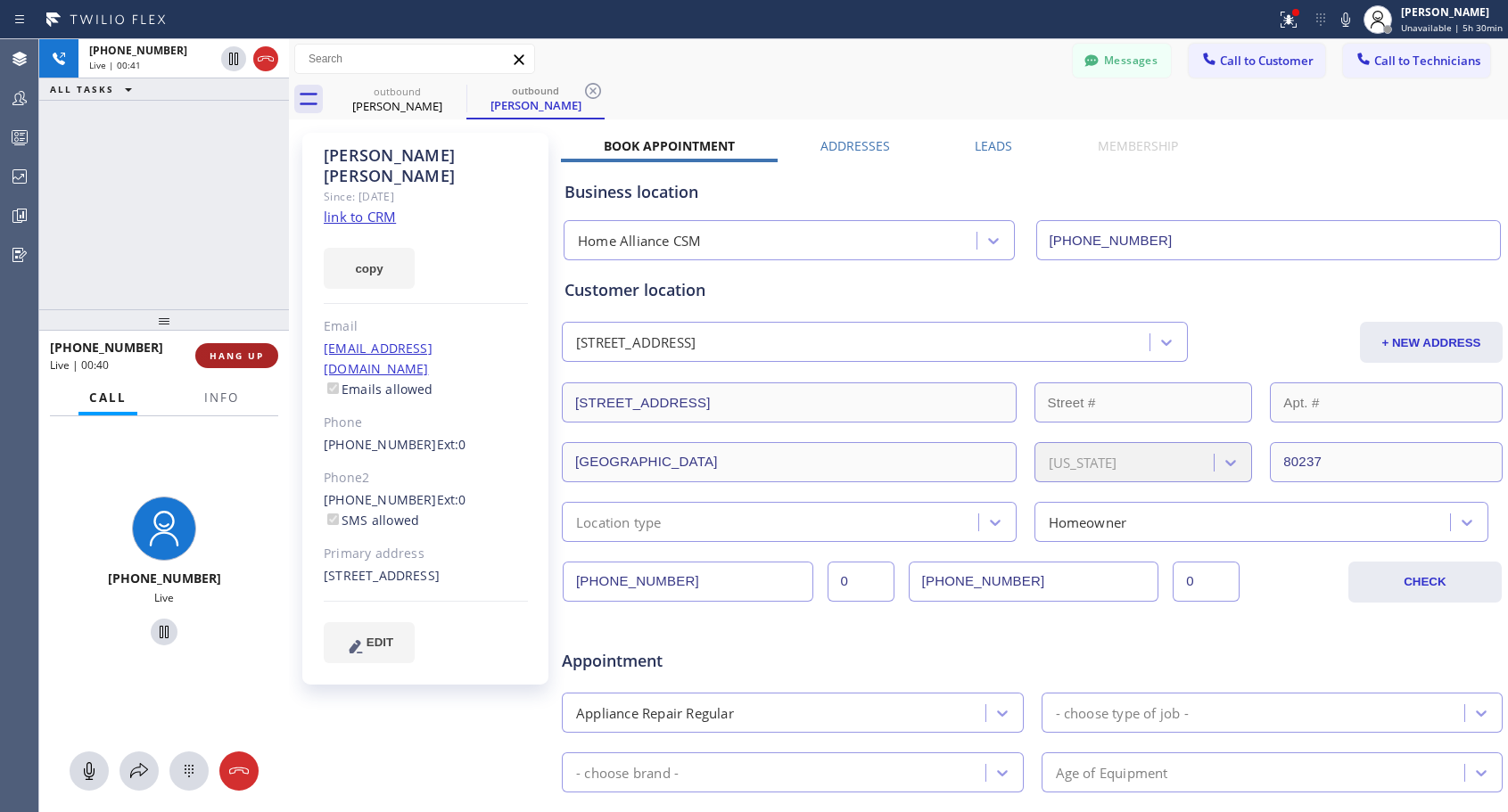
click at [245, 344] on button "HANG UP" at bounding box center [236, 355] width 83 height 25
click at [245, 344] on button "HANG UP" at bounding box center [236, 355] width 83 height 25
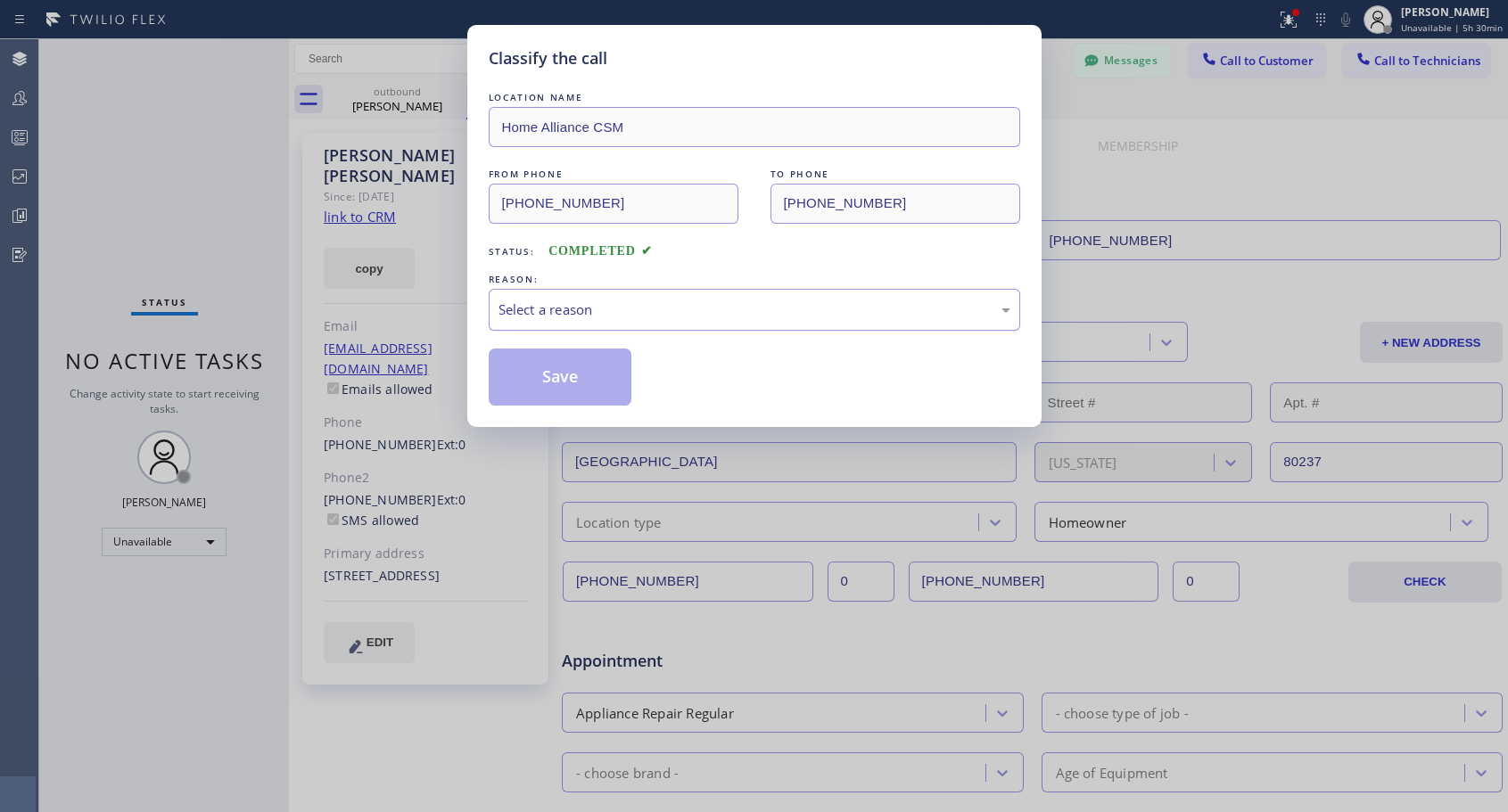
click at [708, 302] on div "Select a reason" at bounding box center [754, 309] width 512 height 21
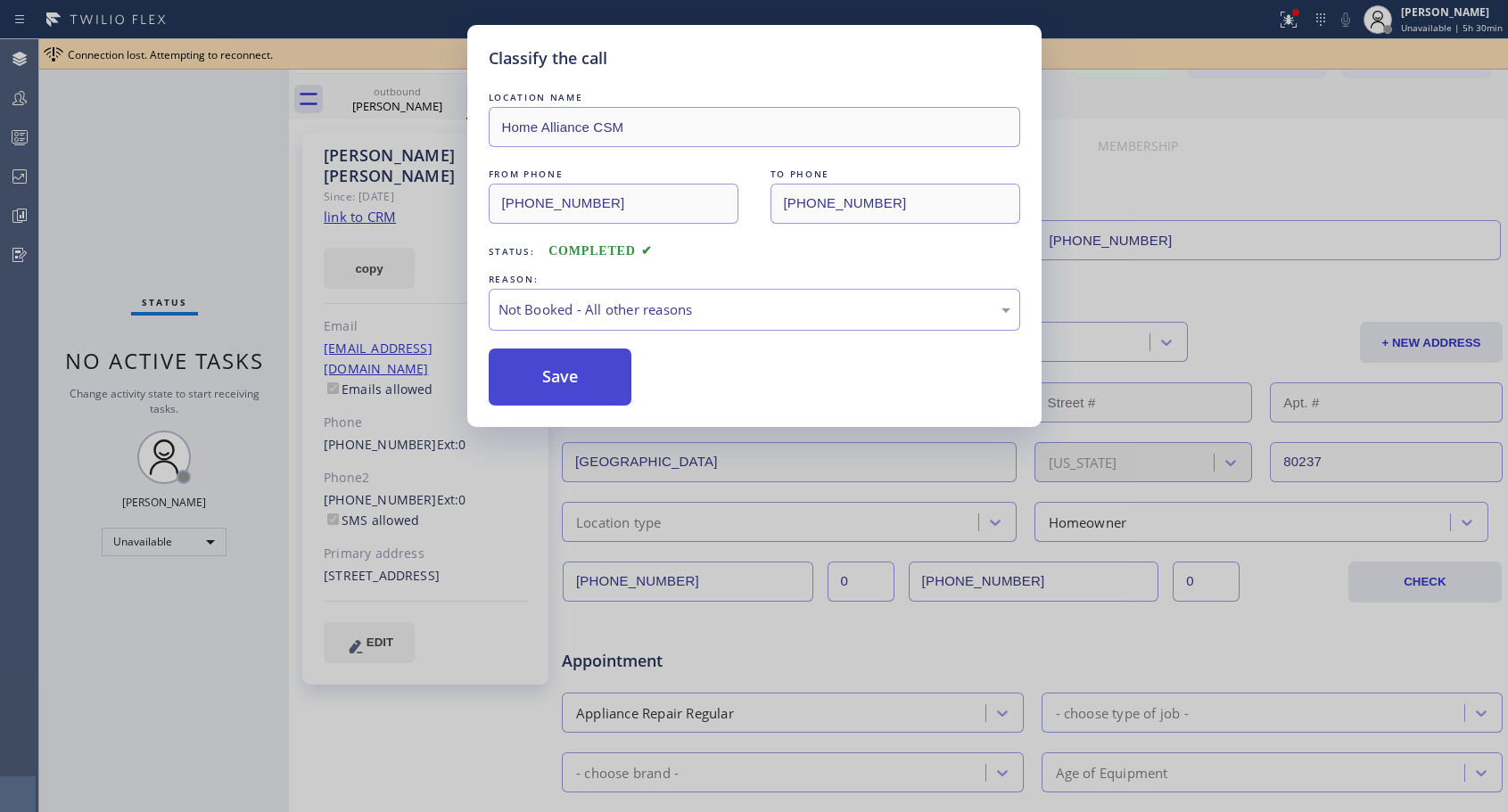
click at [614, 373] on button "Save" at bounding box center [560, 376] width 143 height 57
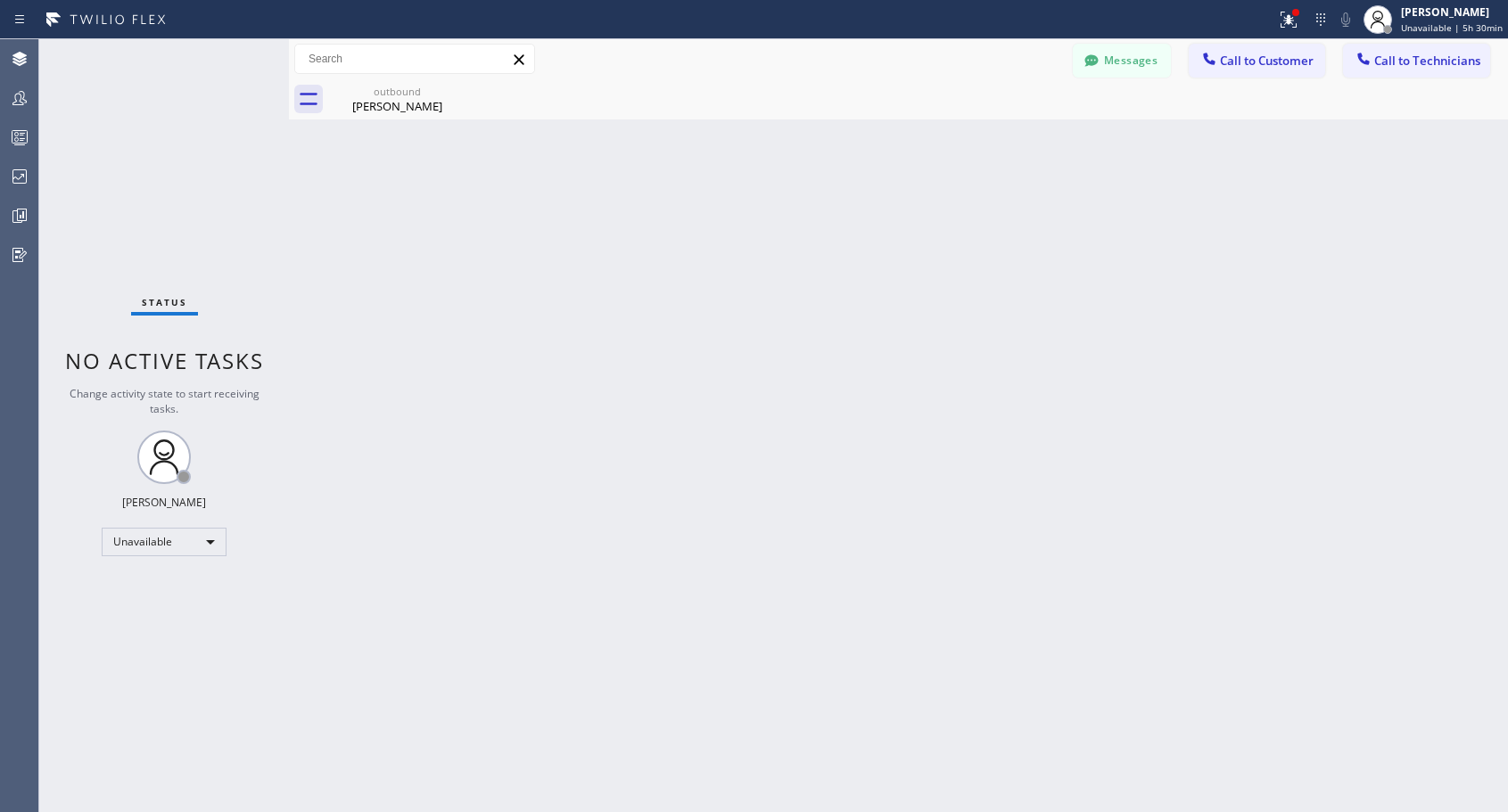
click at [1226, 63] on span "Call to Customer" at bounding box center [1267, 60] width 94 height 16
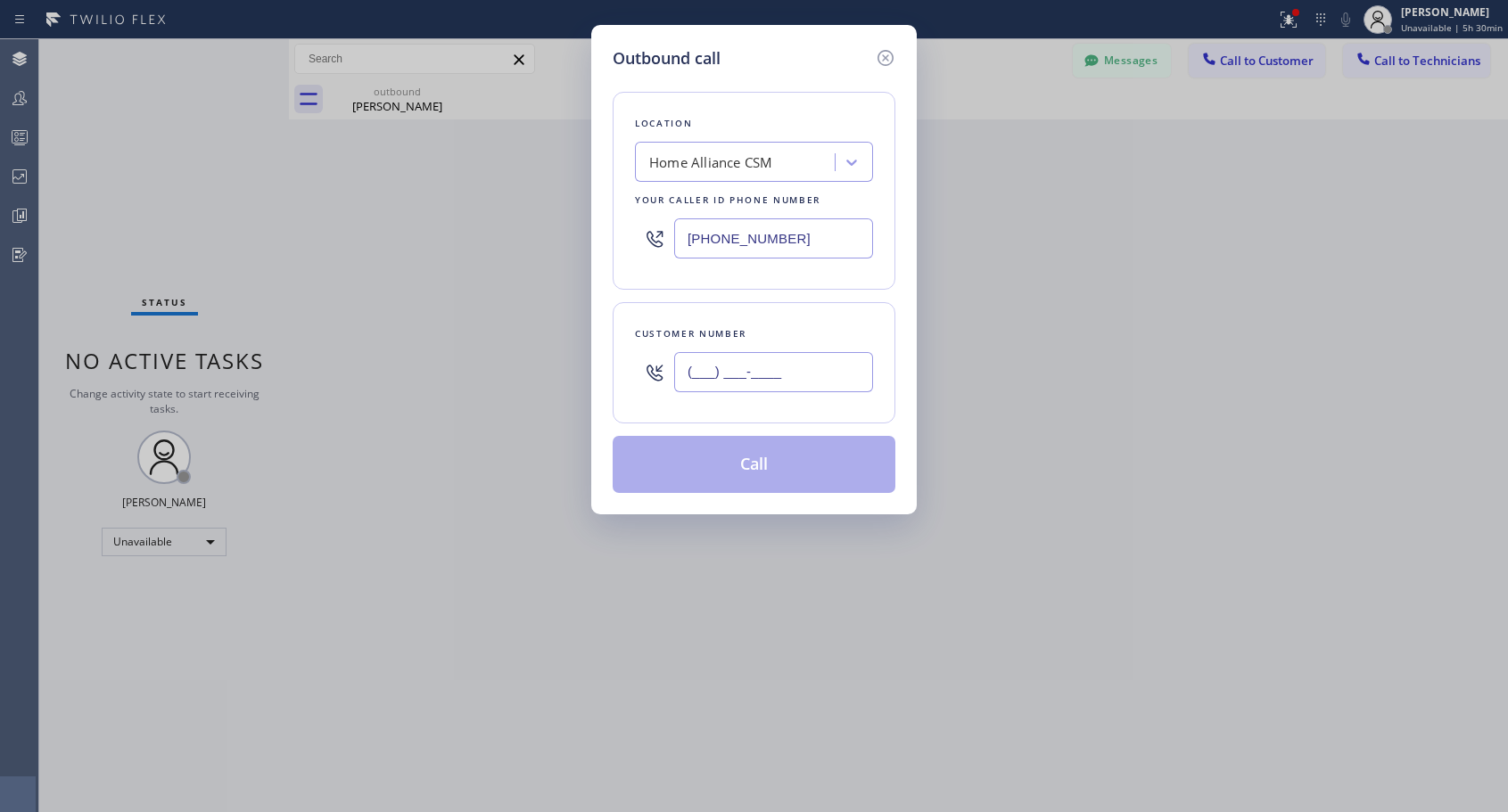
click at [762, 362] on input "(___) ___-____" at bounding box center [773, 372] width 199 height 40
paste input "561) 384-0755"
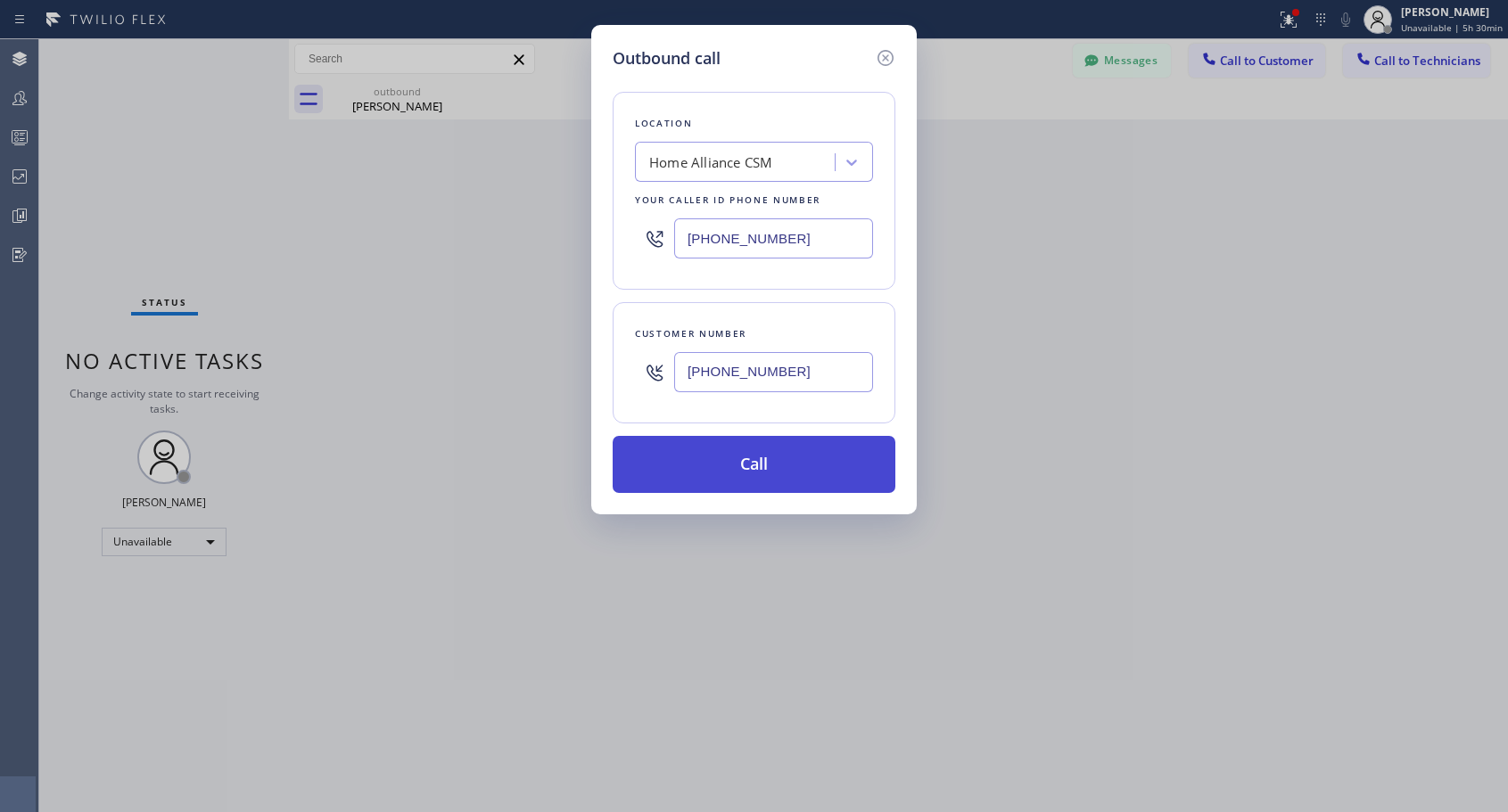
type input "[PHONE_NUMBER]"
click at [773, 467] on button "Call" at bounding box center [754, 464] width 282 height 57
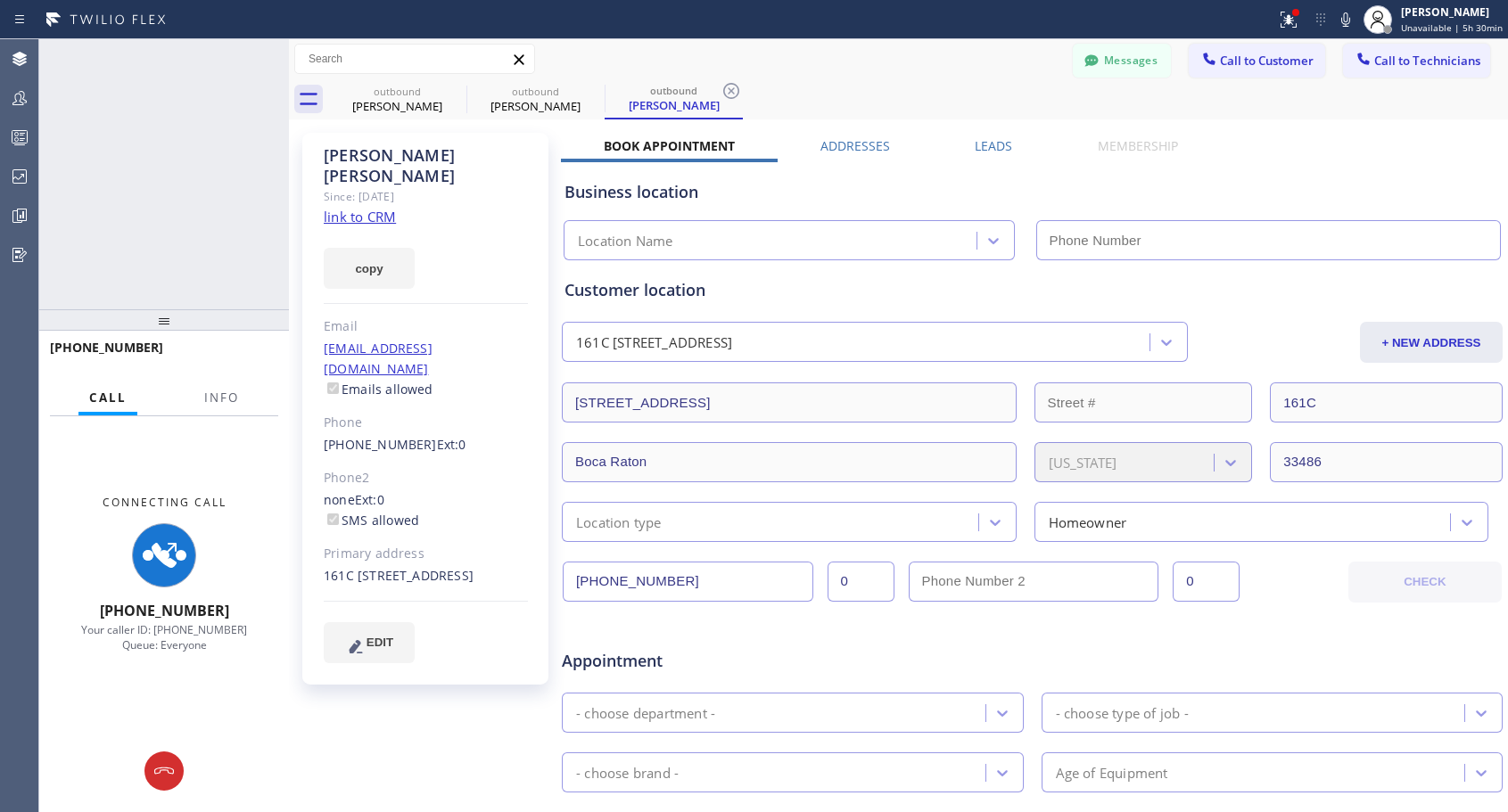
type input "[PHONE_NUMBER]"
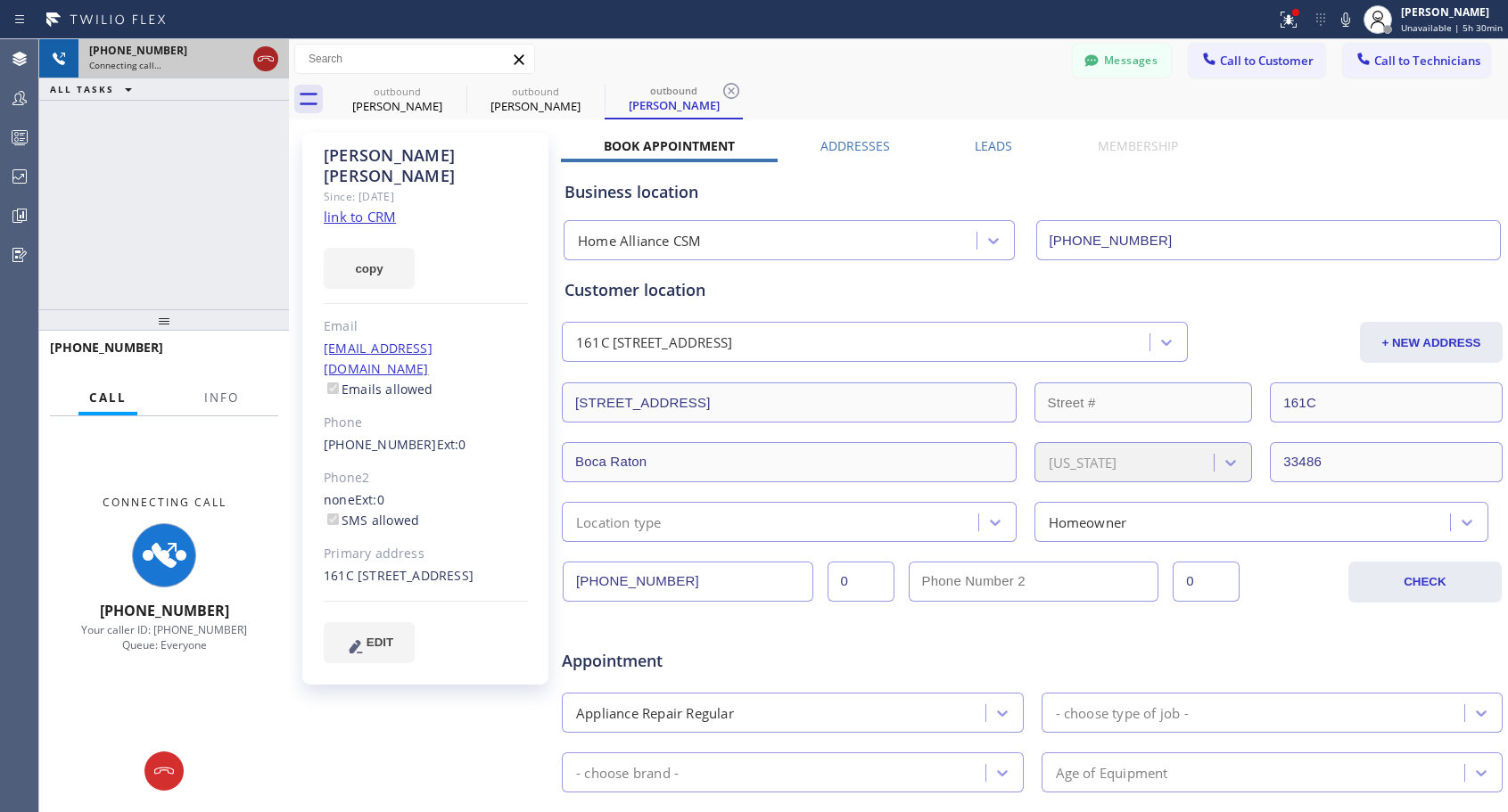
click at [268, 63] on icon at bounding box center [266, 59] width 22 height 22
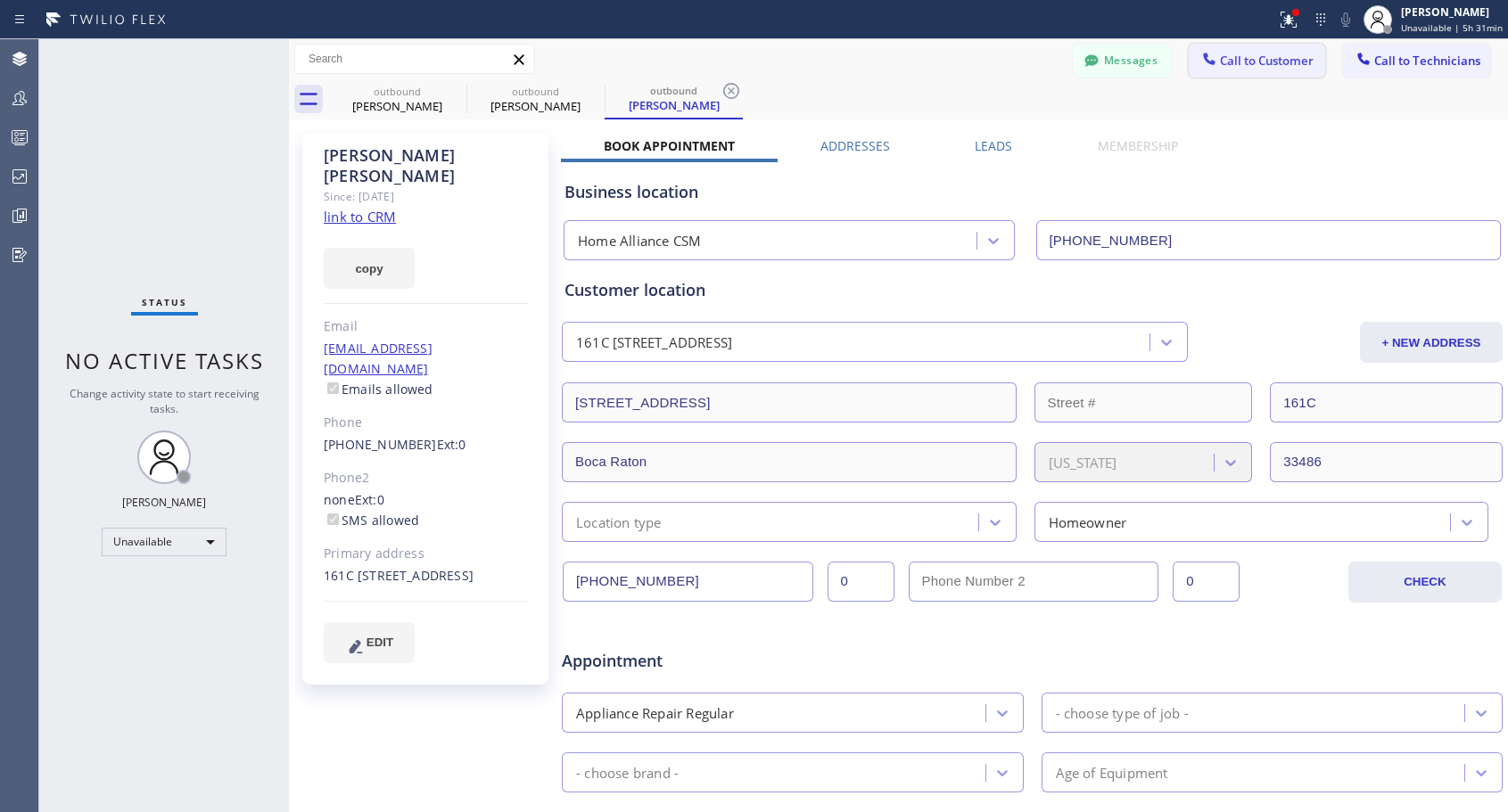
click at [1245, 57] on span "Call to Customer" at bounding box center [1267, 60] width 94 height 16
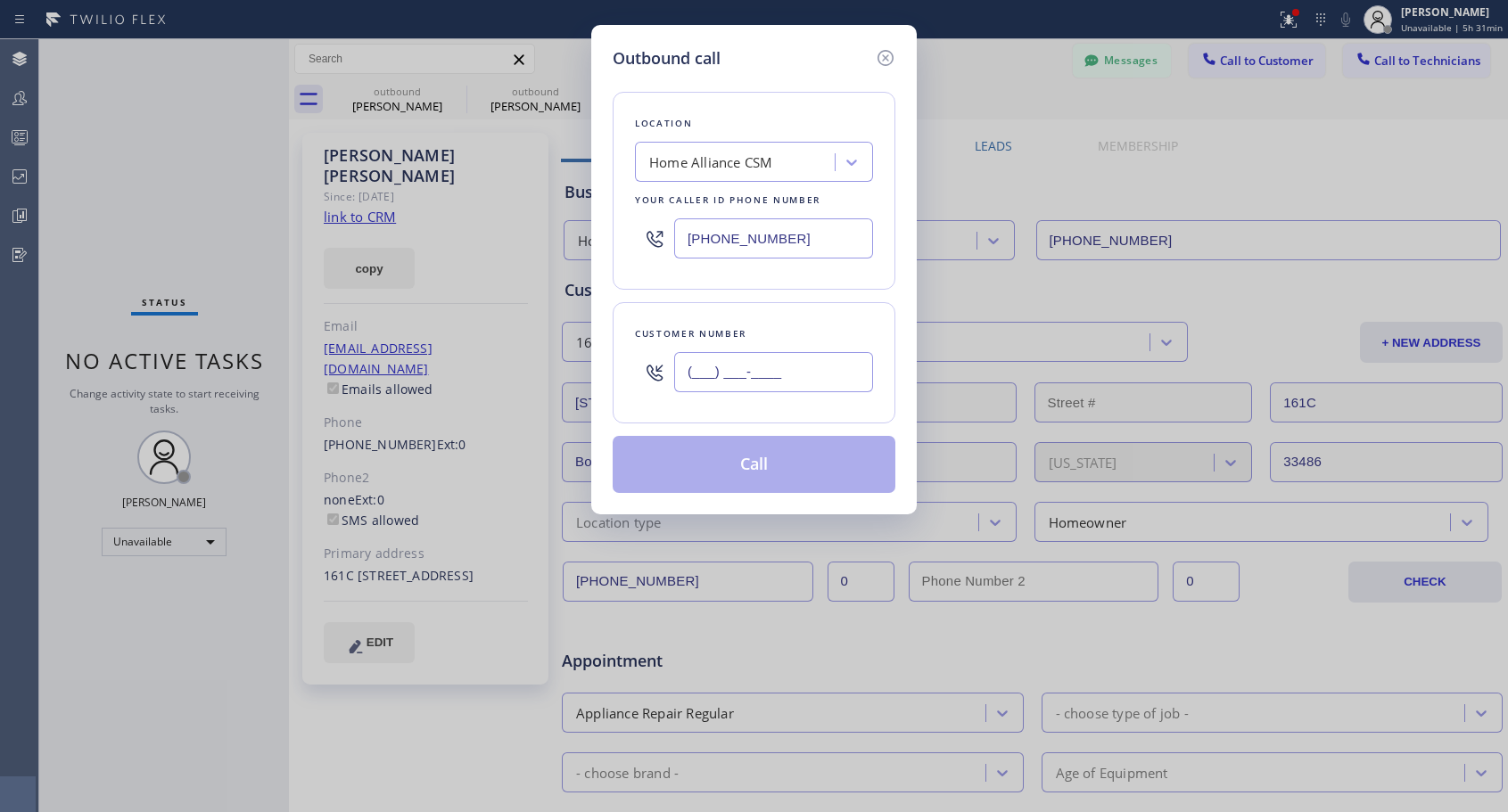
click at [749, 374] on input "(___) ___-____" at bounding box center [773, 372] width 199 height 40
paste input "310) 592-1517"
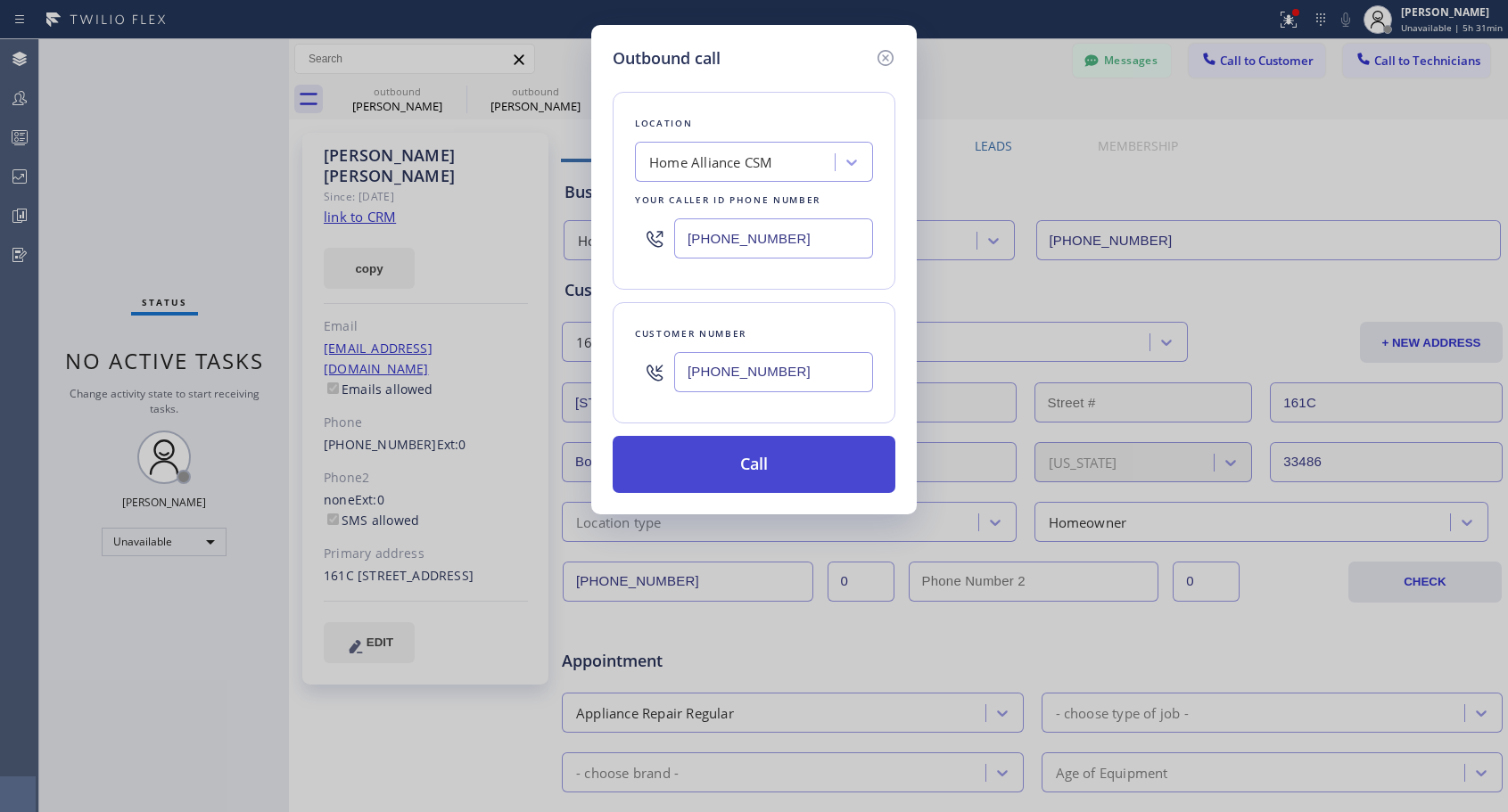
type input "[PHONE_NUMBER]"
drag, startPoint x: 786, startPoint y: 467, endPoint x: 814, endPoint y: 4, distance: 463.8
click at [785, 464] on button "Call" at bounding box center [754, 464] width 282 height 57
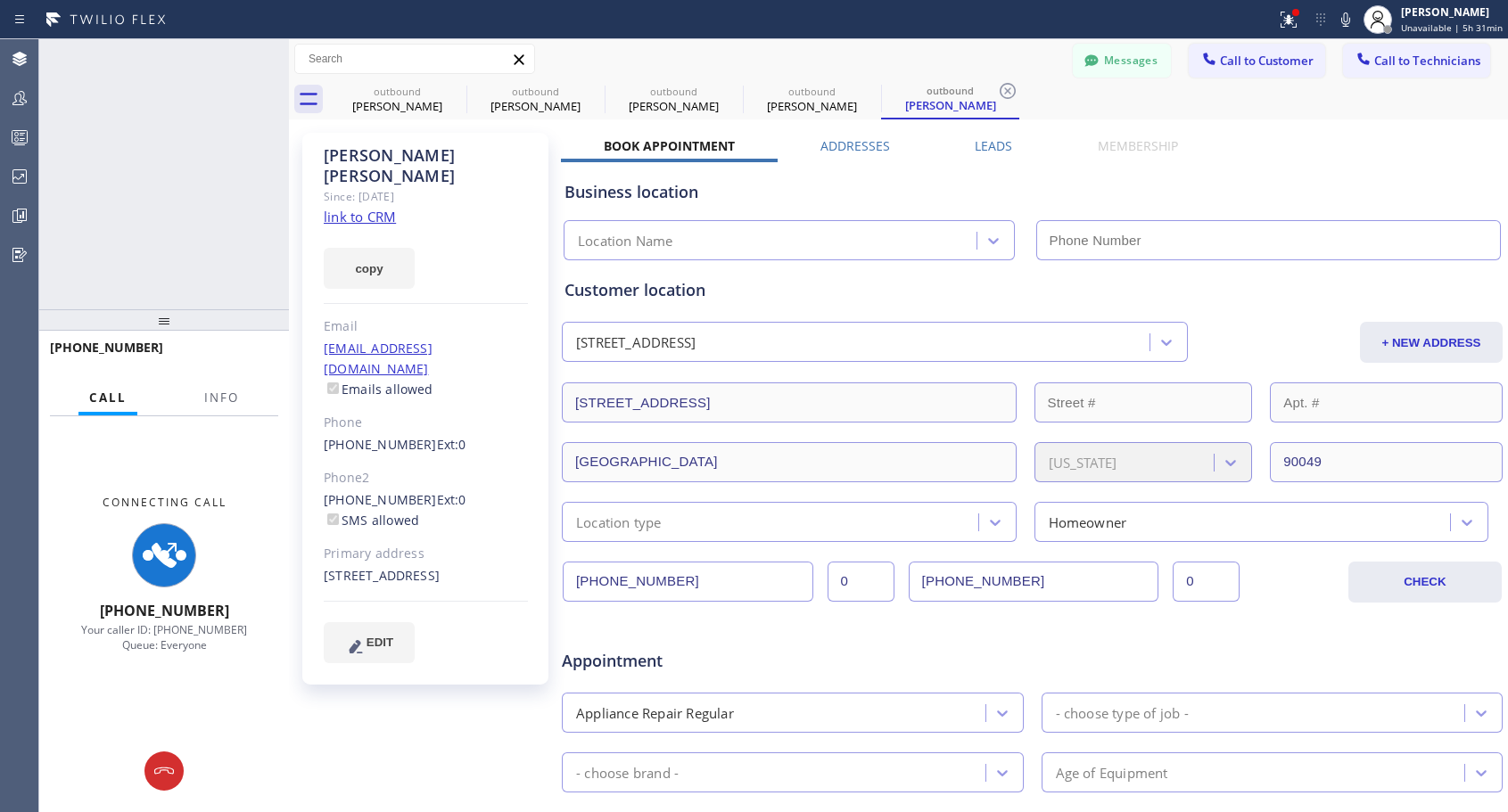
type input "[PHONE_NUMBER]"
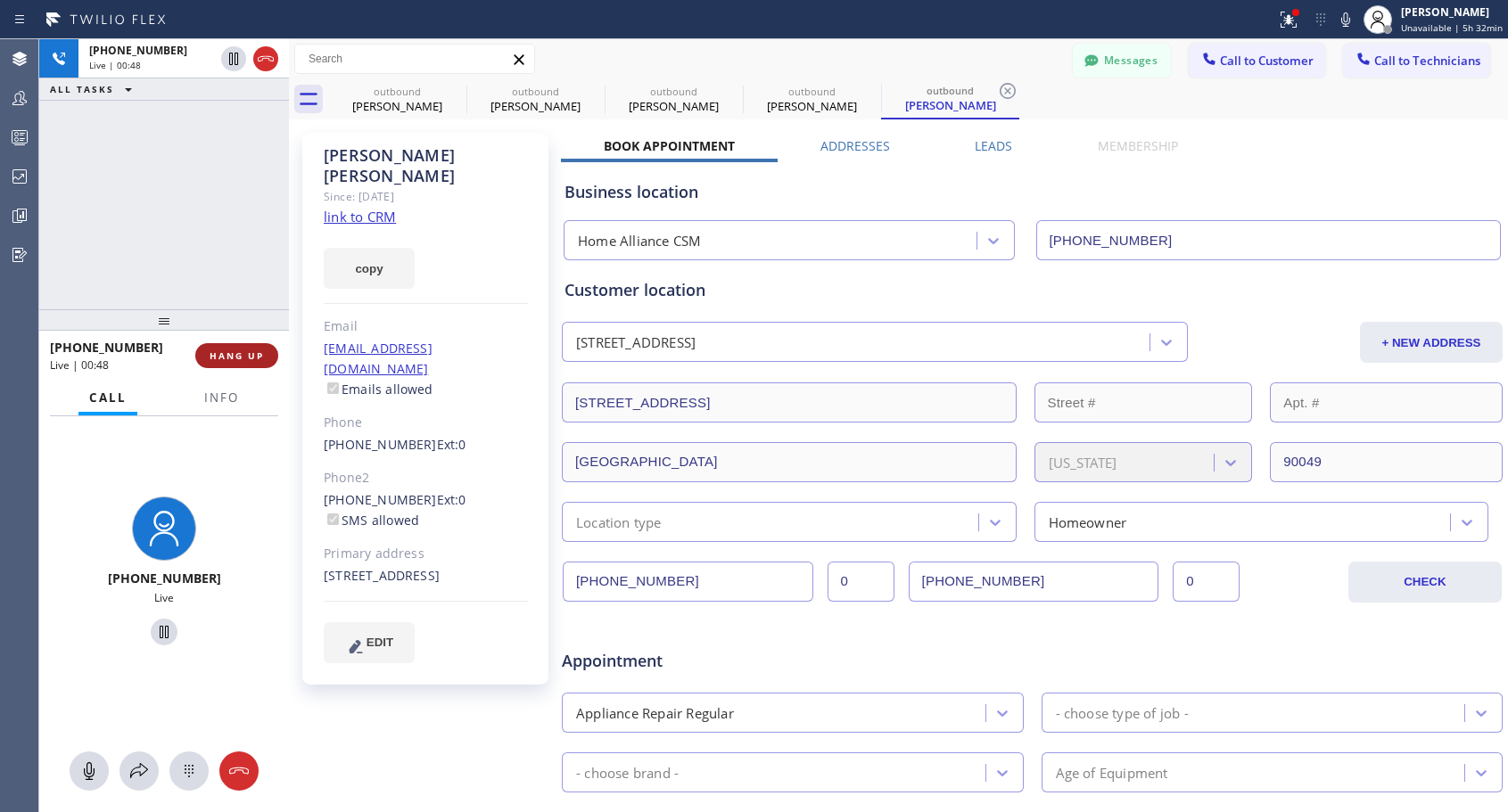
click at [221, 361] on span "HANG UP" at bounding box center [236, 355] width 54 height 13
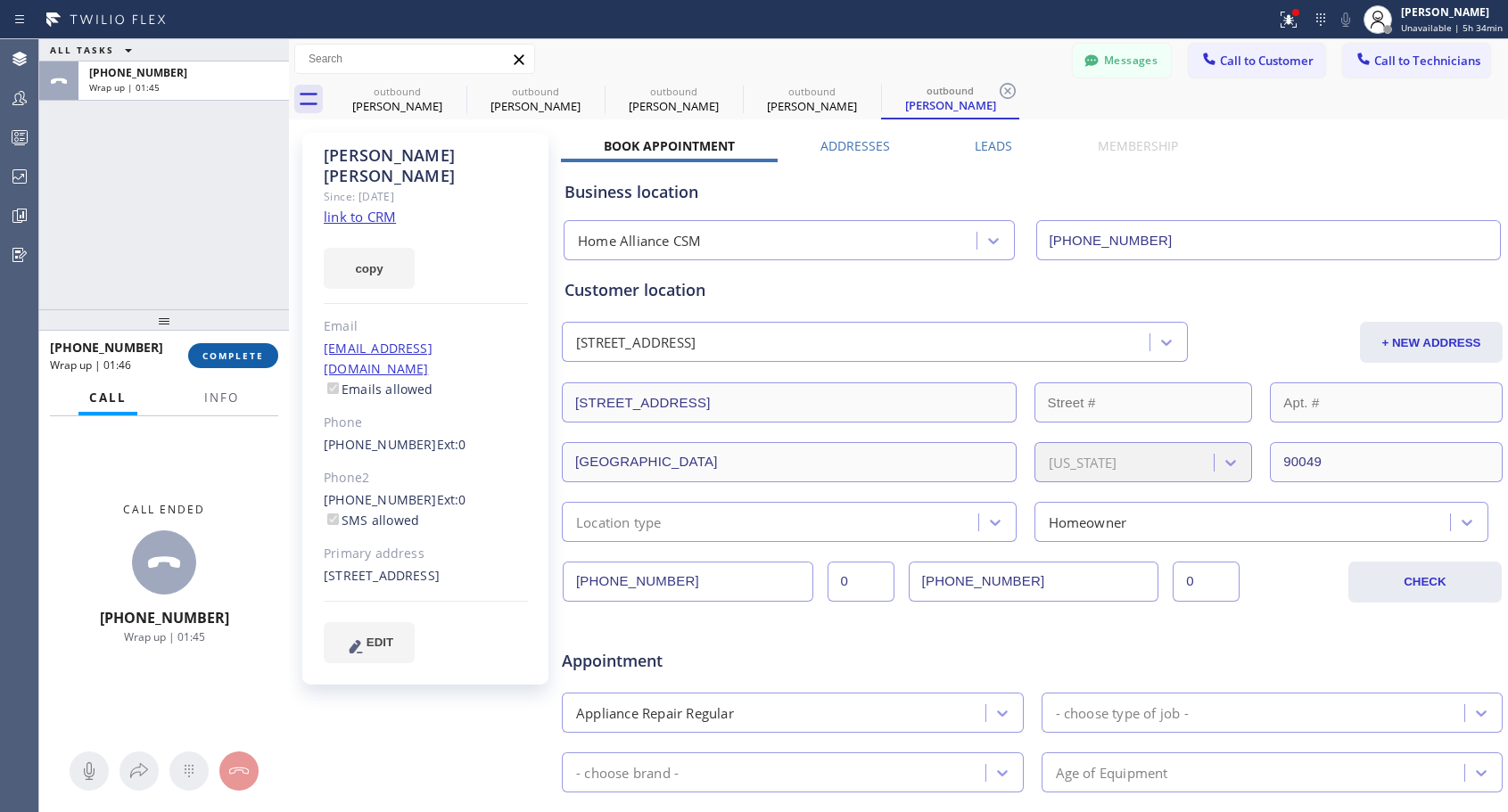
click at [268, 354] on button "COMPLETE" at bounding box center [234, 355] width 90 height 25
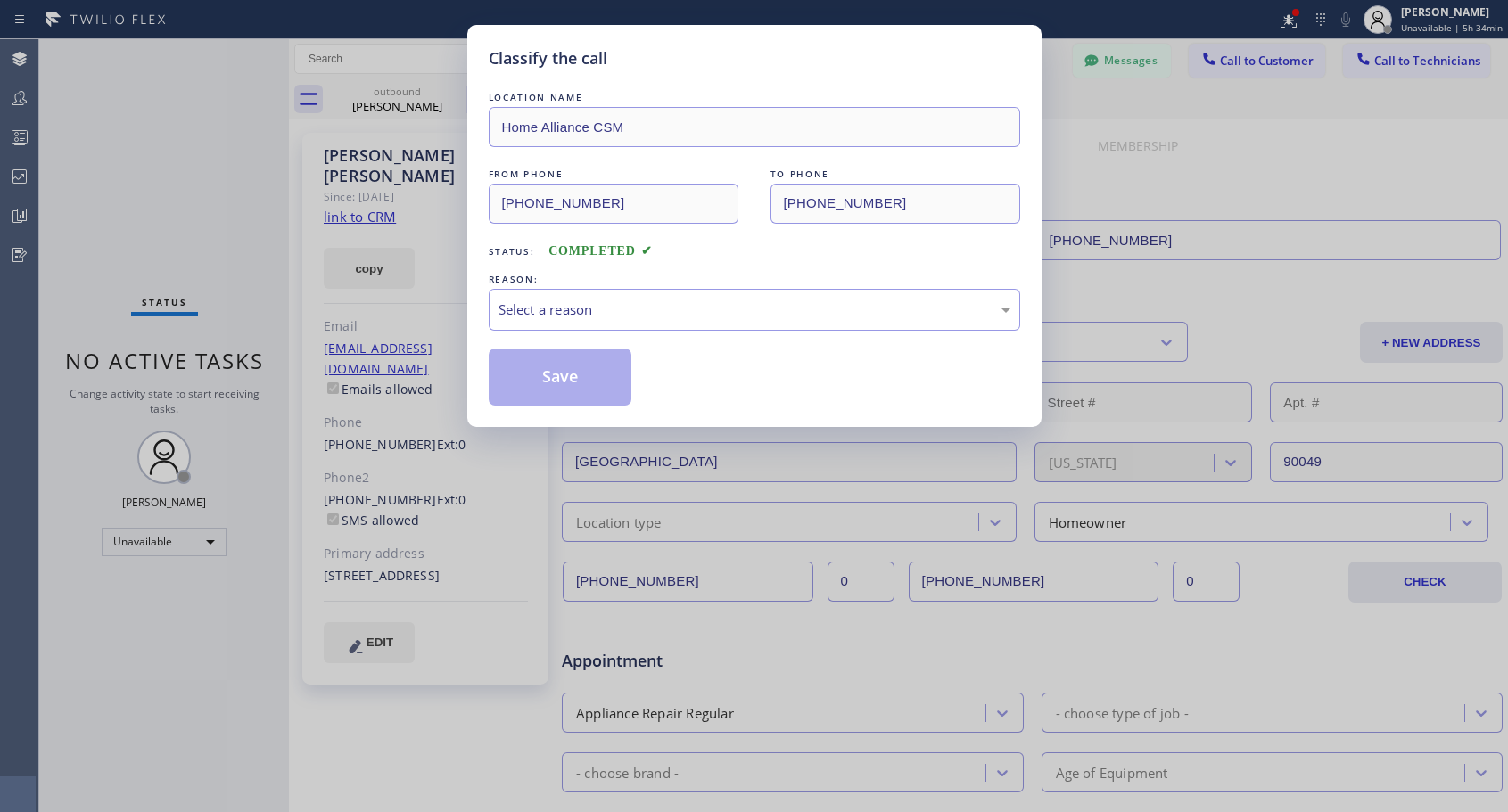
click at [625, 287] on div "REASON:" at bounding box center [754, 279] width 532 height 19
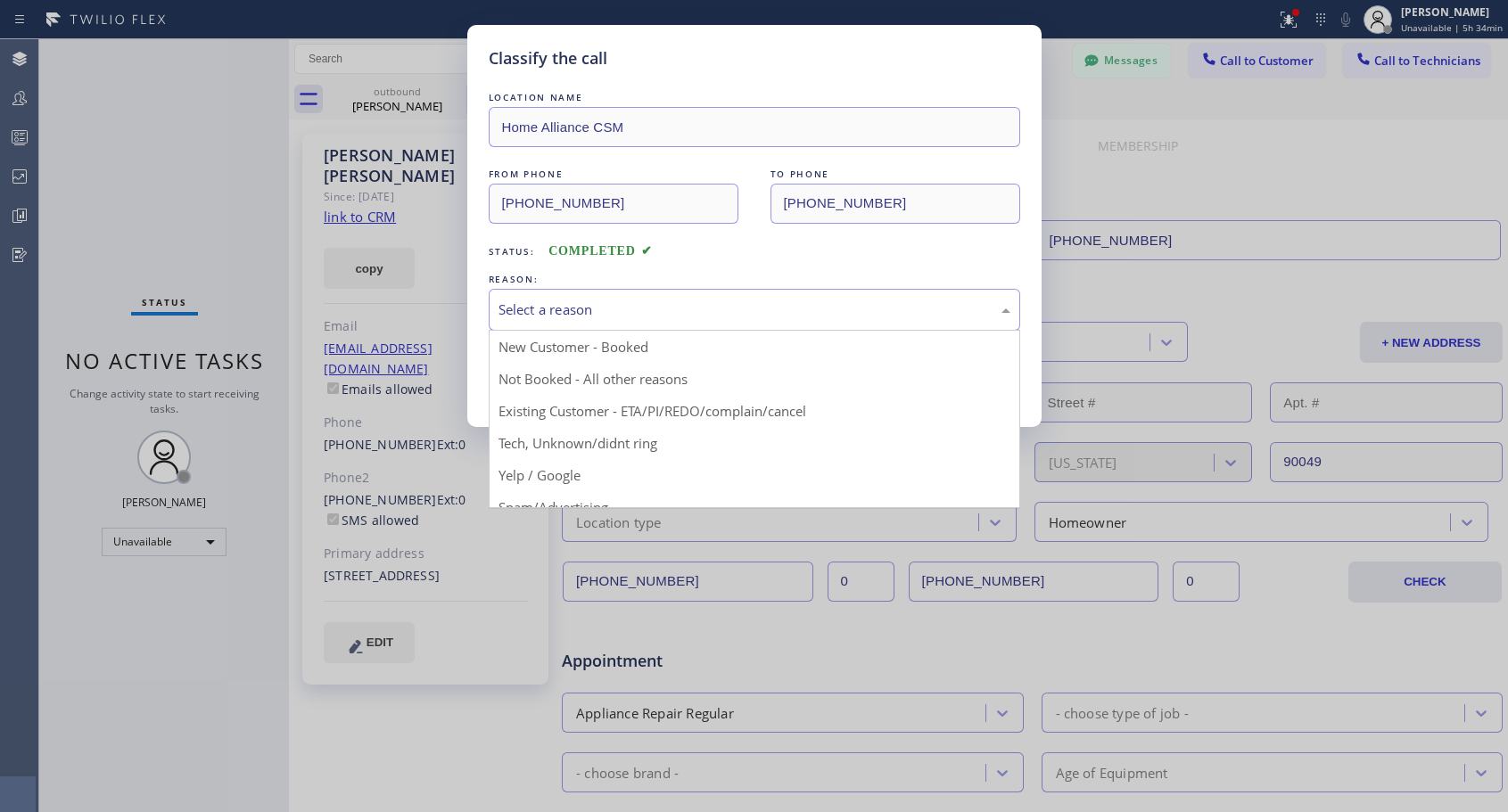
click at [624, 300] on div "Select a reason" at bounding box center [754, 309] width 512 height 21
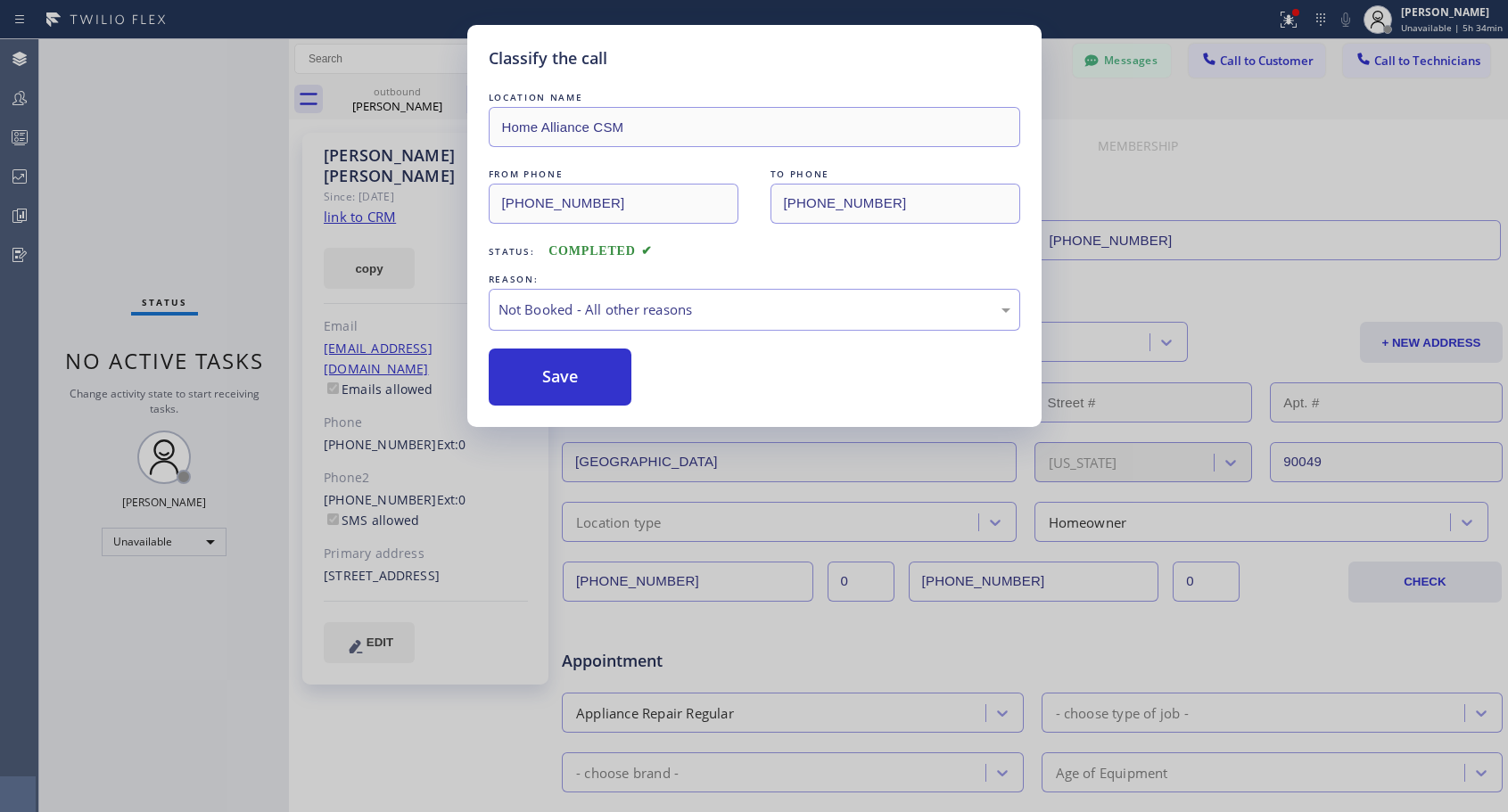
click at [546, 375] on button "Save" at bounding box center [560, 376] width 143 height 57
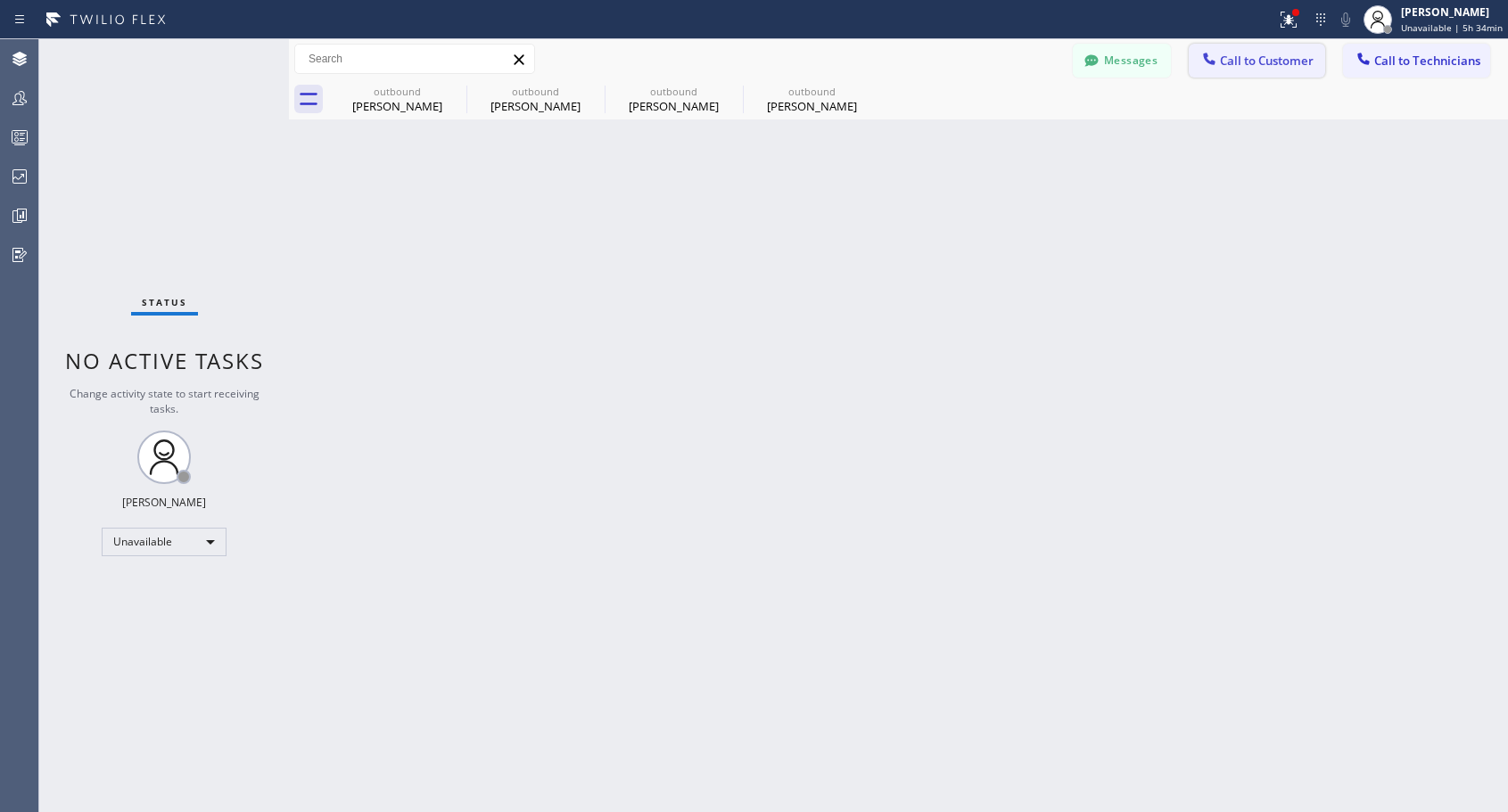
click at [1255, 59] on span "Call to Customer" at bounding box center [1267, 60] width 94 height 16
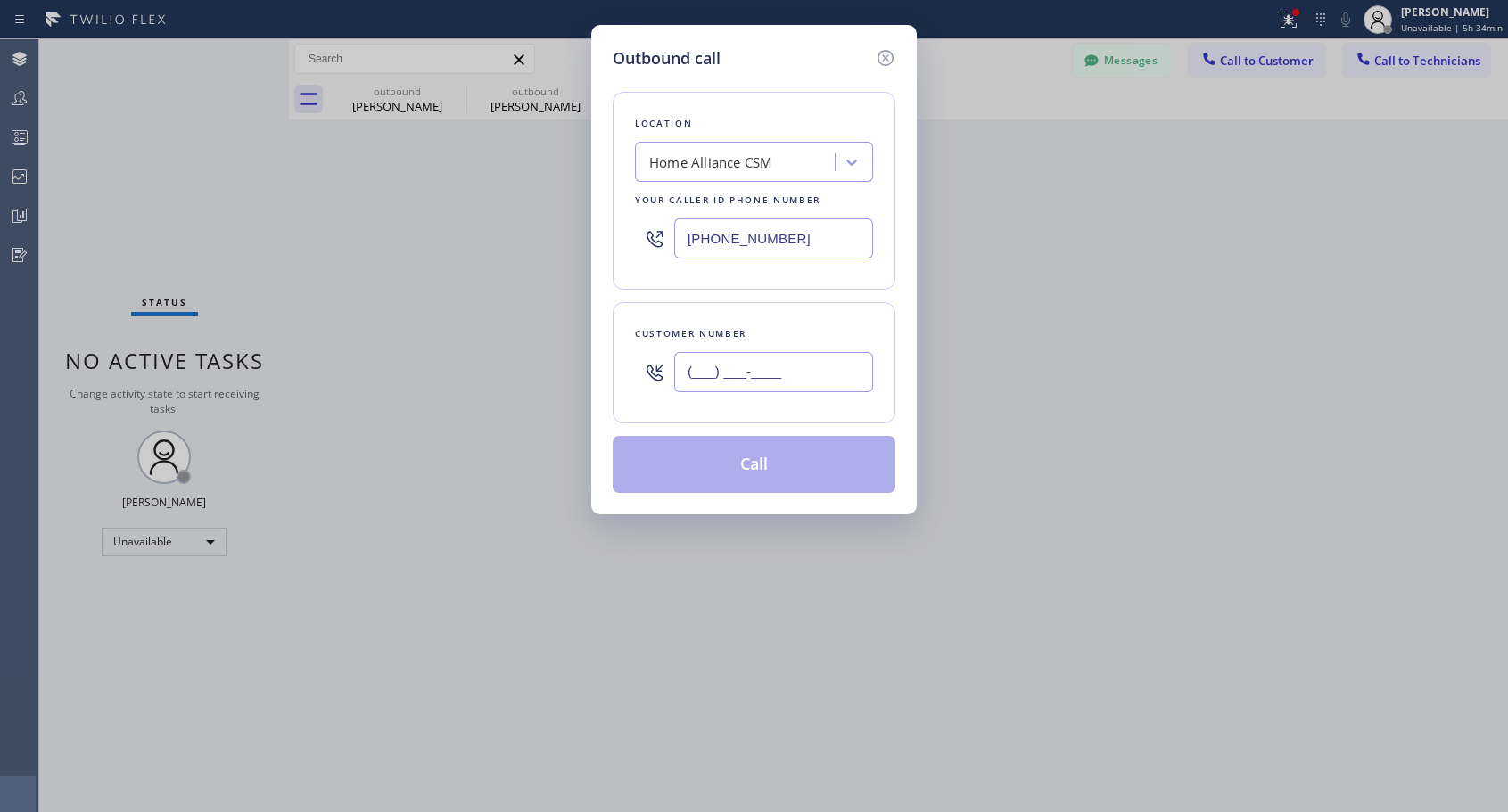
click at [696, 378] on input "(___) ___-____" at bounding box center [773, 372] width 199 height 40
paste input "310) 592-1517"
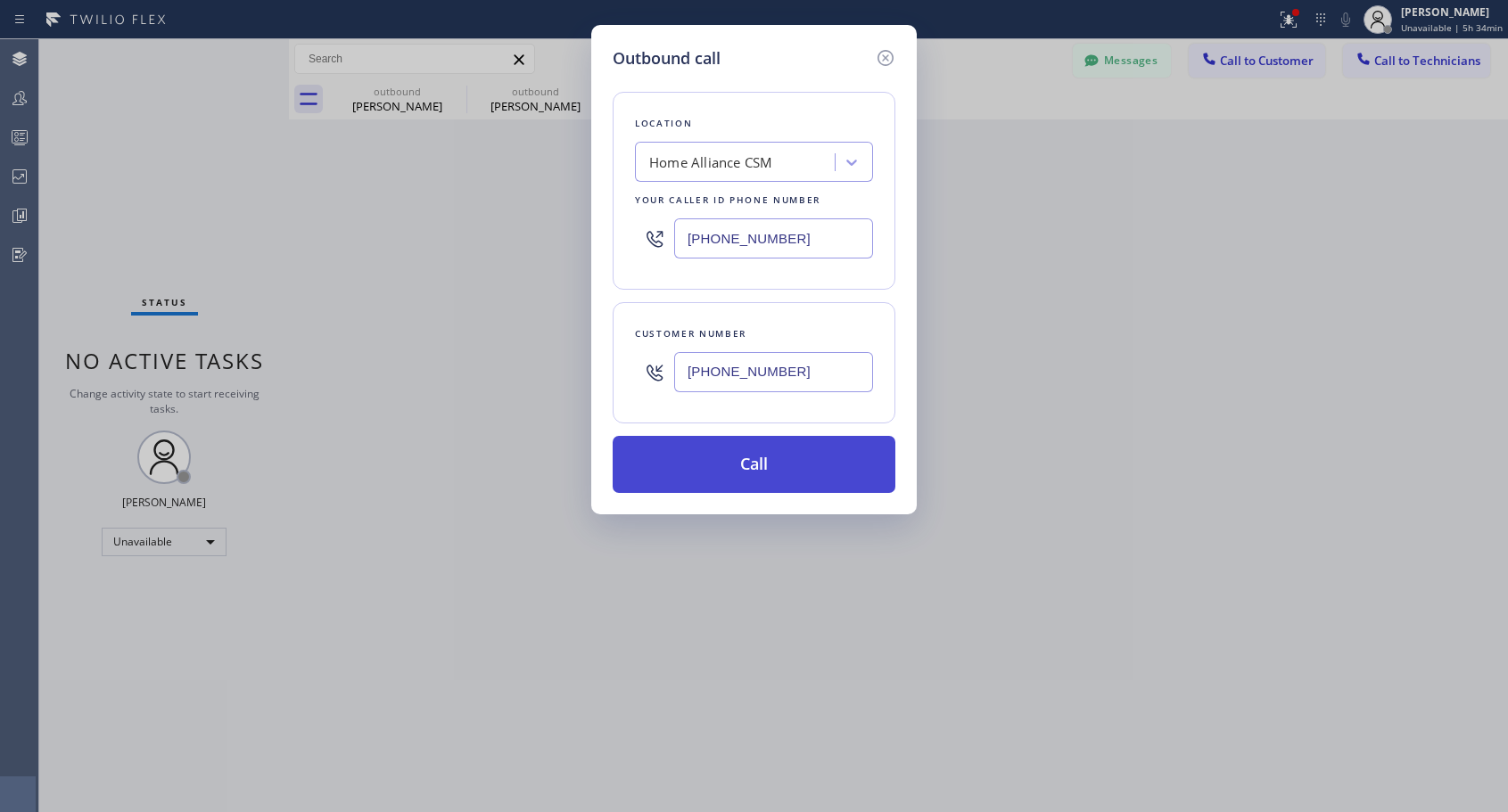
type input "[PHONE_NUMBER]"
drag, startPoint x: 744, startPoint y: 466, endPoint x: 742, endPoint y: 328, distance: 138.0
click at [744, 465] on button "Call" at bounding box center [754, 464] width 282 height 57
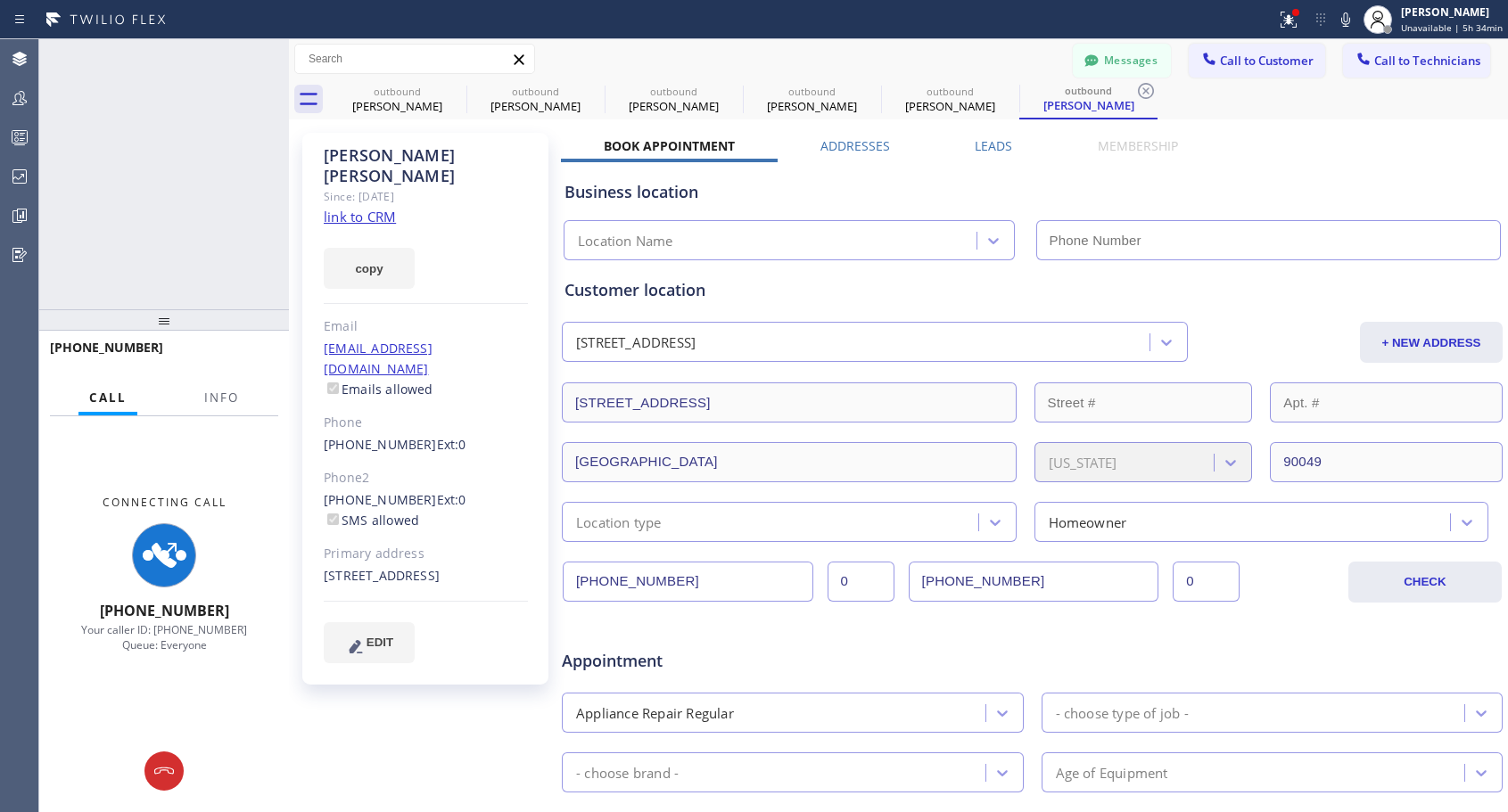
type input "[PHONE_NUMBER]"
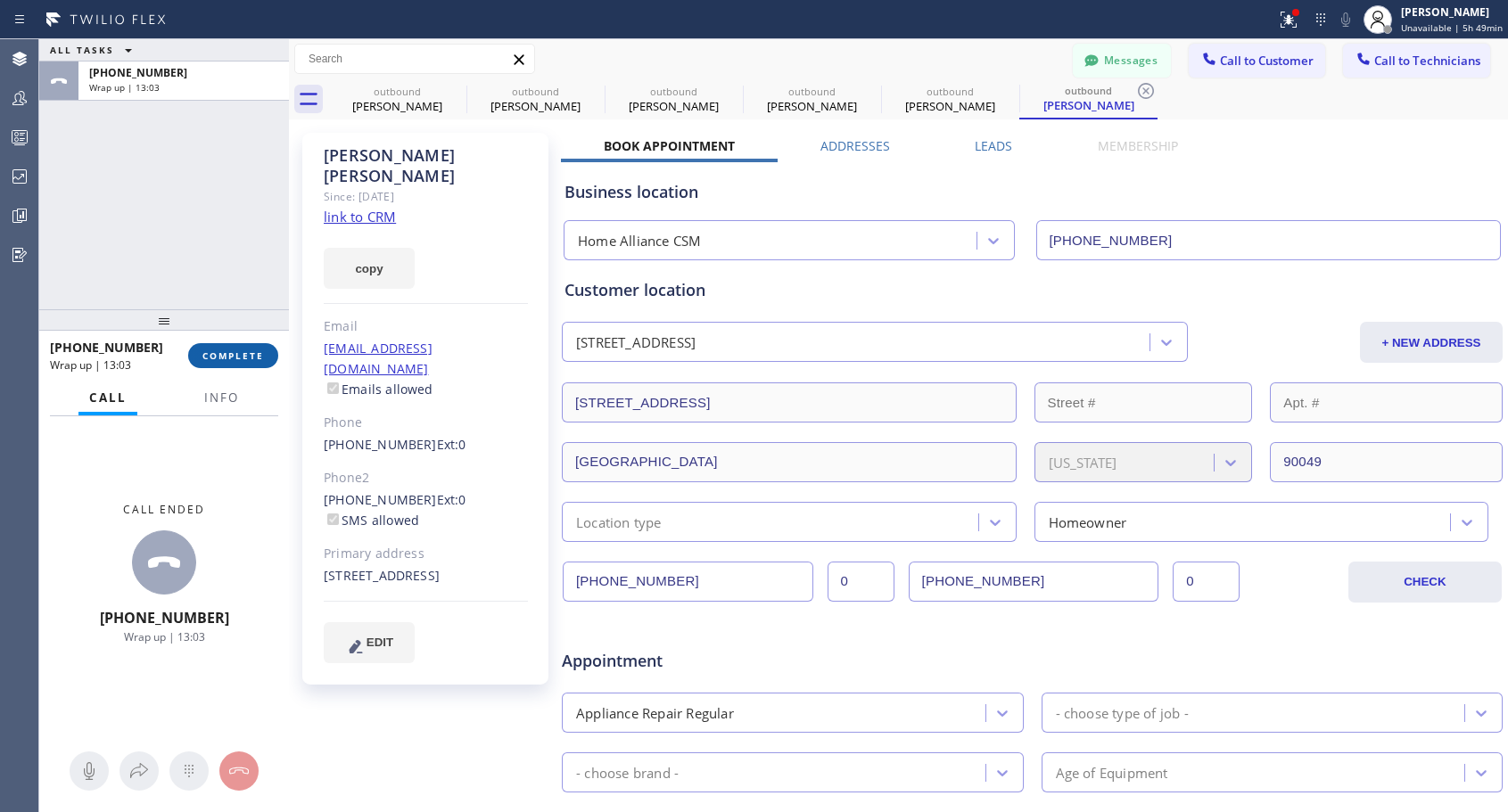
click at [228, 353] on span "COMPLETE" at bounding box center [233, 355] width 61 height 13
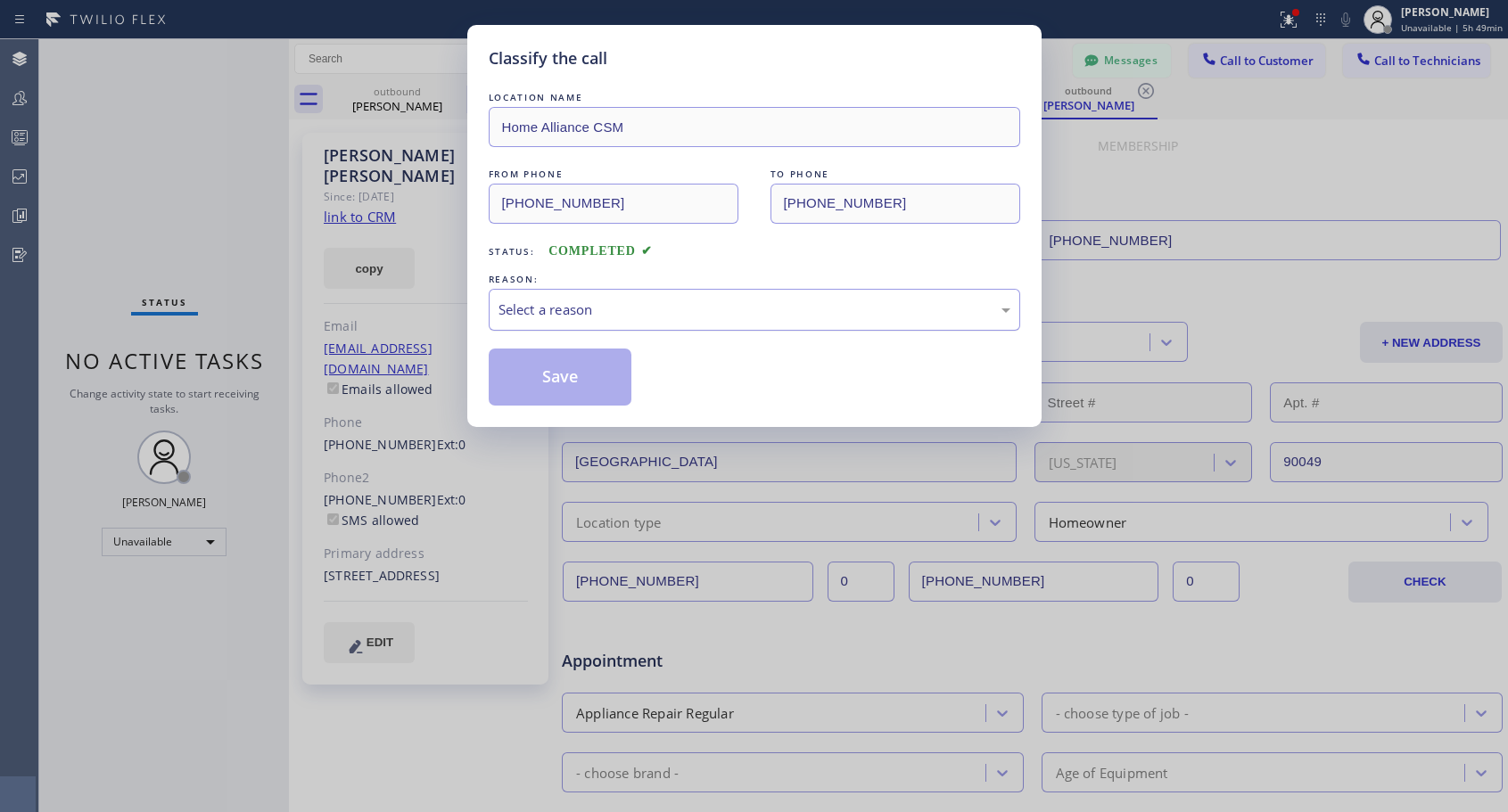
drag, startPoint x: 608, startPoint y: 313, endPoint x: 603, endPoint y: 321, distance: 9.4
click at [609, 314] on div "Select a reason" at bounding box center [754, 309] width 512 height 21
click at [546, 389] on button "Save" at bounding box center [560, 376] width 143 height 57
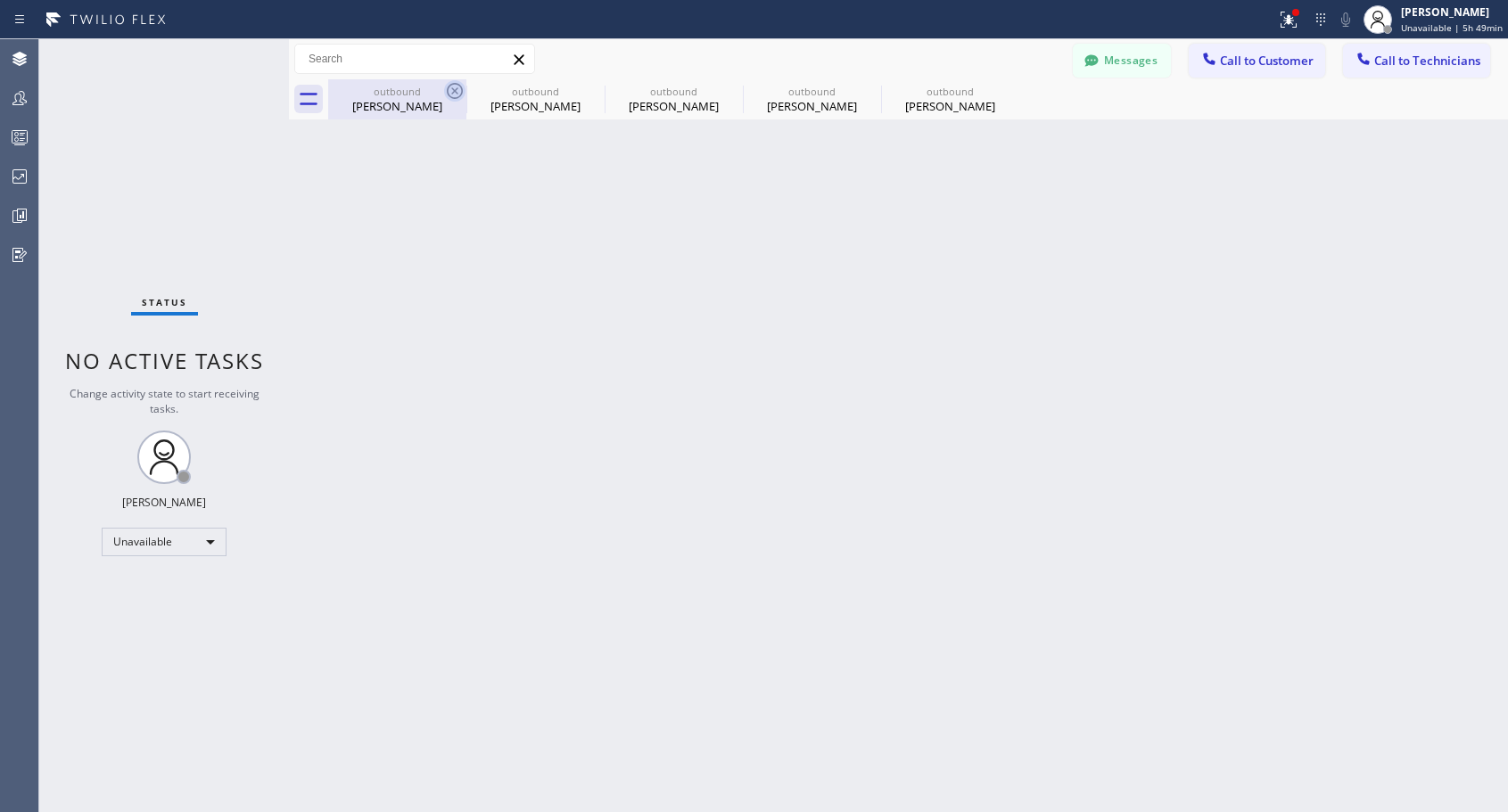
click at [449, 87] on icon at bounding box center [455, 91] width 16 height 16
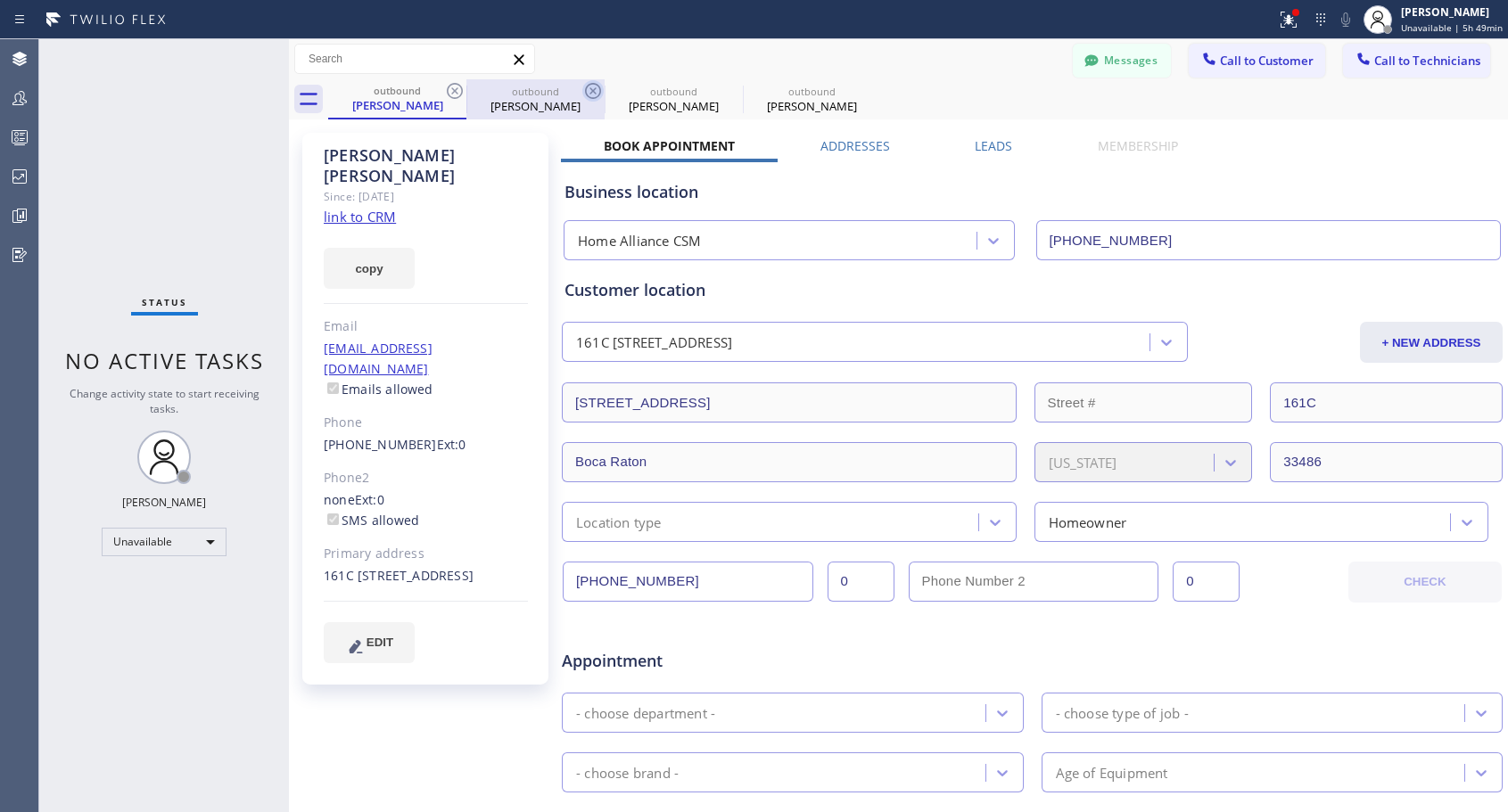
click at [449, 87] on icon at bounding box center [455, 91] width 16 height 16
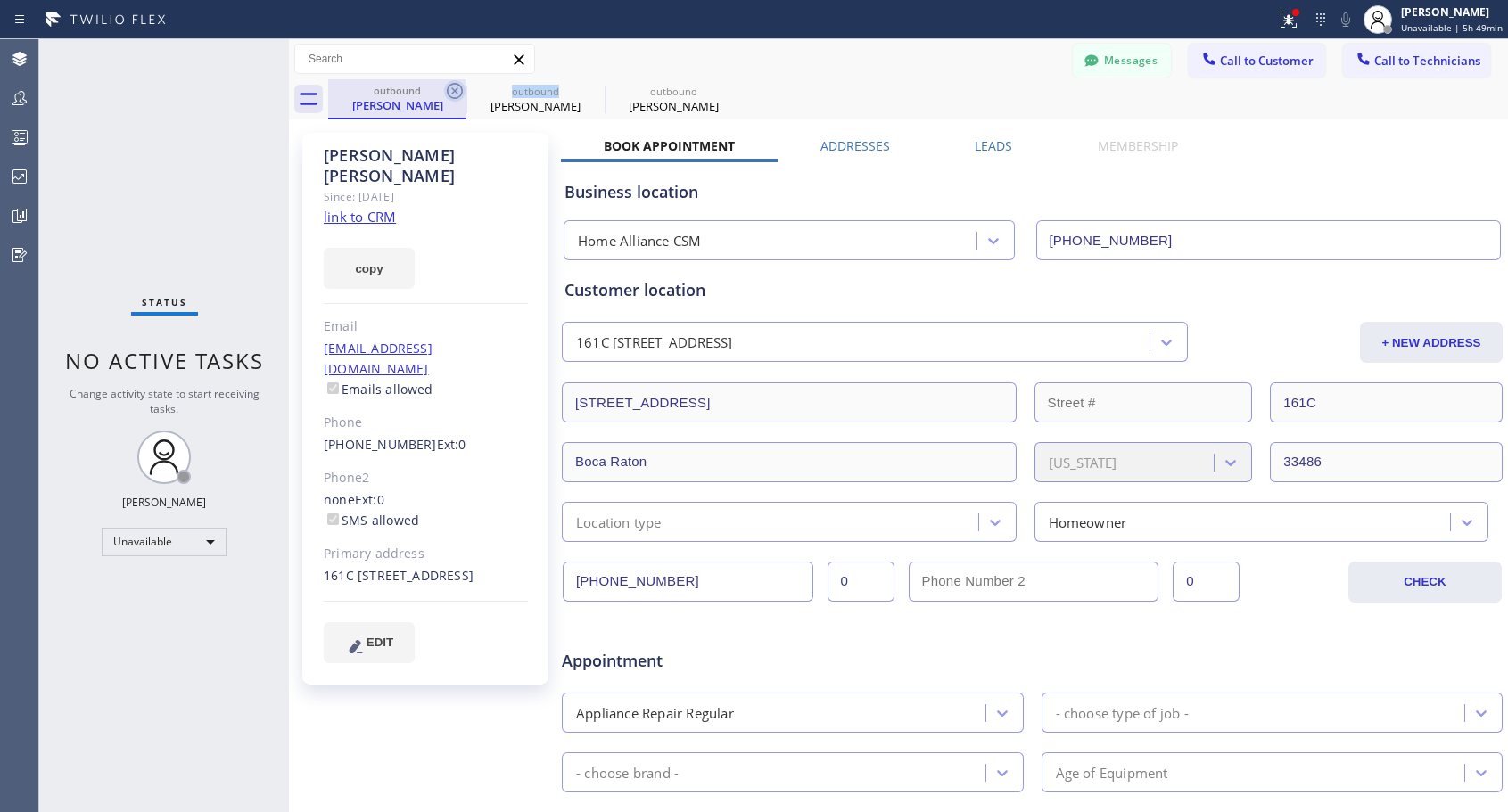
click at [449, 87] on icon at bounding box center [455, 91] width 16 height 16
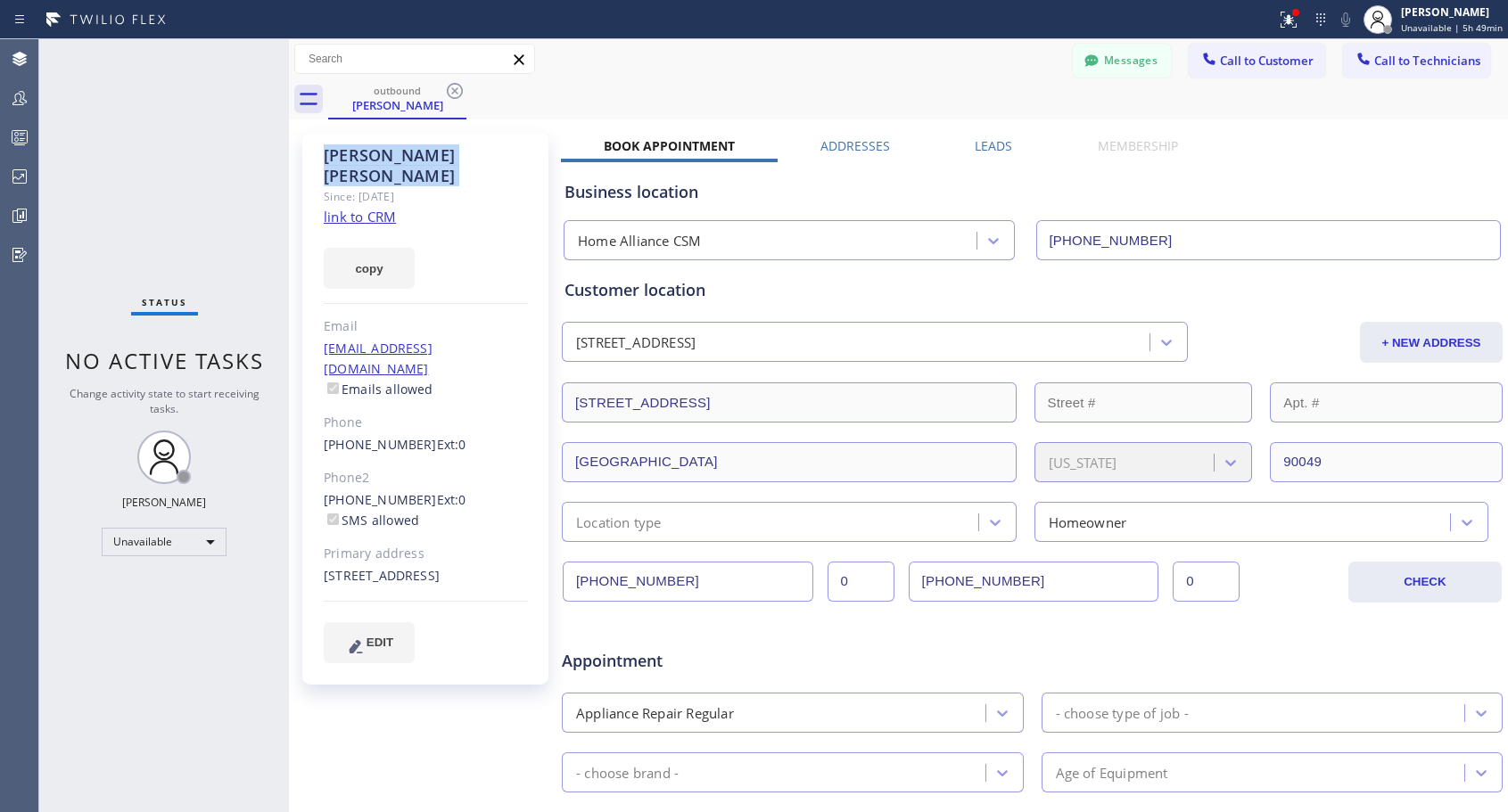
click at [449, 87] on icon at bounding box center [455, 91] width 16 height 16
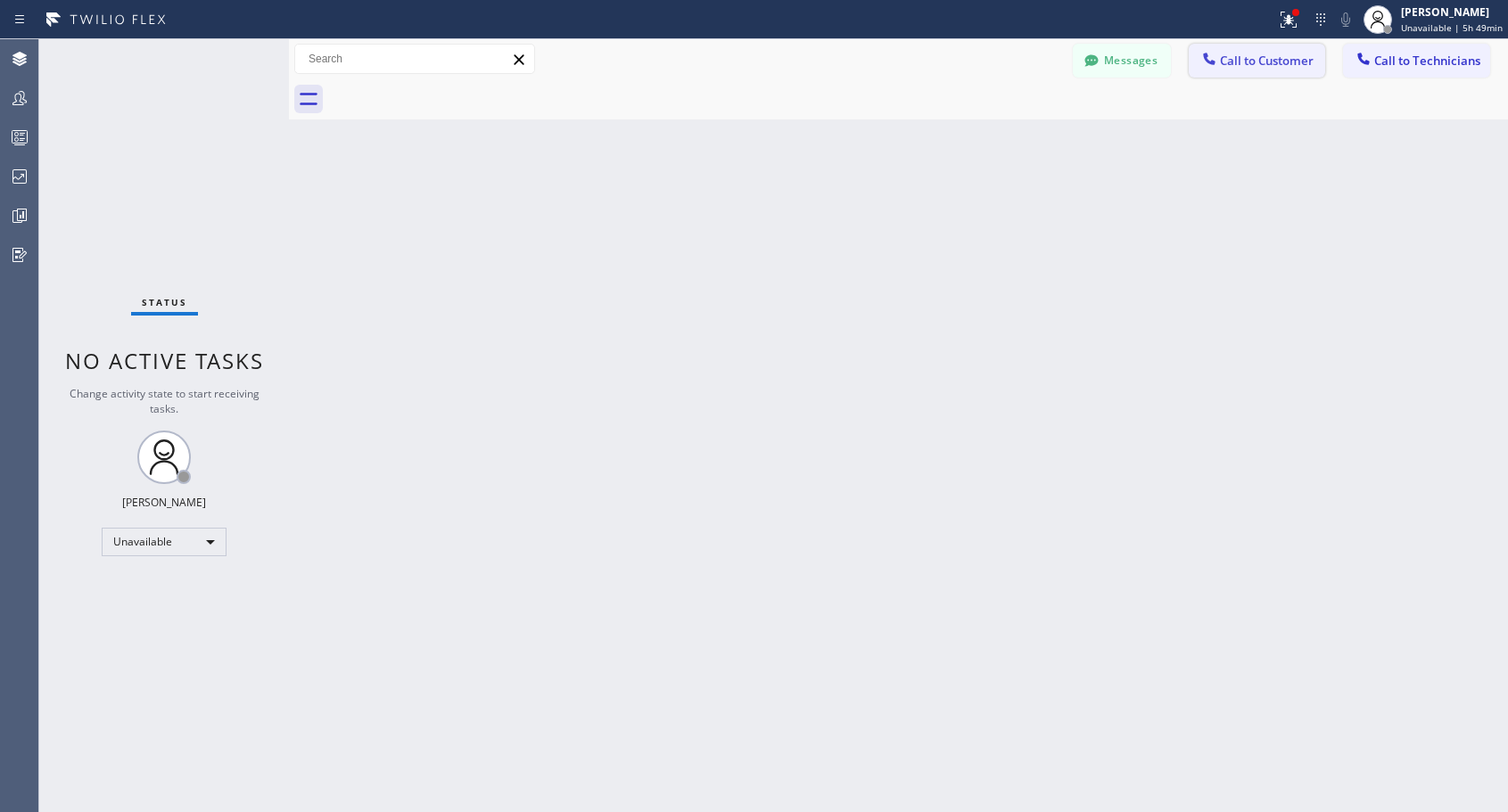
drag, startPoint x: 1239, startPoint y: 65, endPoint x: 675, endPoint y: 334, distance: 624.9
click at [1235, 71] on button "Call to Customer" at bounding box center [1256, 60] width 136 height 34
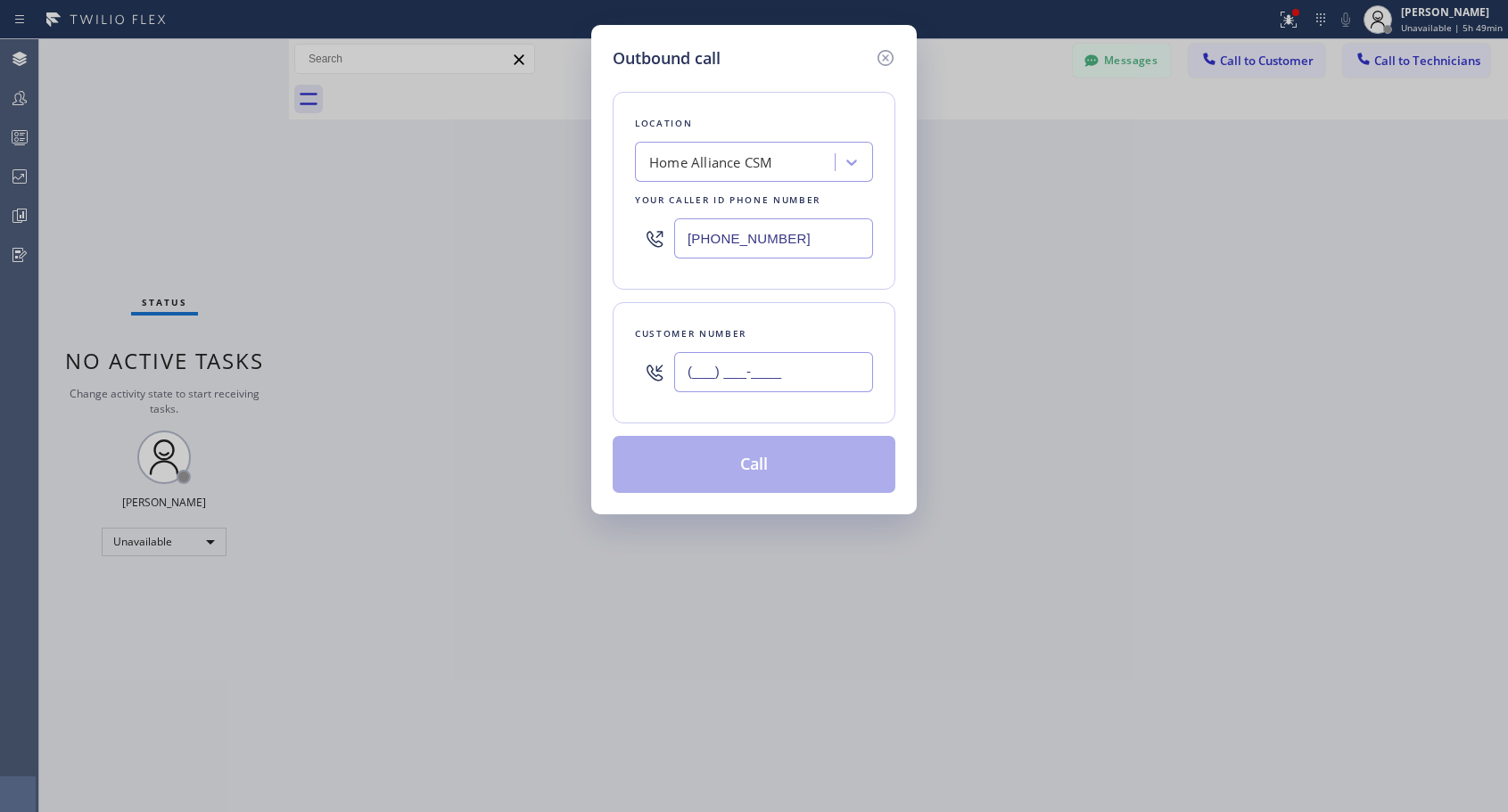
click at [690, 380] on input "(___) ___-____" at bounding box center [773, 372] width 199 height 40
paste input "415) 652-3871"
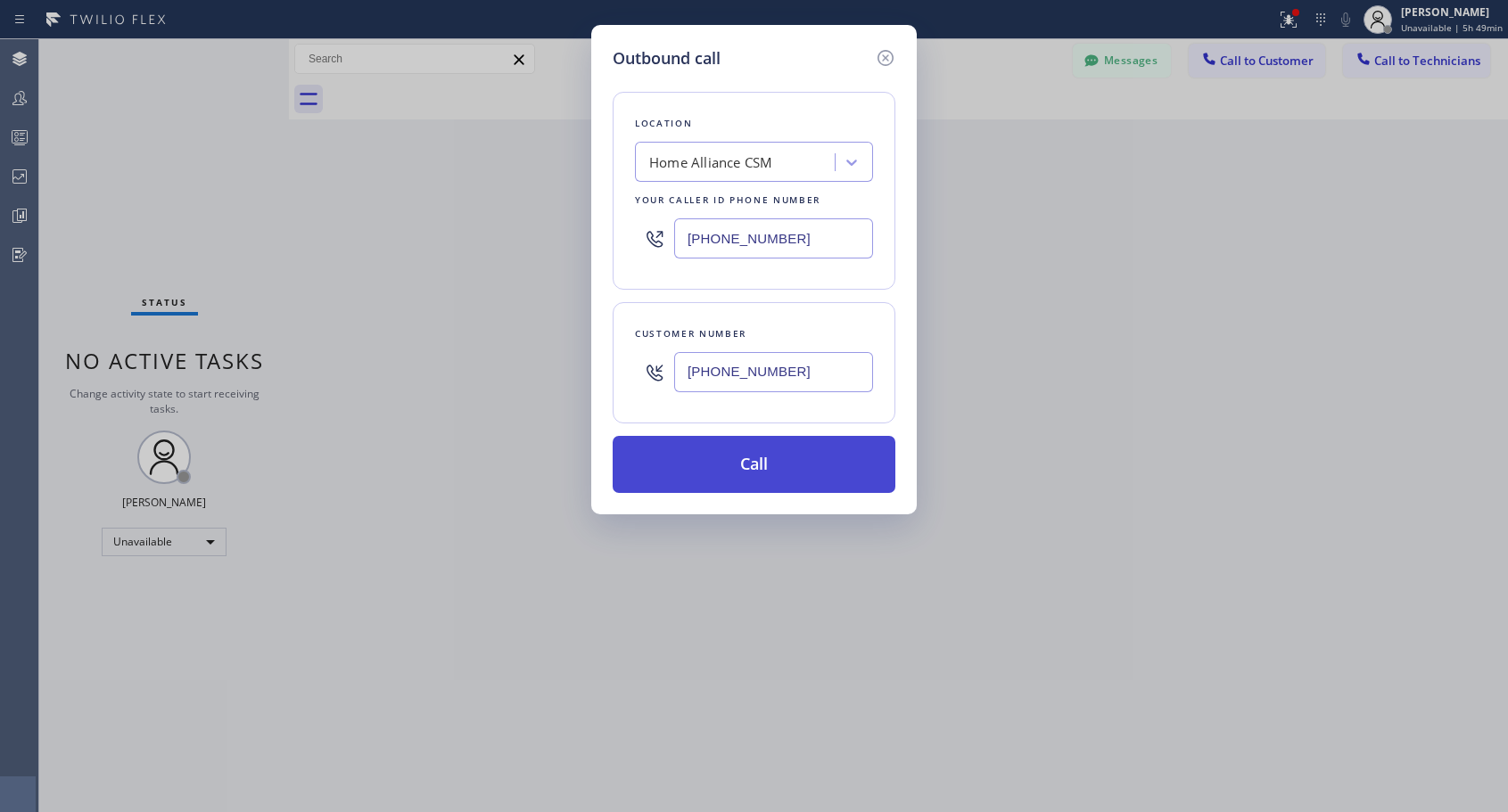
type input "[PHONE_NUMBER]"
click at [752, 471] on button "Call" at bounding box center [754, 464] width 282 height 57
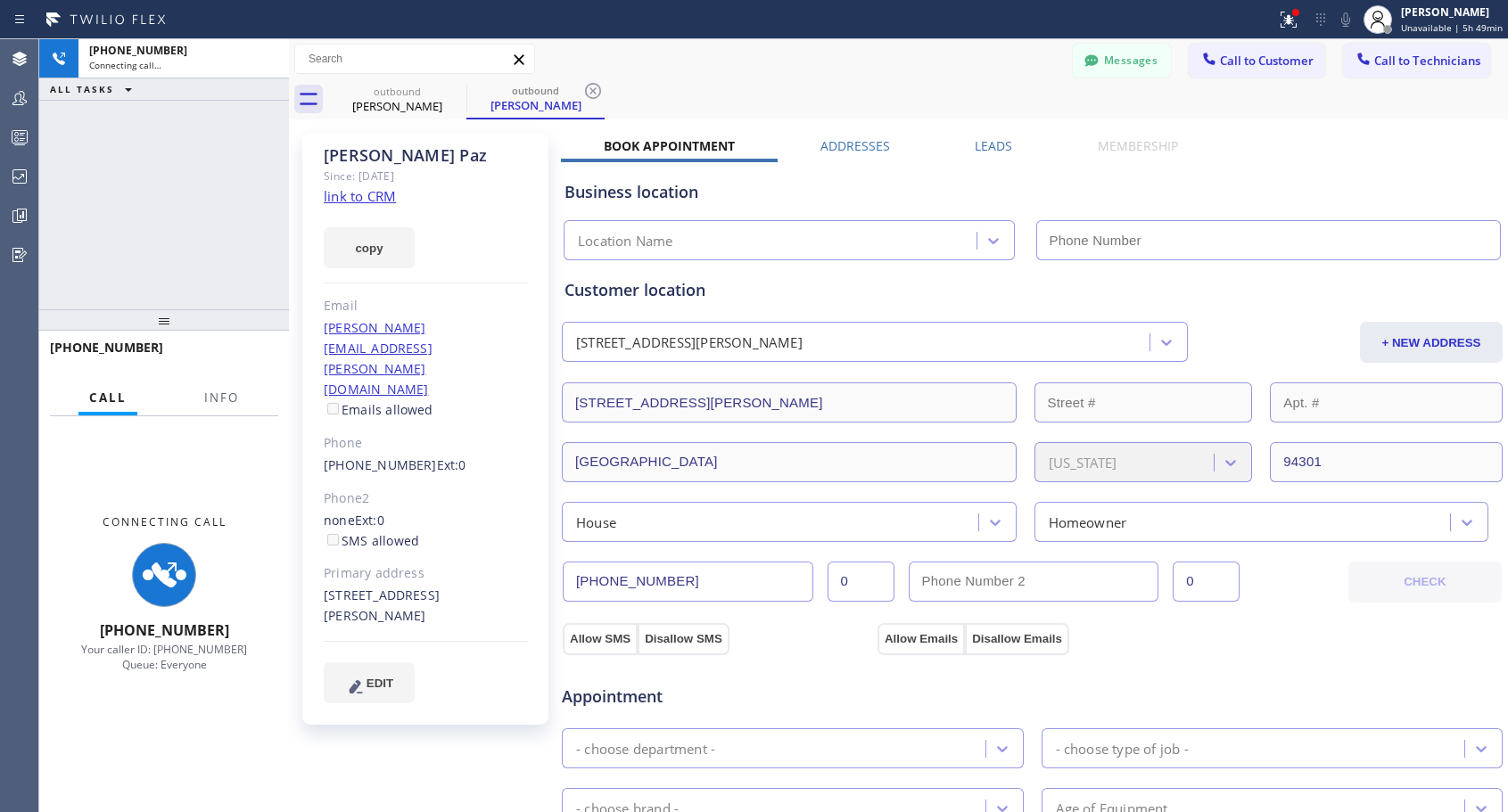
type input "[PHONE_NUMBER]"
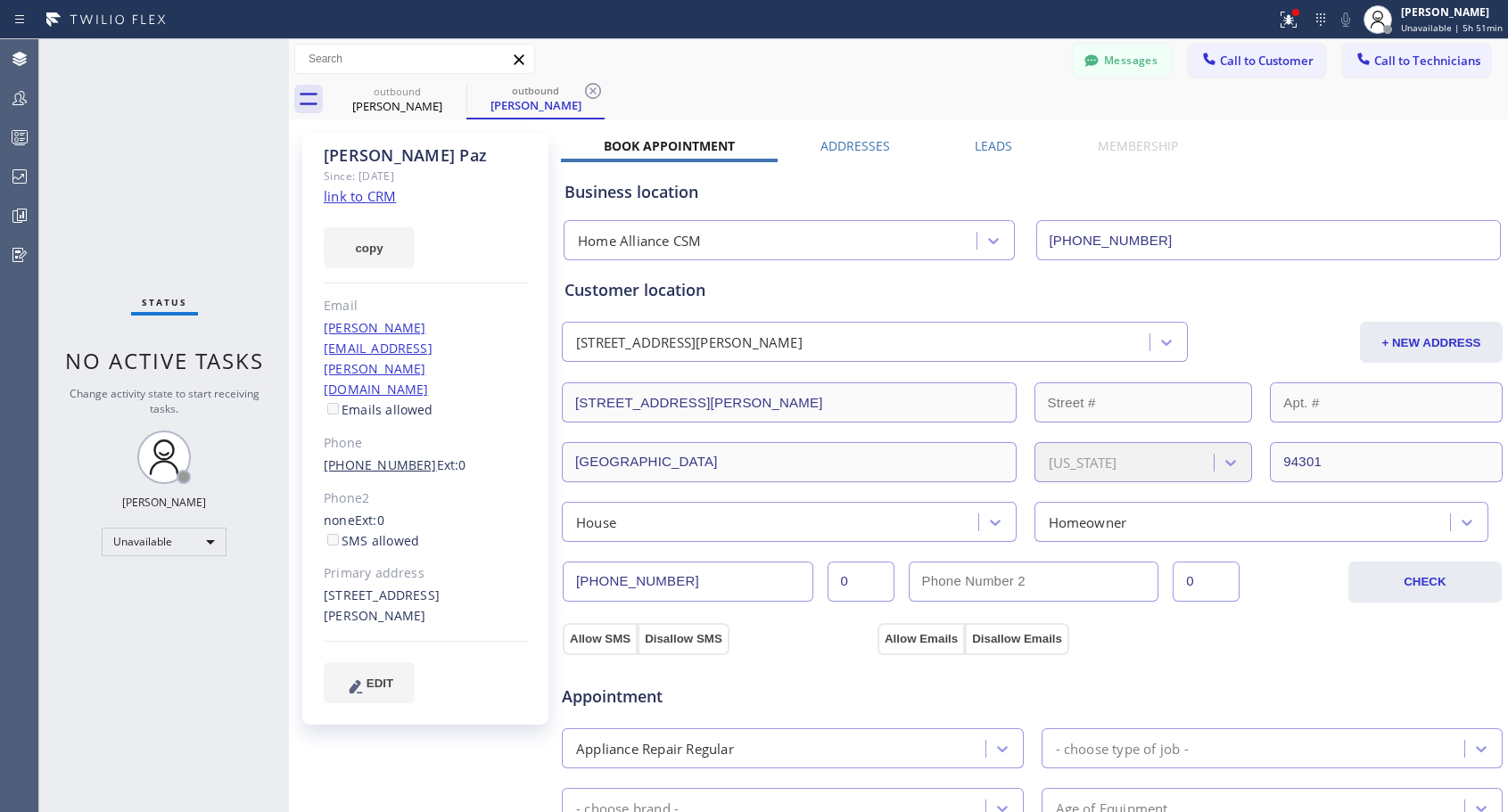
click at [393, 457] on link "[PHONE_NUMBER]" at bounding box center [381, 465] width 114 height 17
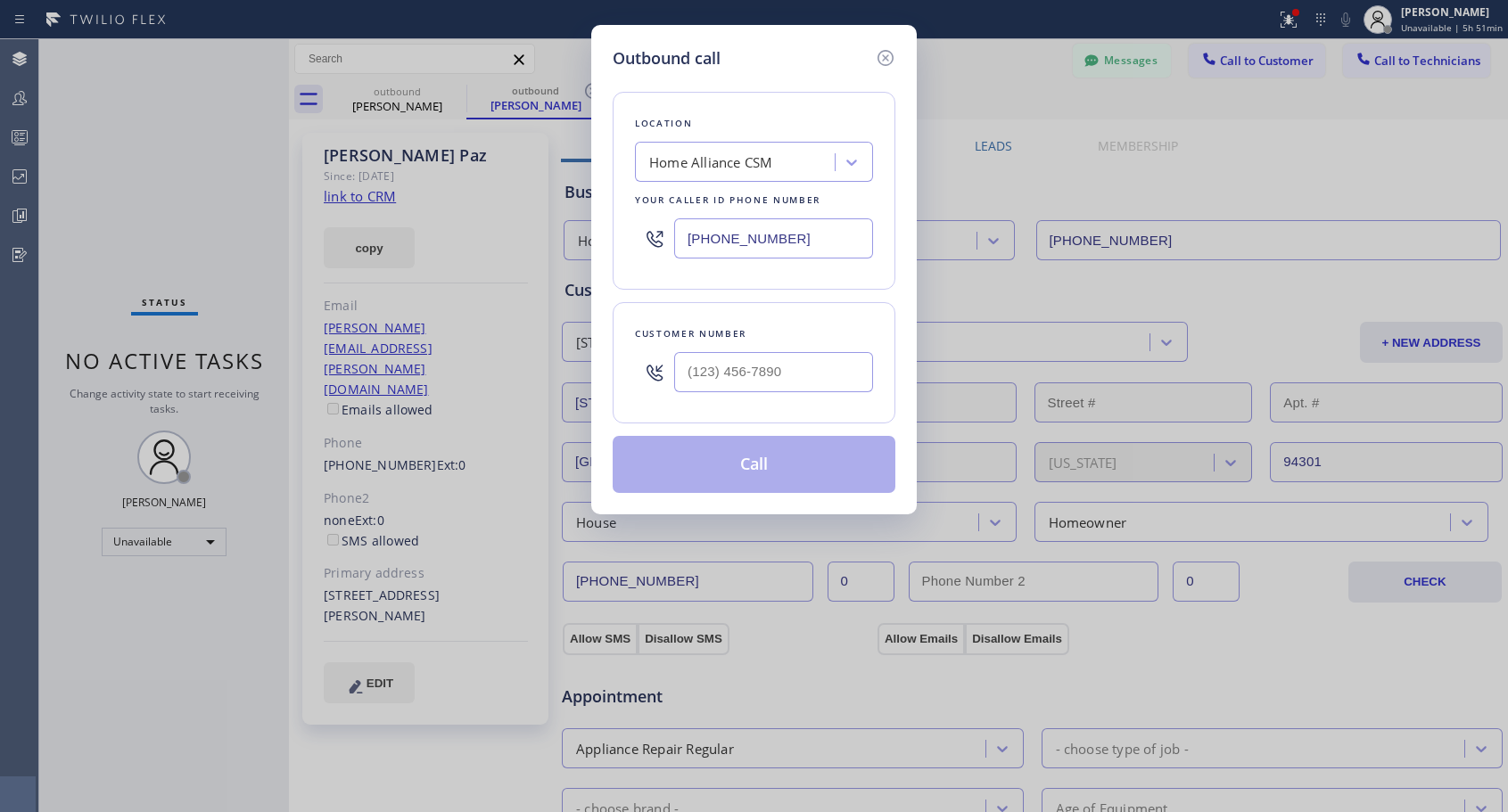
type input "[PHONE_NUMBER]"
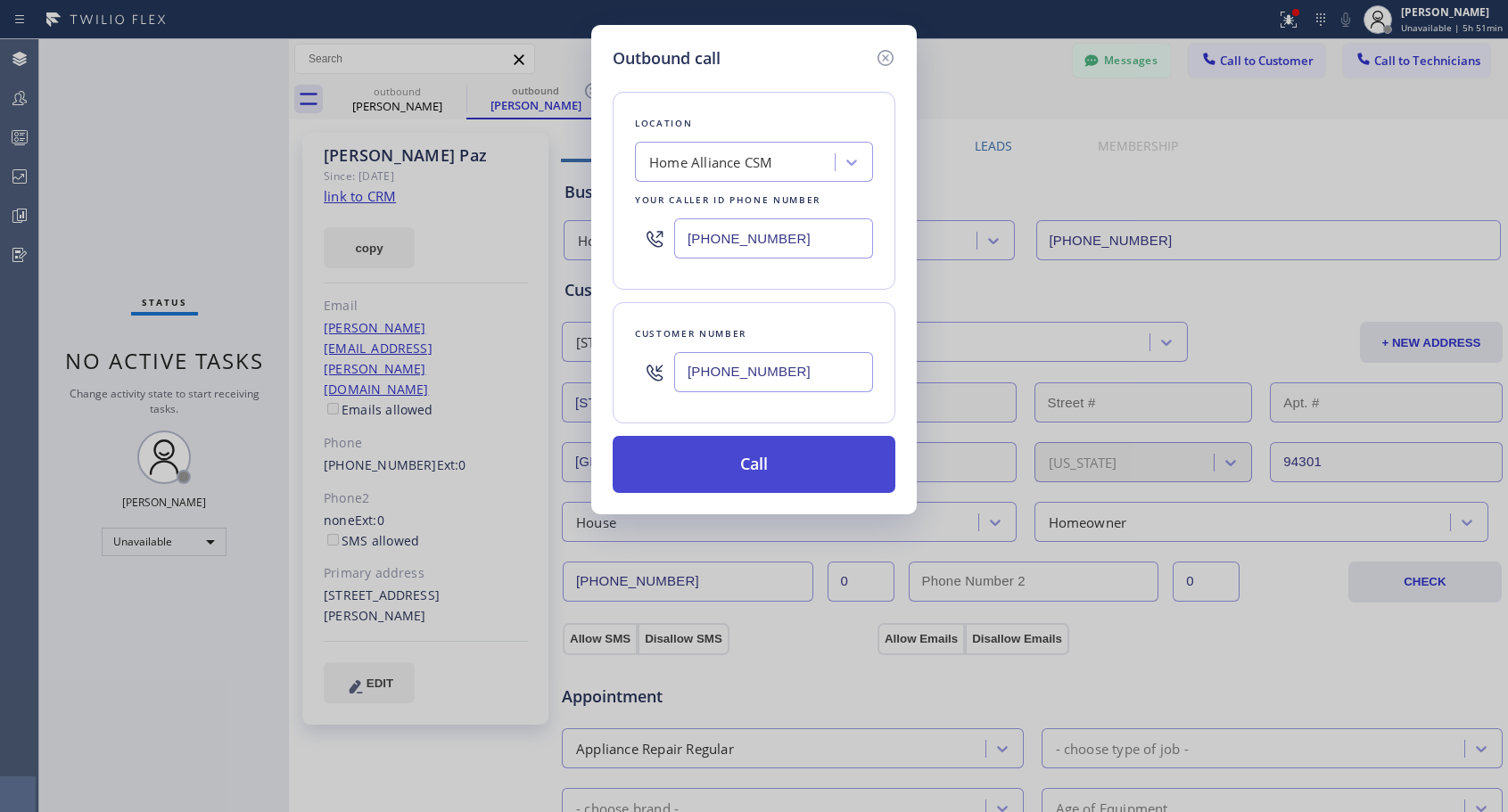
click at [740, 474] on button "Call" at bounding box center [754, 464] width 282 height 57
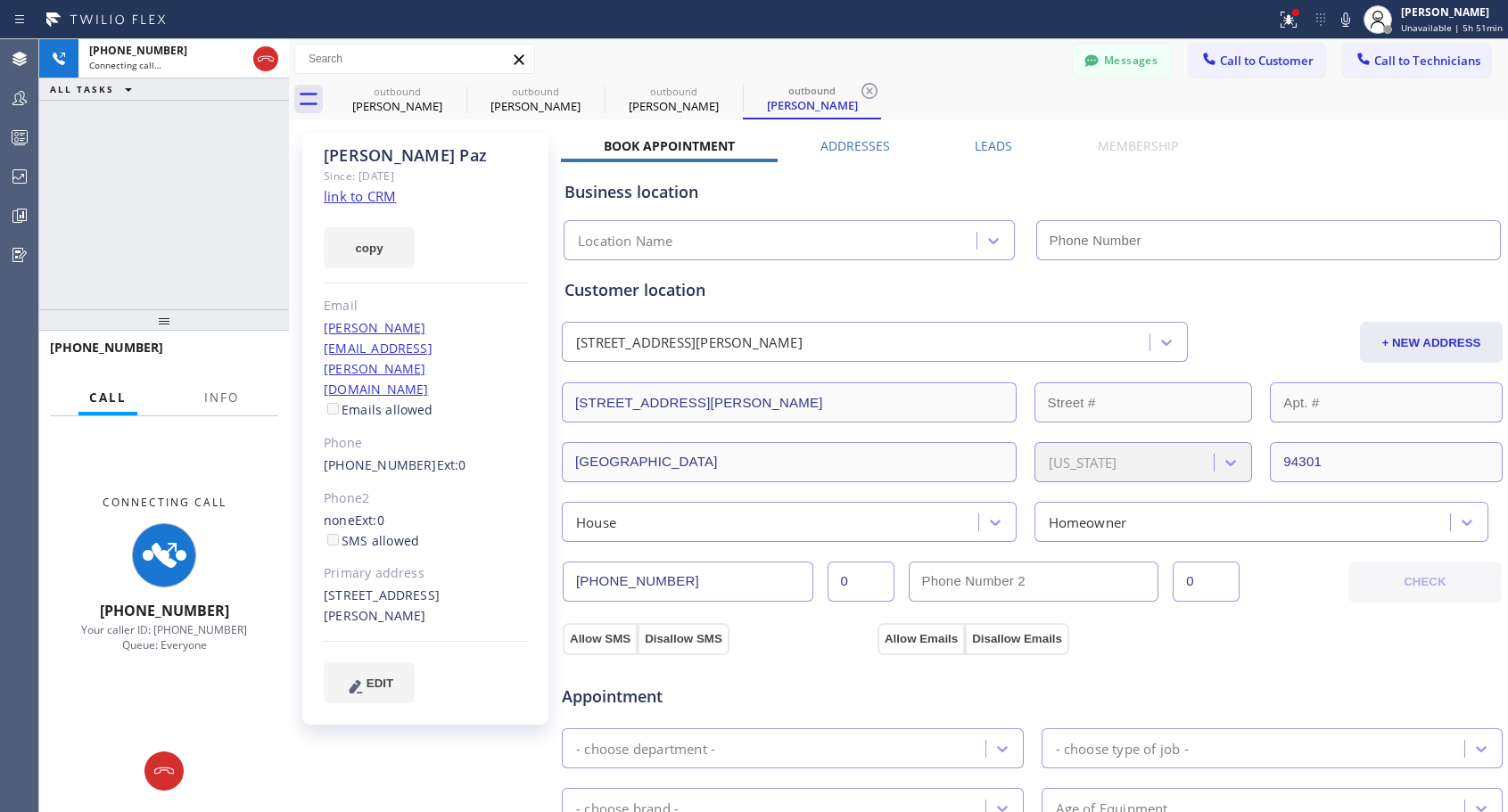
type input "[PHONE_NUMBER]"
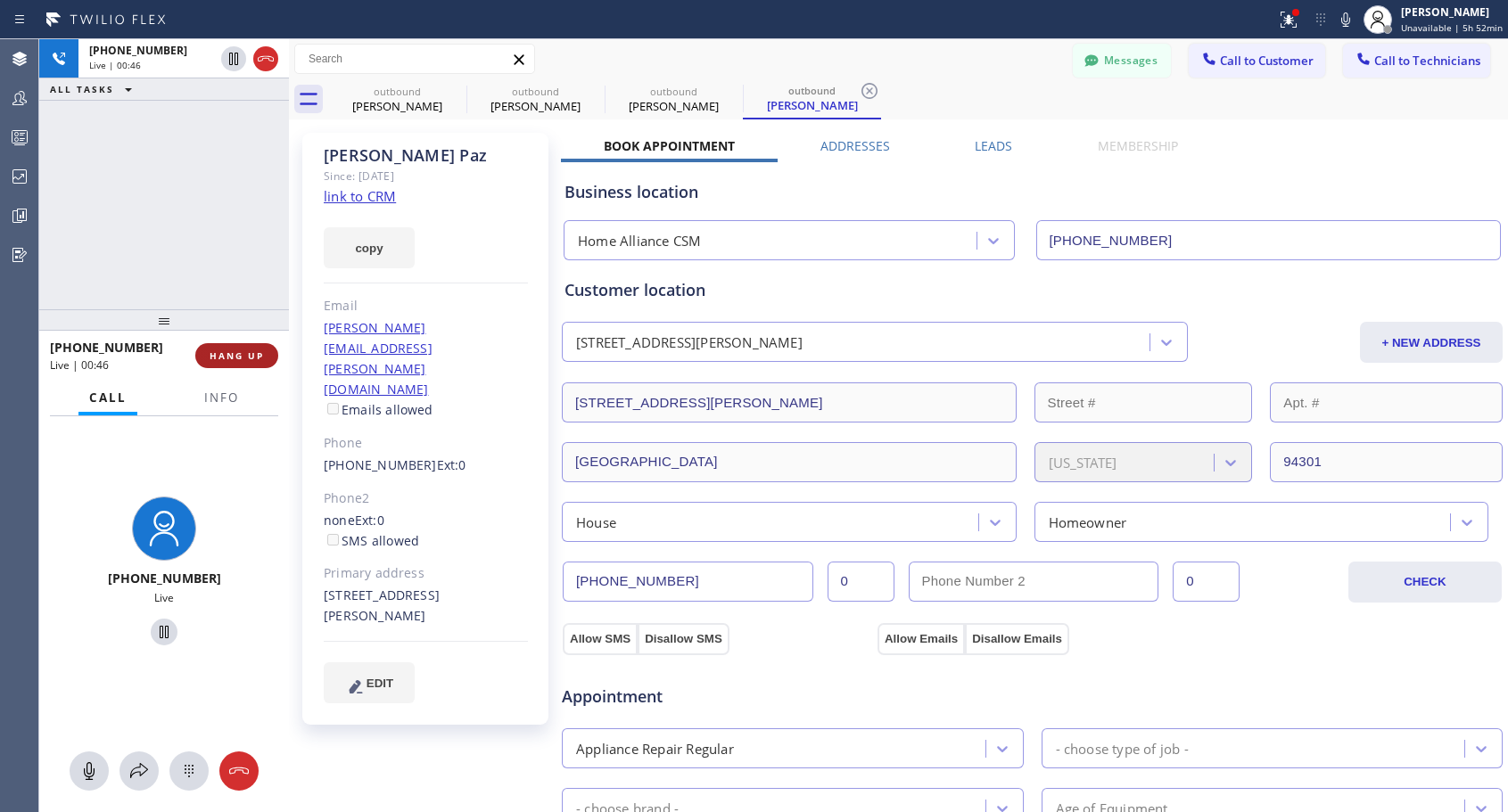
click at [234, 358] on span "HANG UP" at bounding box center [236, 355] width 54 height 13
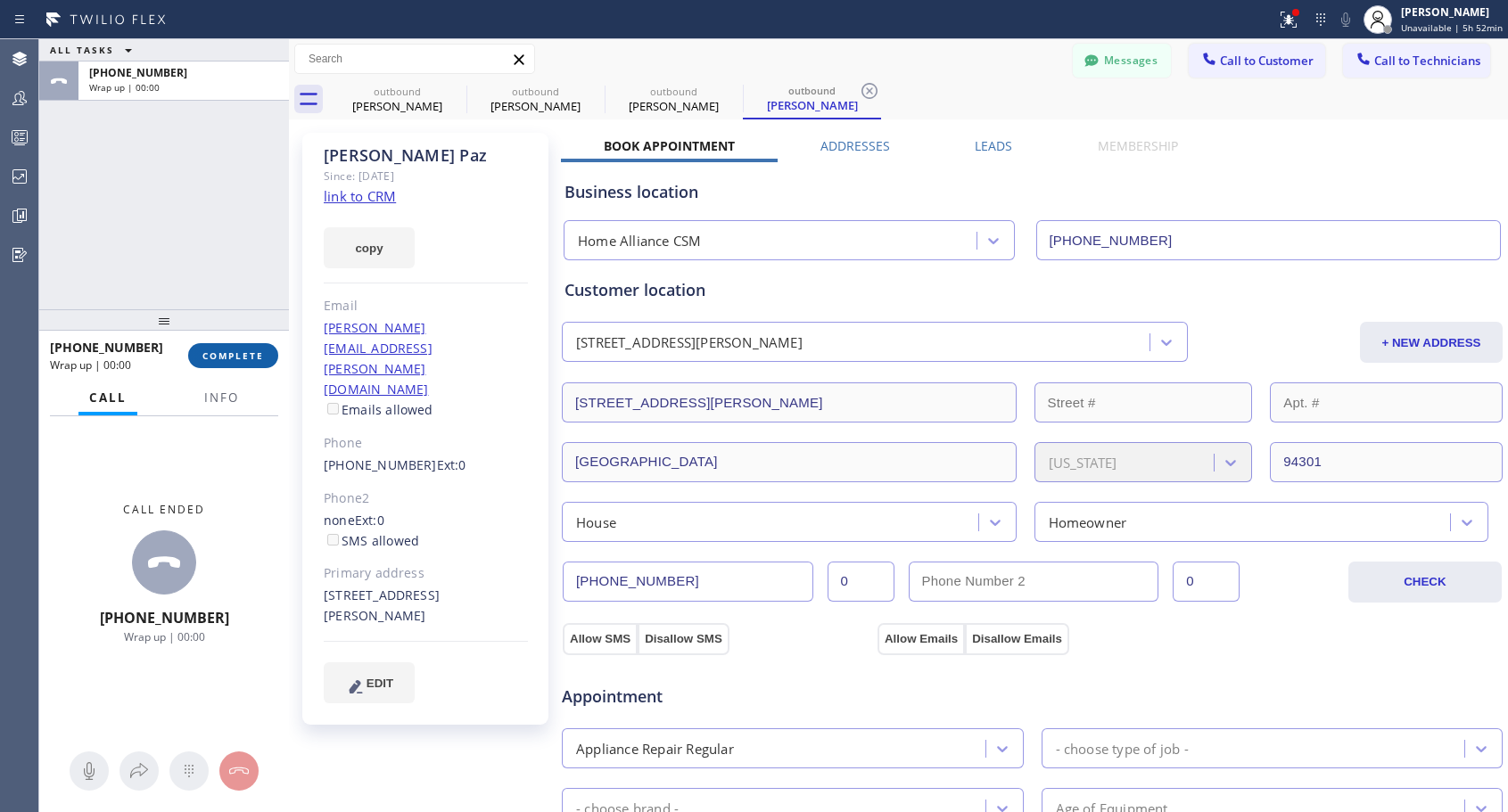
click at [235, 358] on span "COMPLETE" at bounding box center [233, 355] width 61 height 13
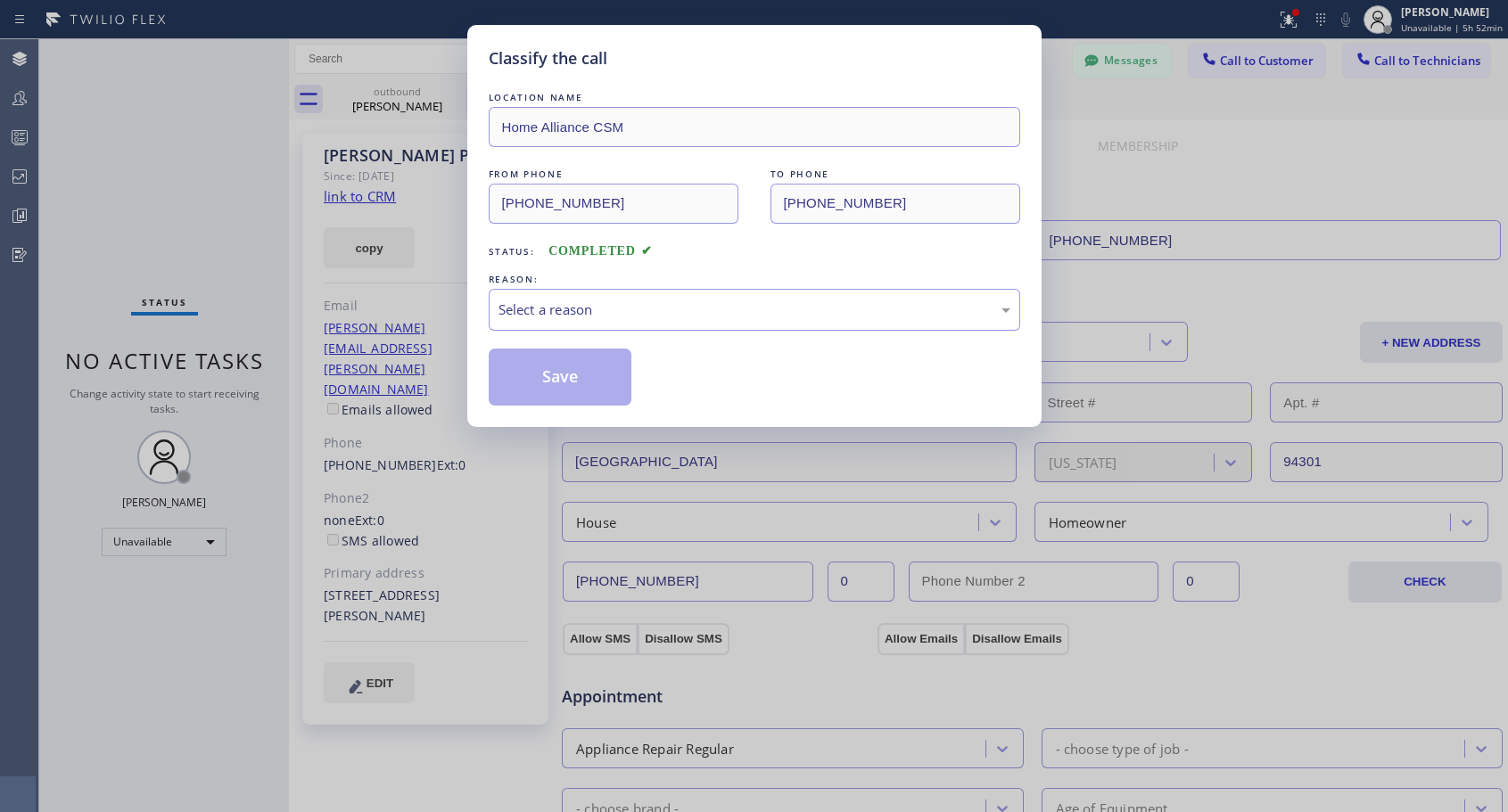
click at [708, 309] on div "Select a reason" at bounding box center [754, 309] width 512 height 21
click at [583, 378] on button "Save" at bounding box center [560, 376] width 143 height 57
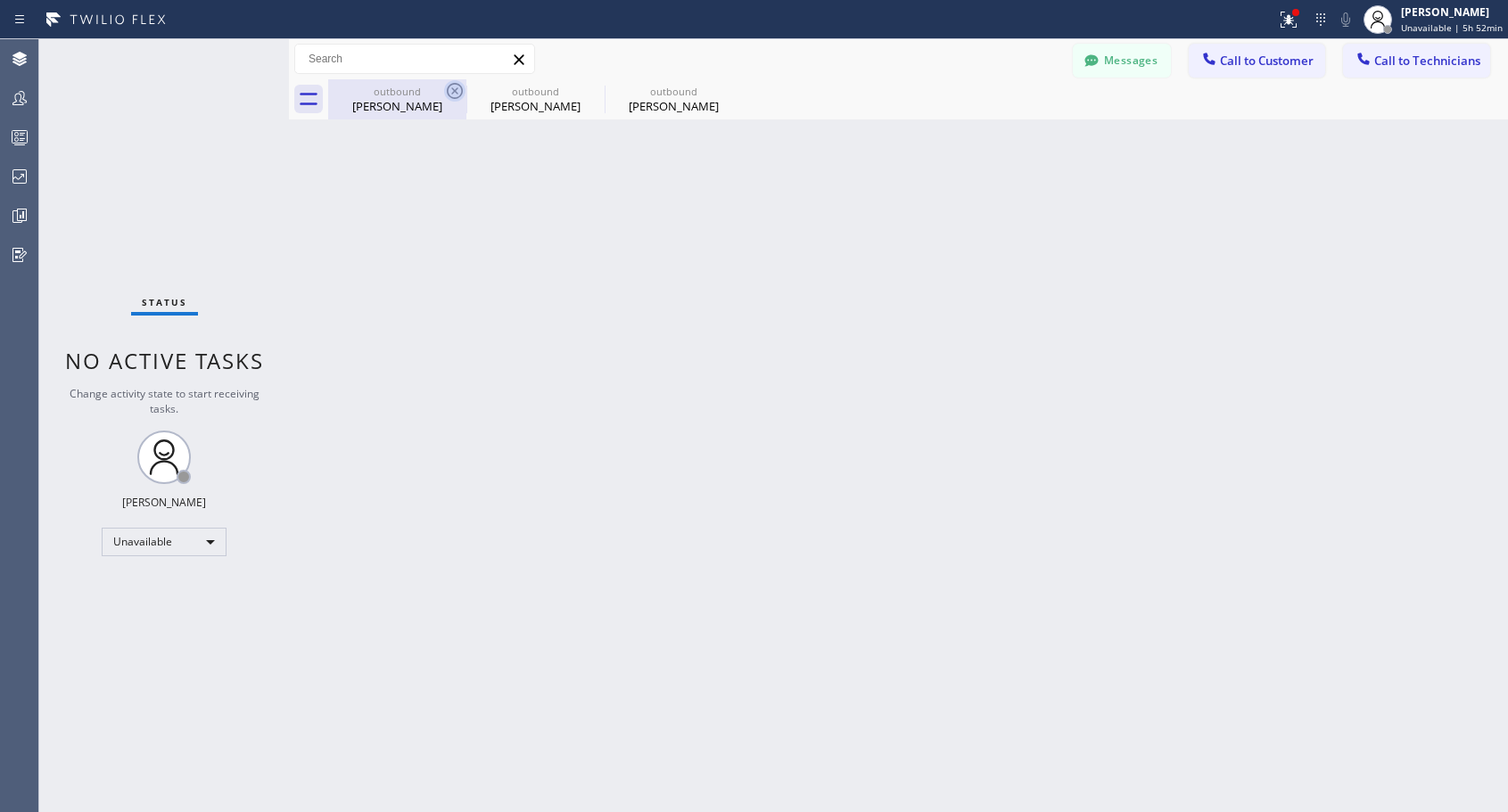
click at [450, 86] on icon at bounding box center [455, 91] width 16 height 16
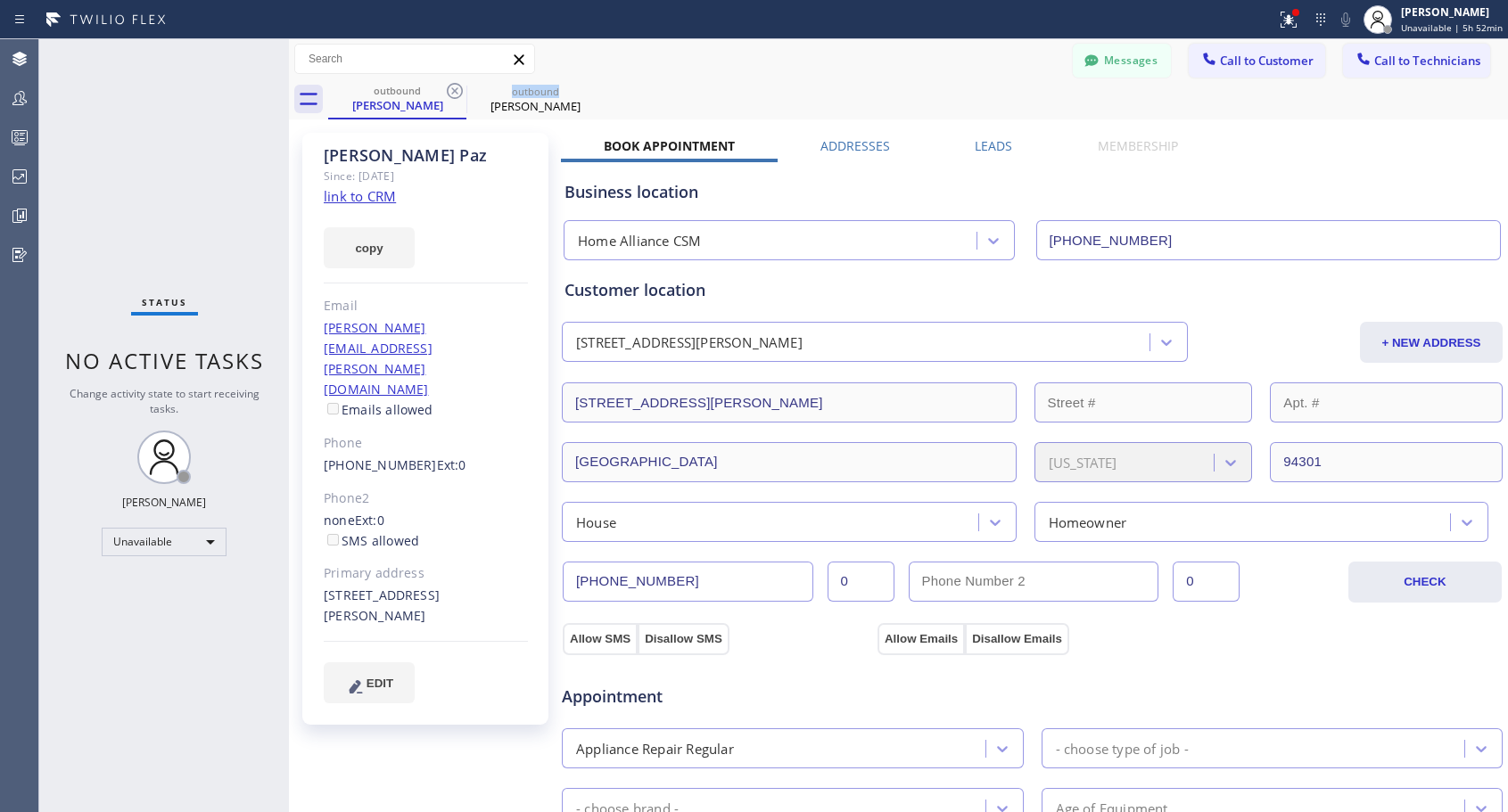
click at [450, 86] on icon at bounding box center [455, 91] width 16 height 16
click at [0, 0] on icon at bounding box center [0, 0] width 0 height 0
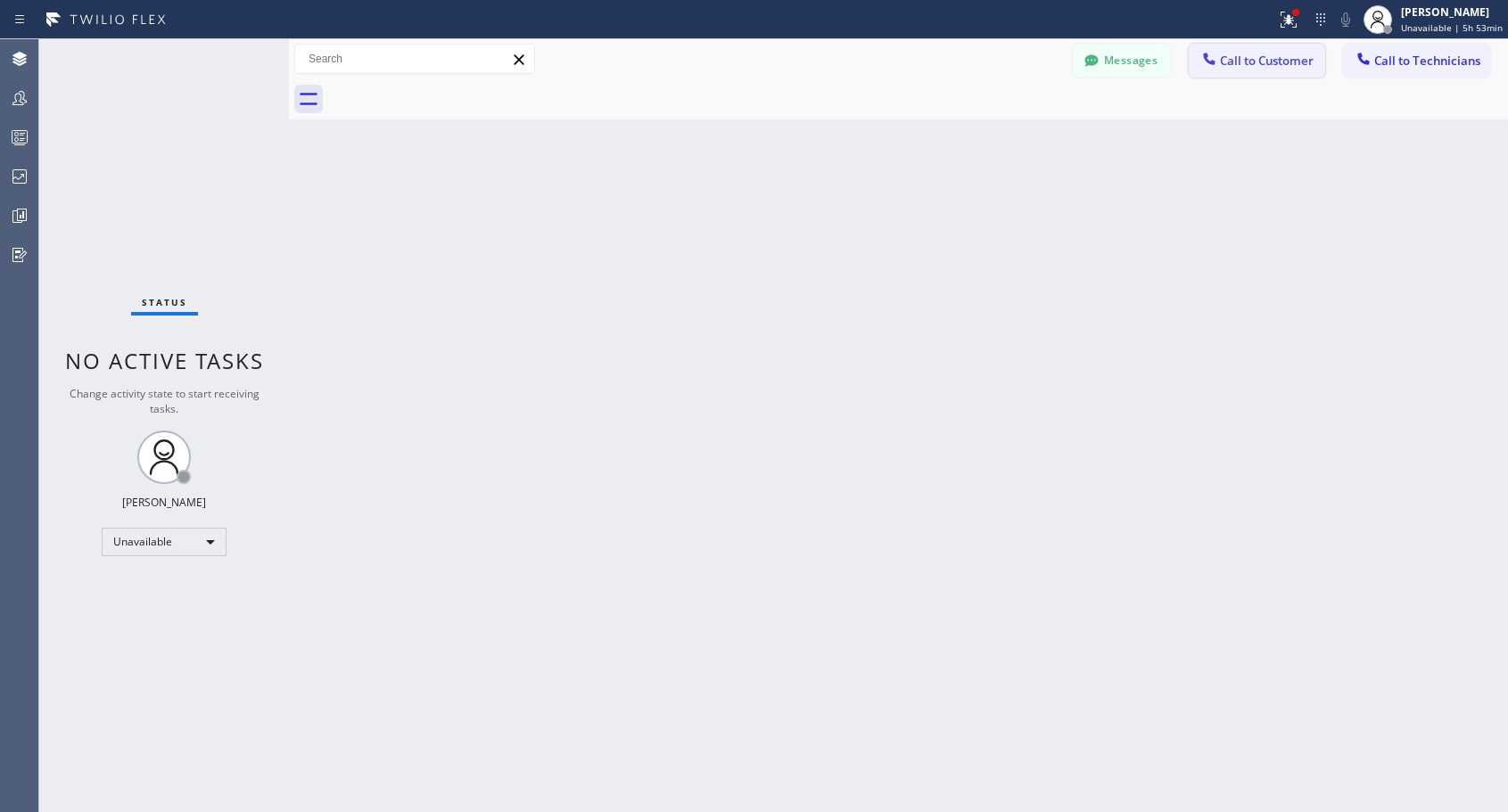
click at [1231, 65] on span "Call to Customer" at bounding box center [1267, 60] width 94 height 16
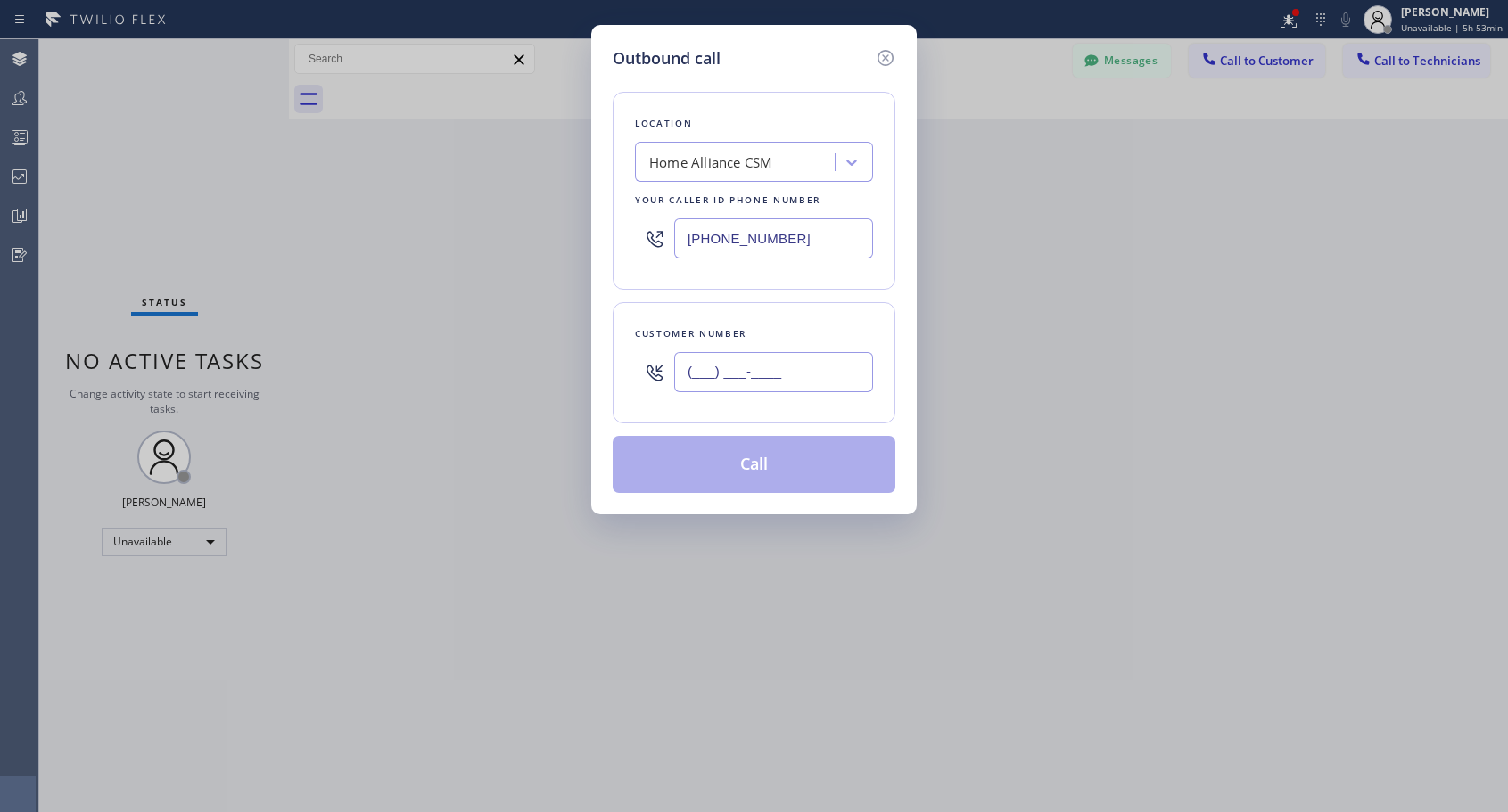
click at [704, 385] on input "(___) ___-____" at bounding box center [773, 372] width 199 height 40
paste input "303) 810-7879"
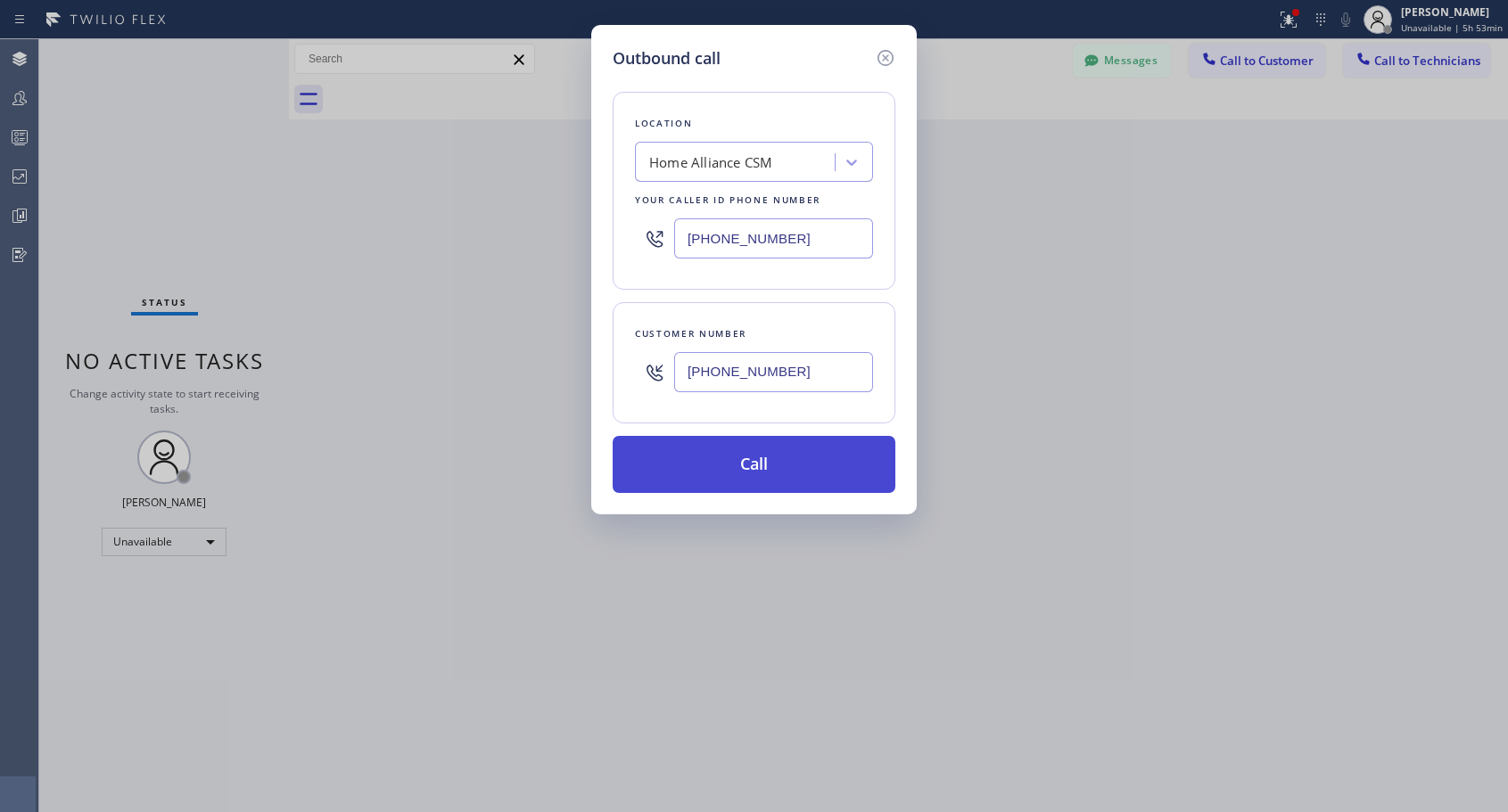
type input "[PHONE_NUMBER]"
click at [731, 454] on button "Call" at bounding box center [754, 464] width 282 height 57
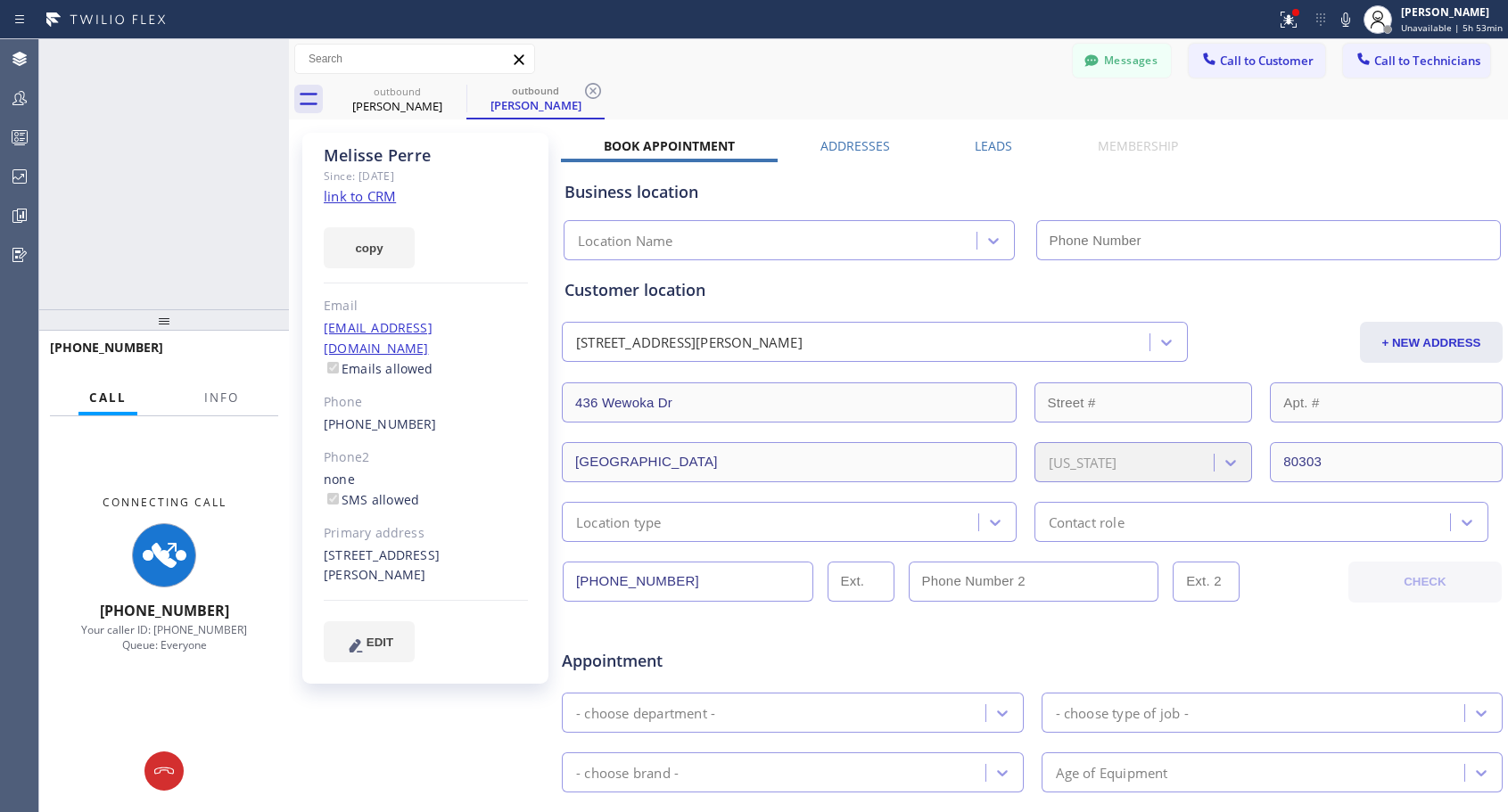
type input "[PHONE_NUMBER]"
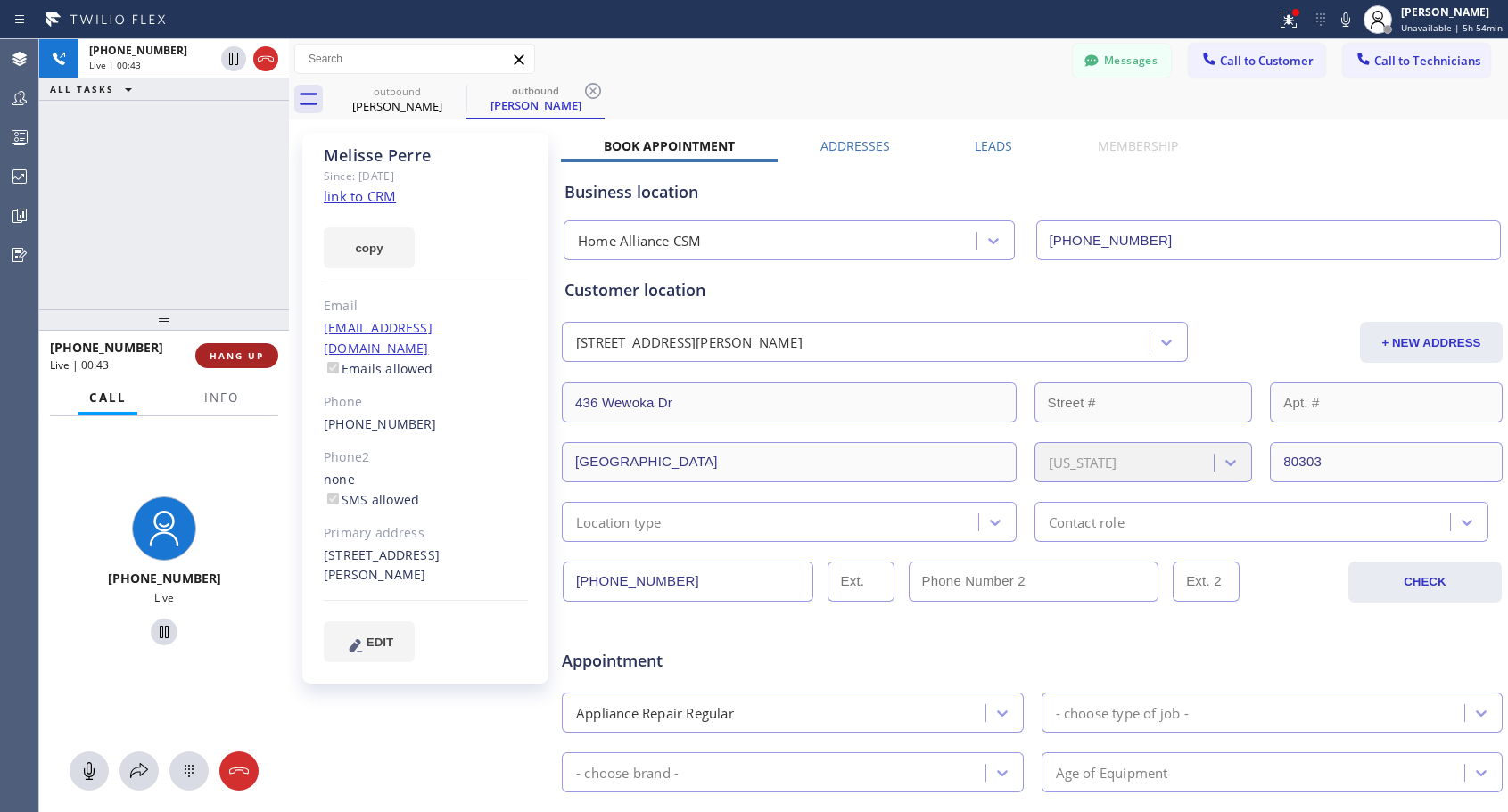
click at [256, 355] on span "HANG UP" at bounding box center [236, 355] width 54 height 13
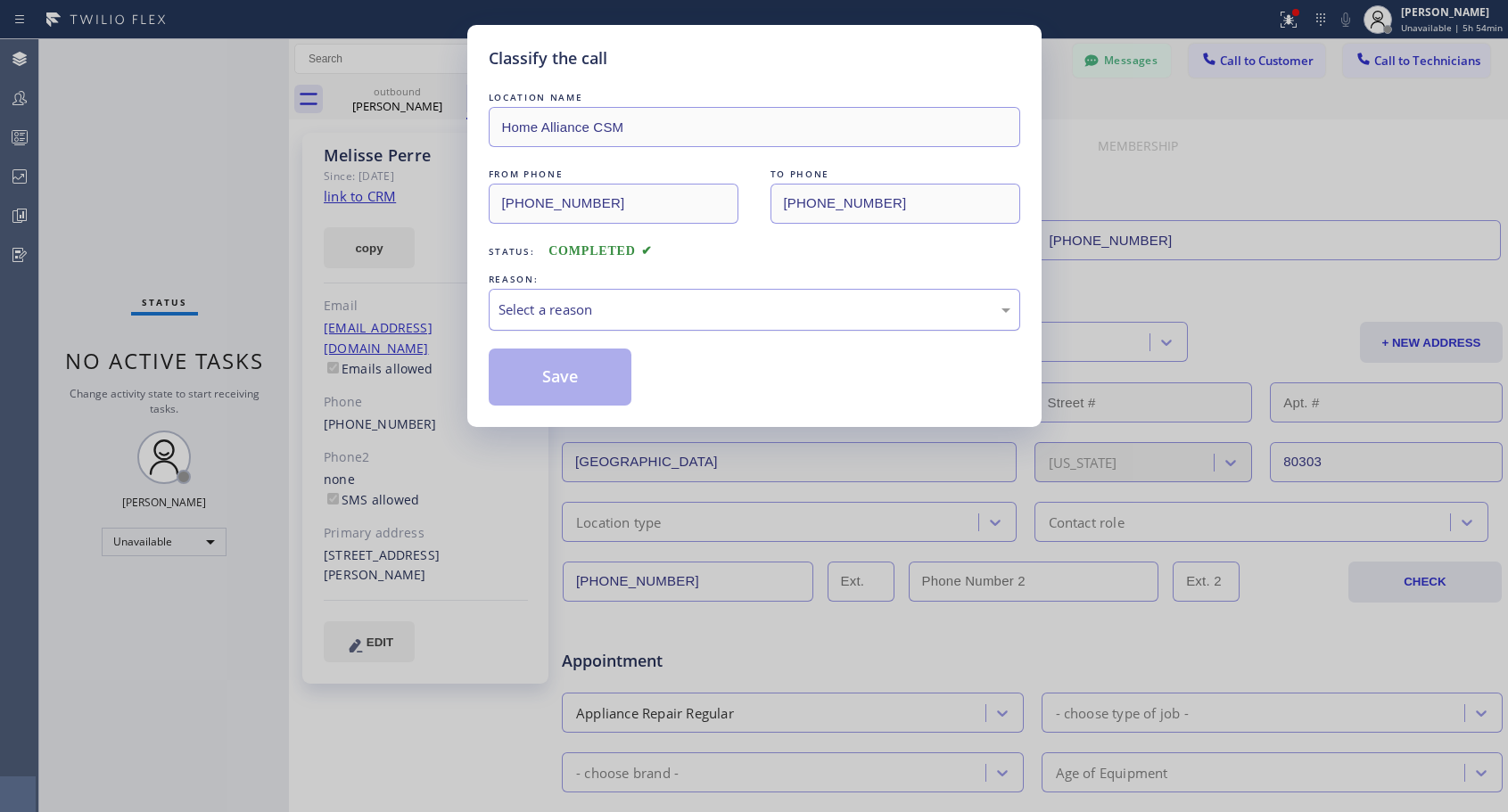
click at [680, 308] on div "Select a reason" at bounding box center [754, 309] width 512 height 21
click at [584, 377] on button "Save" at bounding box center [560, 376] width 143 height 57
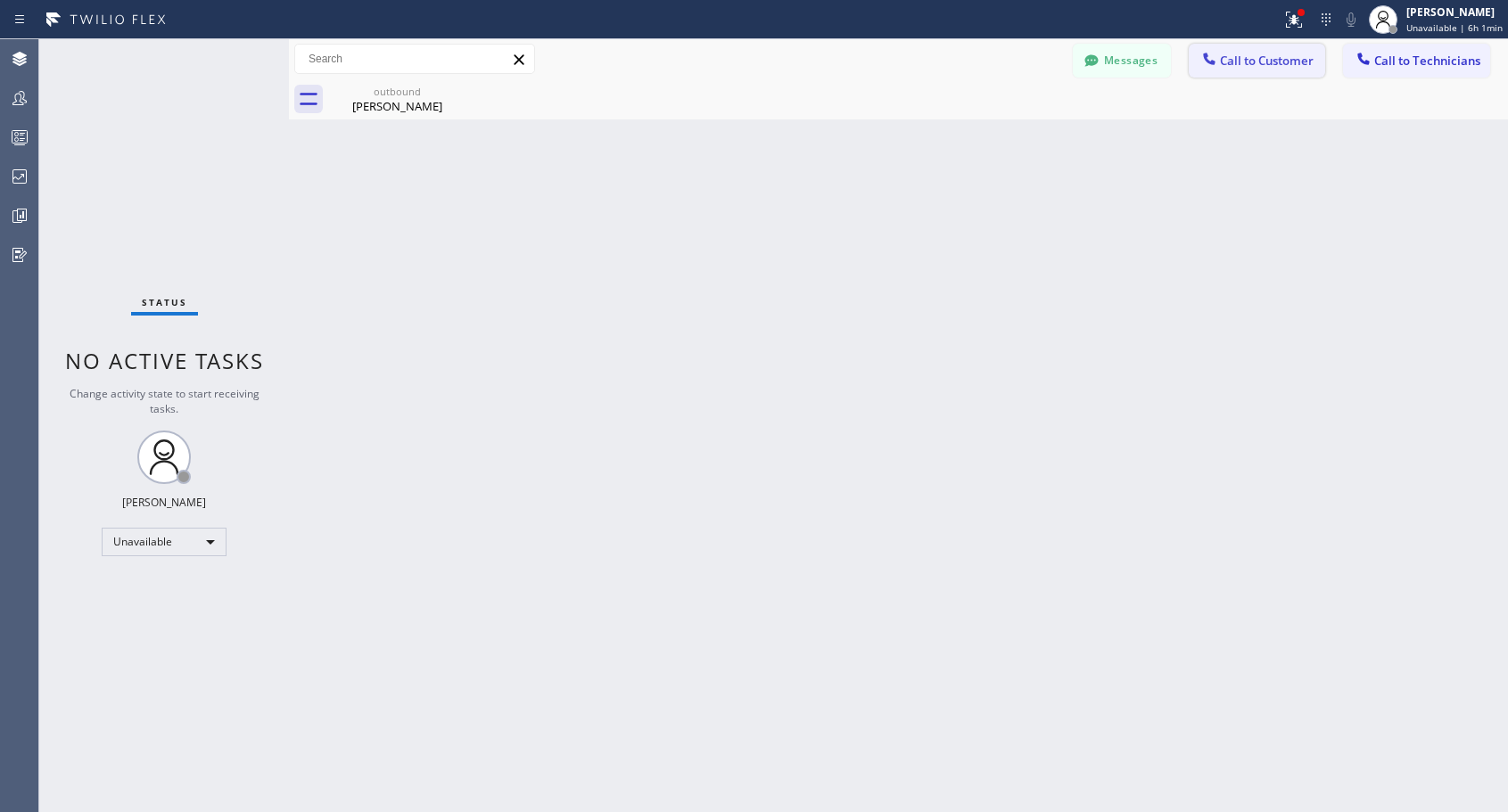
click at [1272, 56] on span "Call to Customer" at bounding box center [1267, 60] width 94 height 16
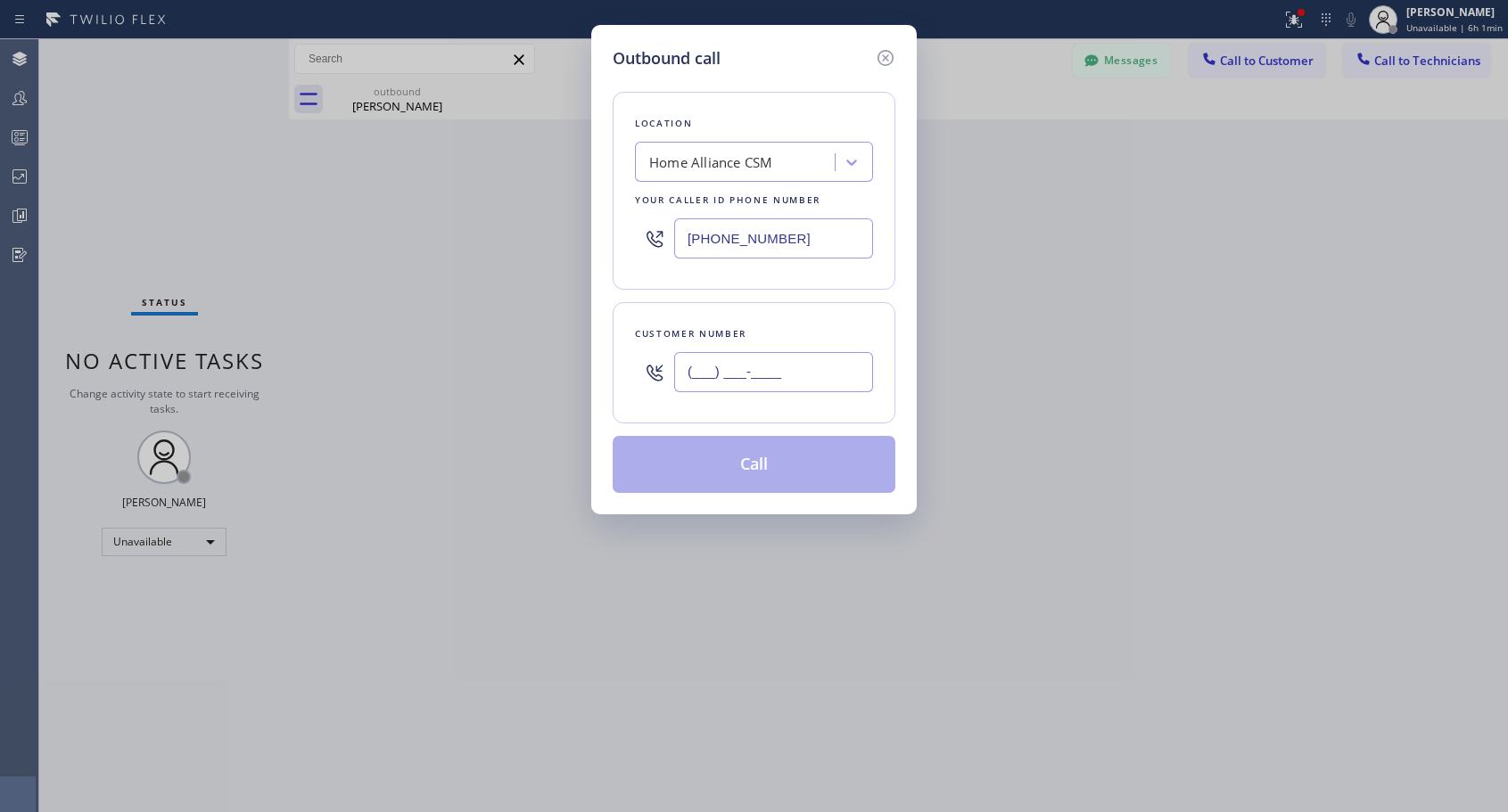
click at [728, 370] on input "(___) ___-____" at bounding box center [773, 372] width 199 height 40
paste input "507) 261-3301"
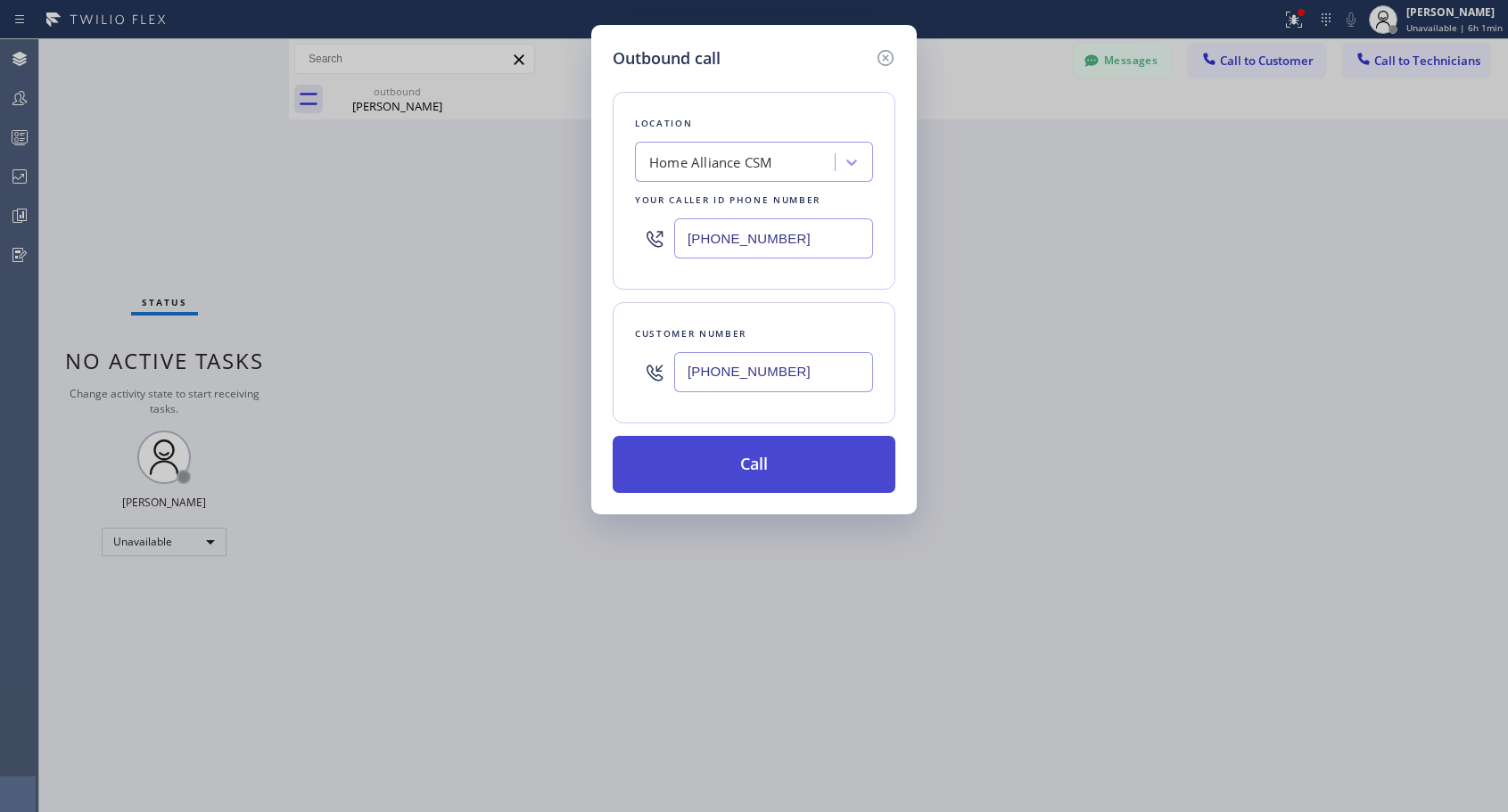
type input "[PHONE_NUMBER]"
drag, startPoint x: 744, startPoint y: 468, endPoint x: 717, endPoint y: 81, distance: 387.9
click at [745, 467] on button "Call" at bounding box center [754, 464] width 282 height 57
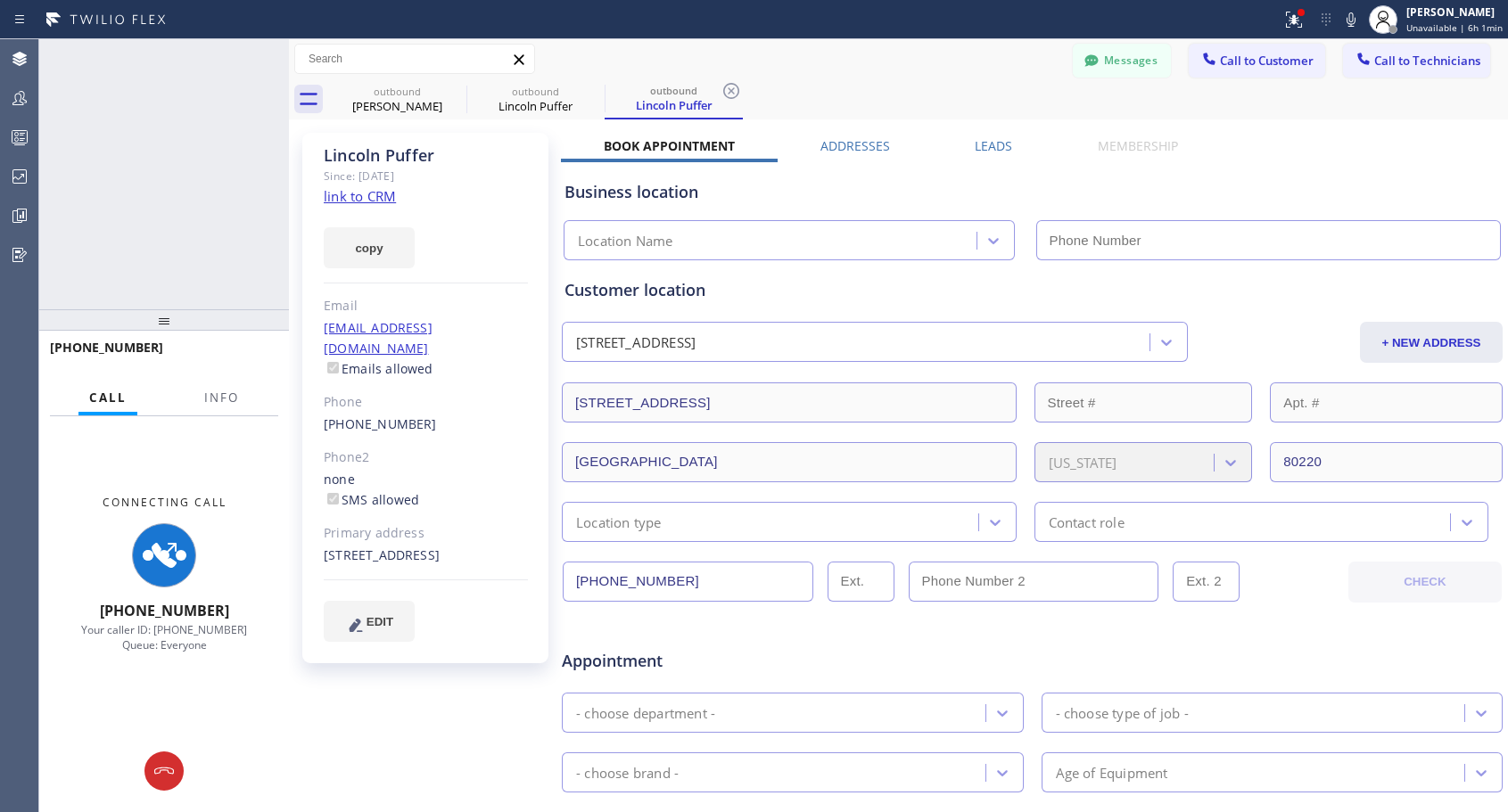
type input "[PHONE_NUMBER]"
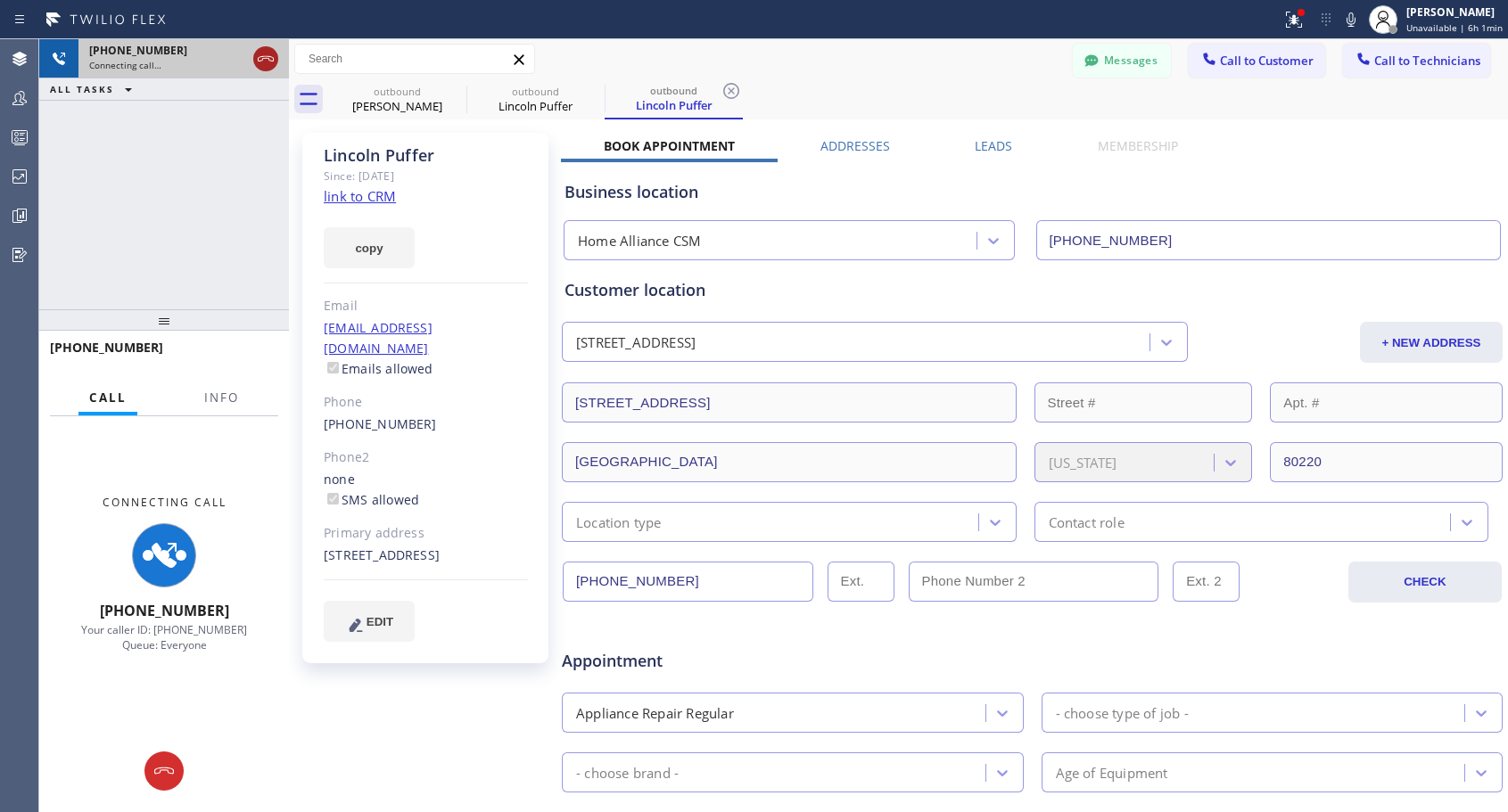
click at [265, 51] on icon at bounding box center [266, 59] width 22 height 22
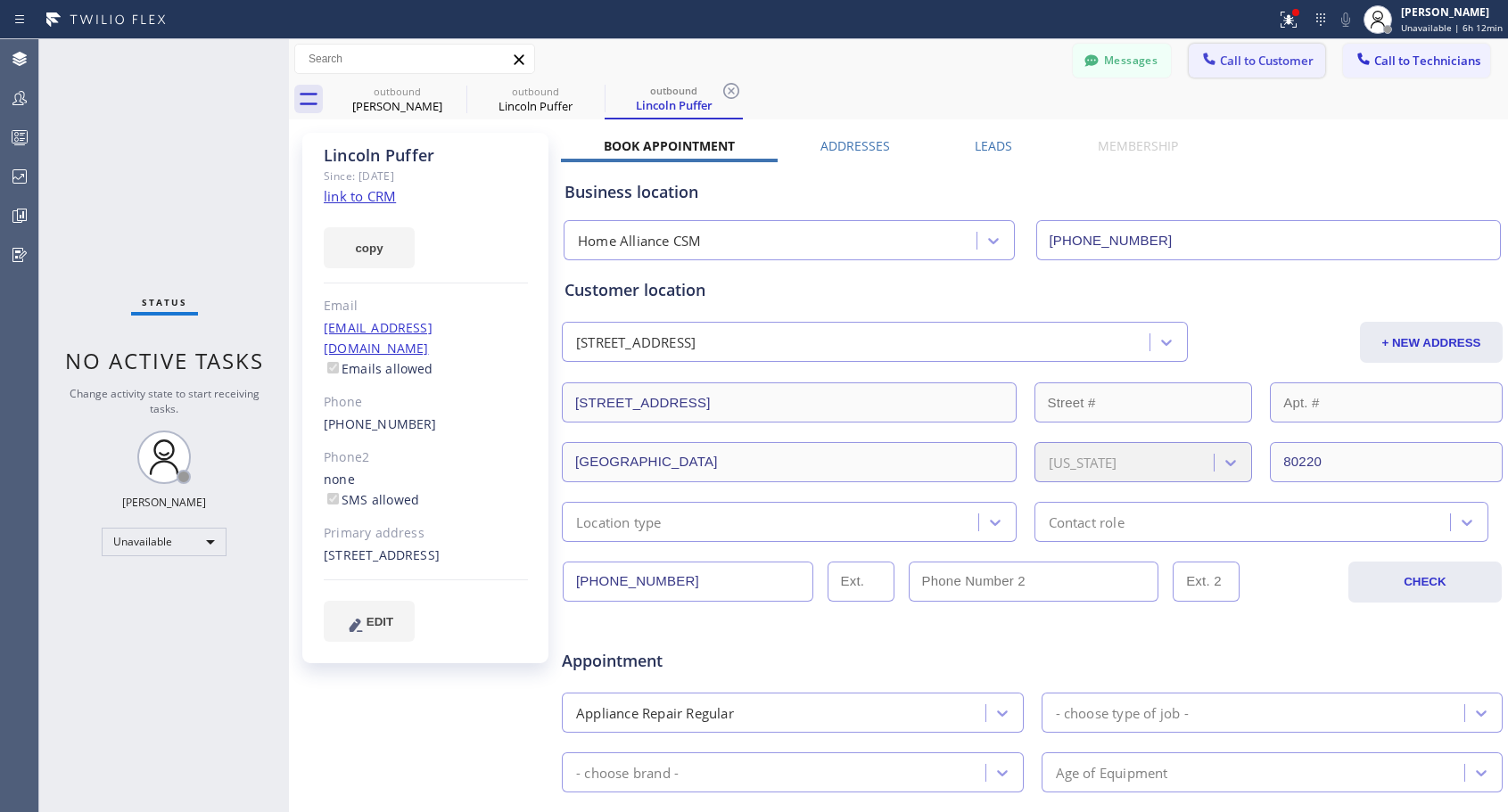
click at [1235, 67] on span "Call to Customer" at bounding box center [1267, 60] width 94 height 16
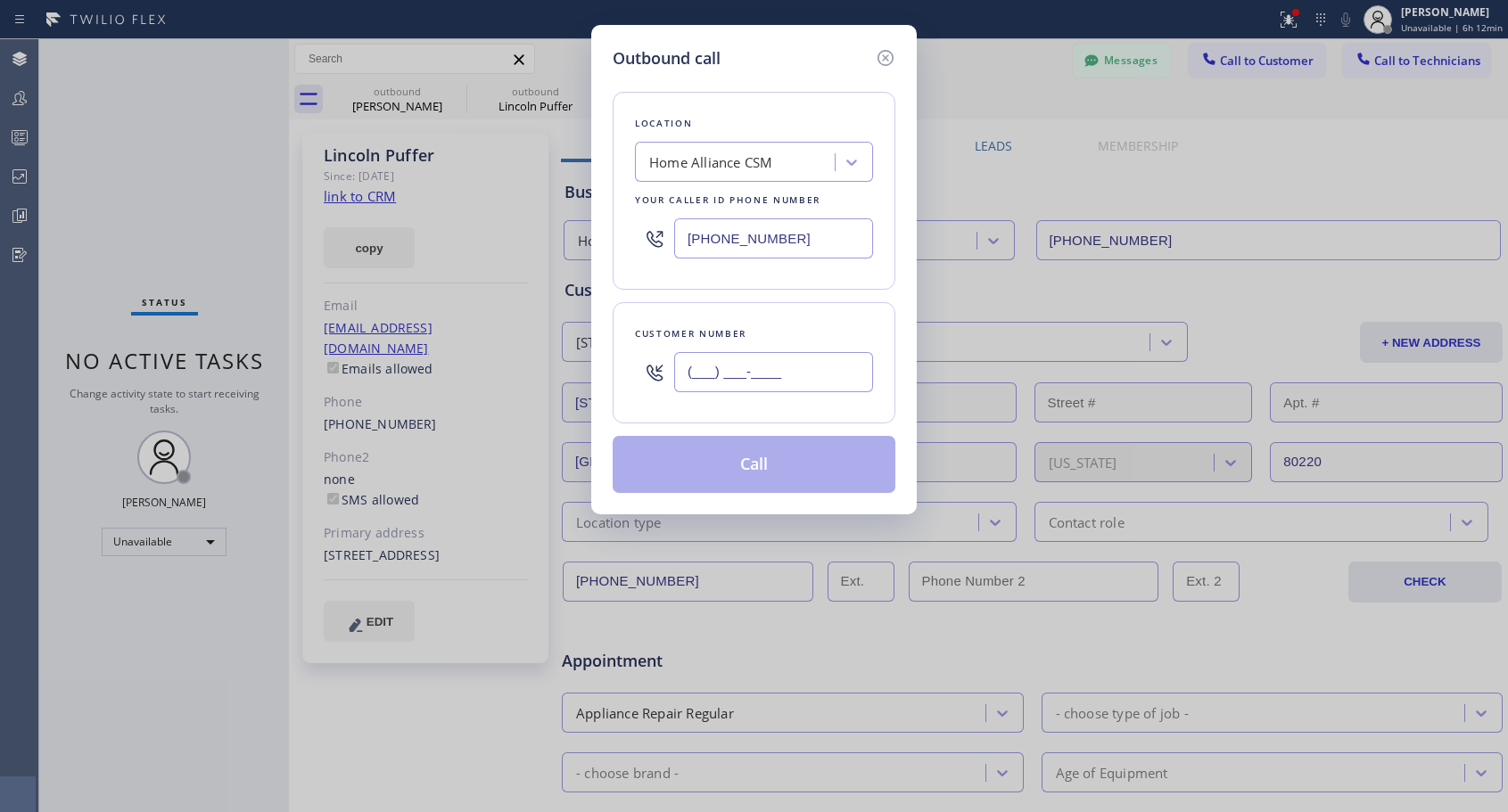
click at [758, 355] on input "(___) ___-____" at bounding box center [773, 372] width 199 height 40
paste input "303) 915-4556"
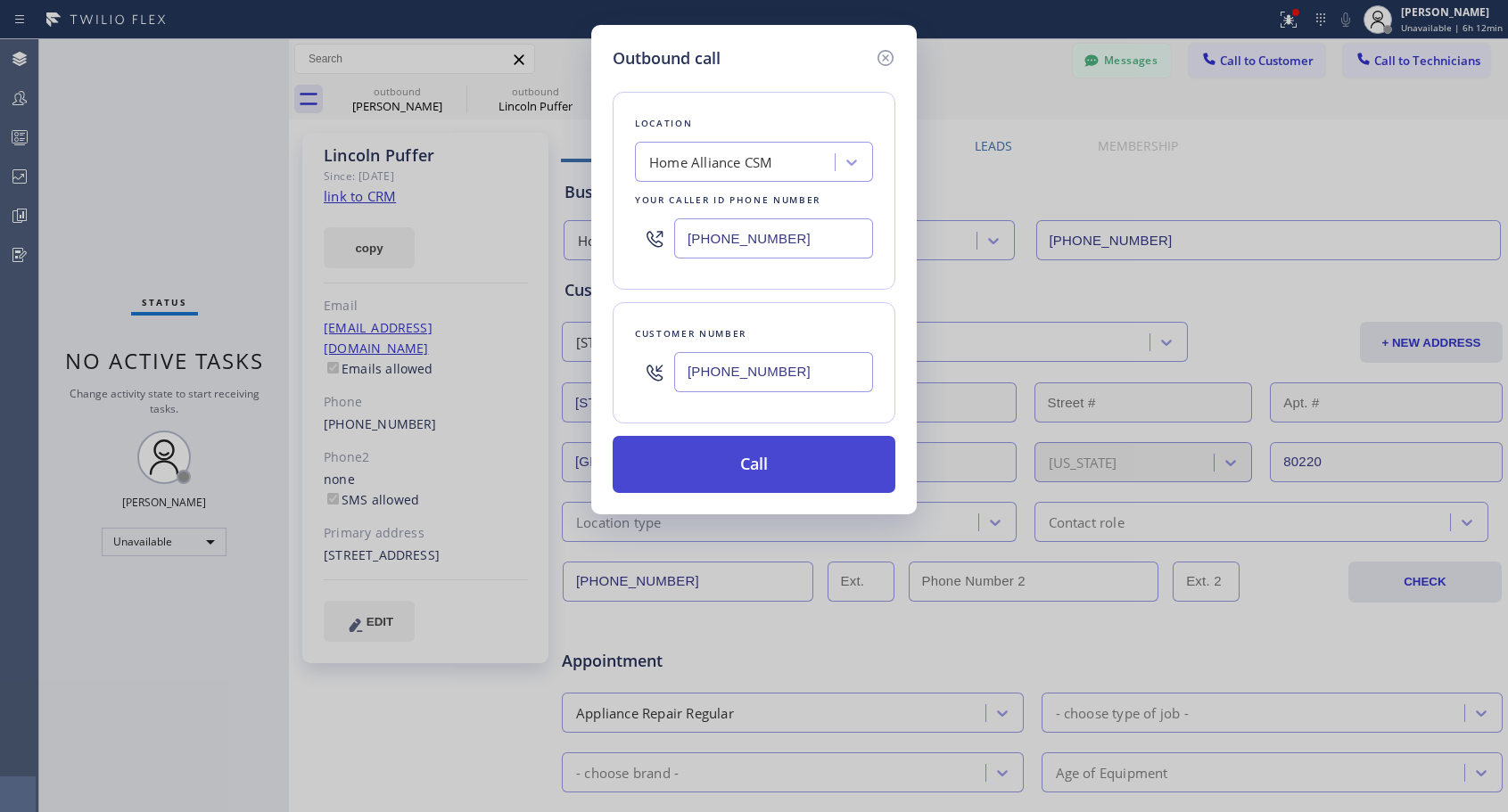
type input "[PHONE_NUMBER]"
click at [755, 469] on button "Call" at bounding box center [754, 464] width 282 height 57
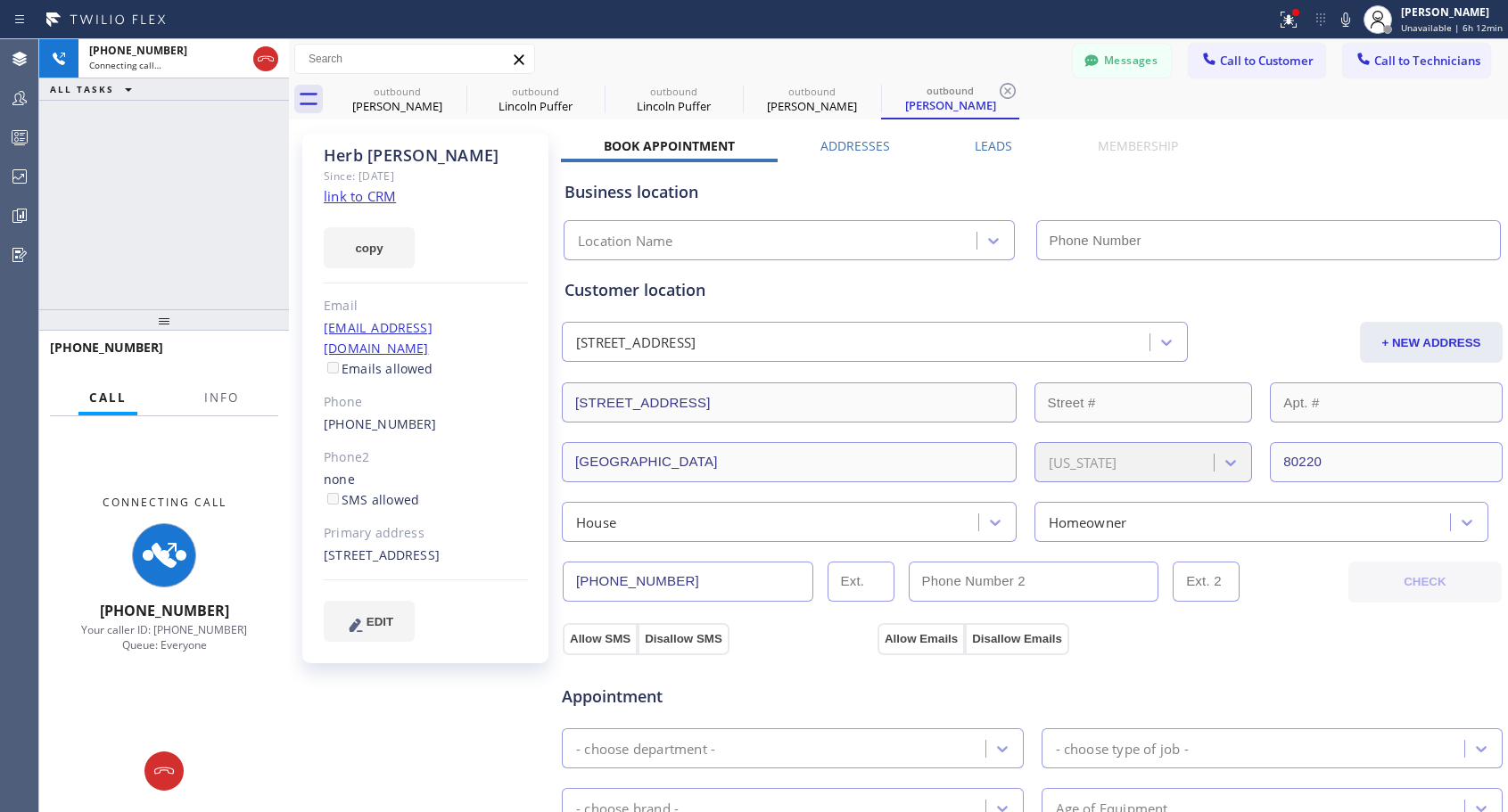
type input "[PHONE_NUMBER]"
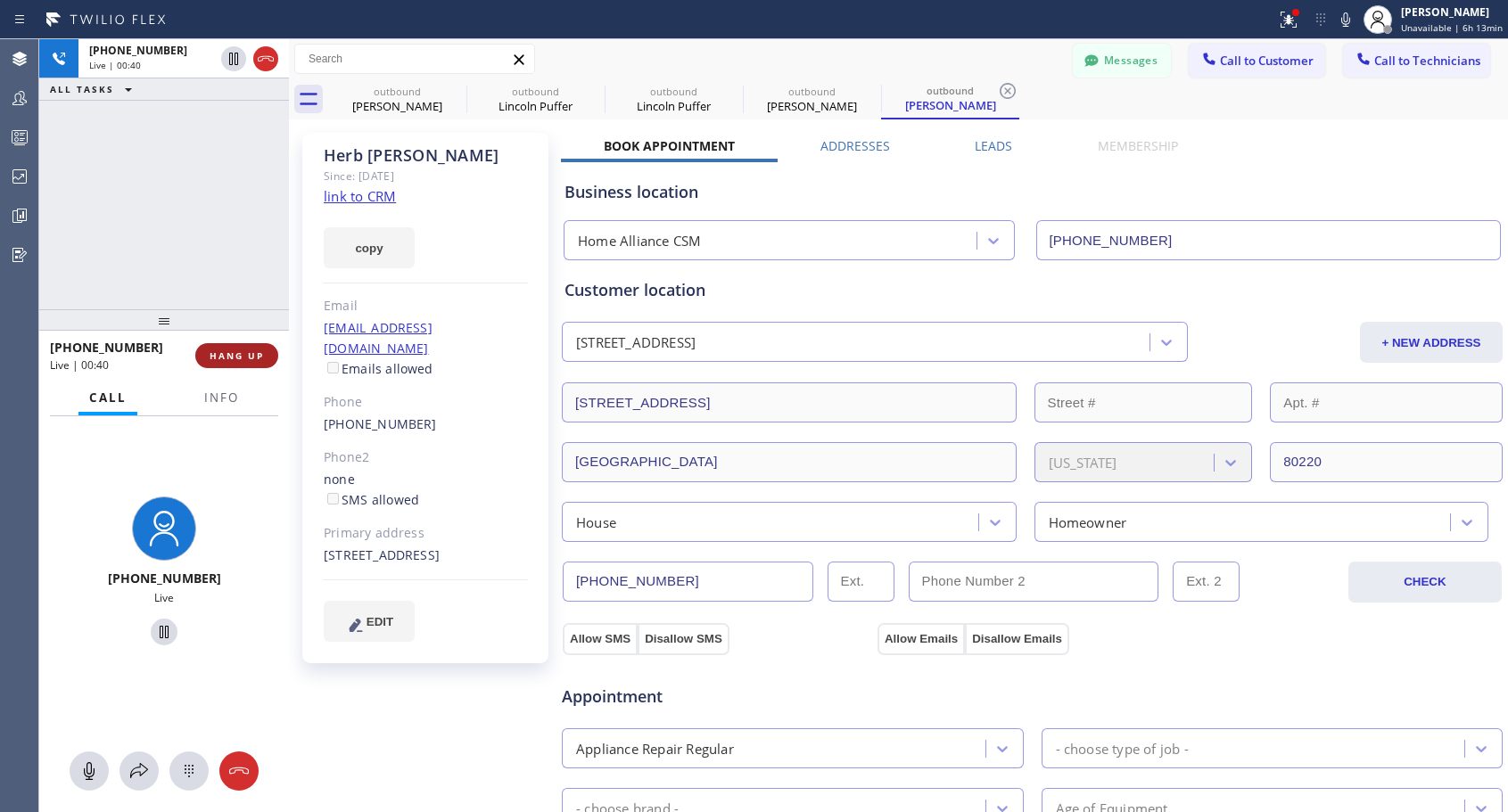
click at [236, 357] on span "HANG UP" at bounding box center [236, 355] width 54 height 13
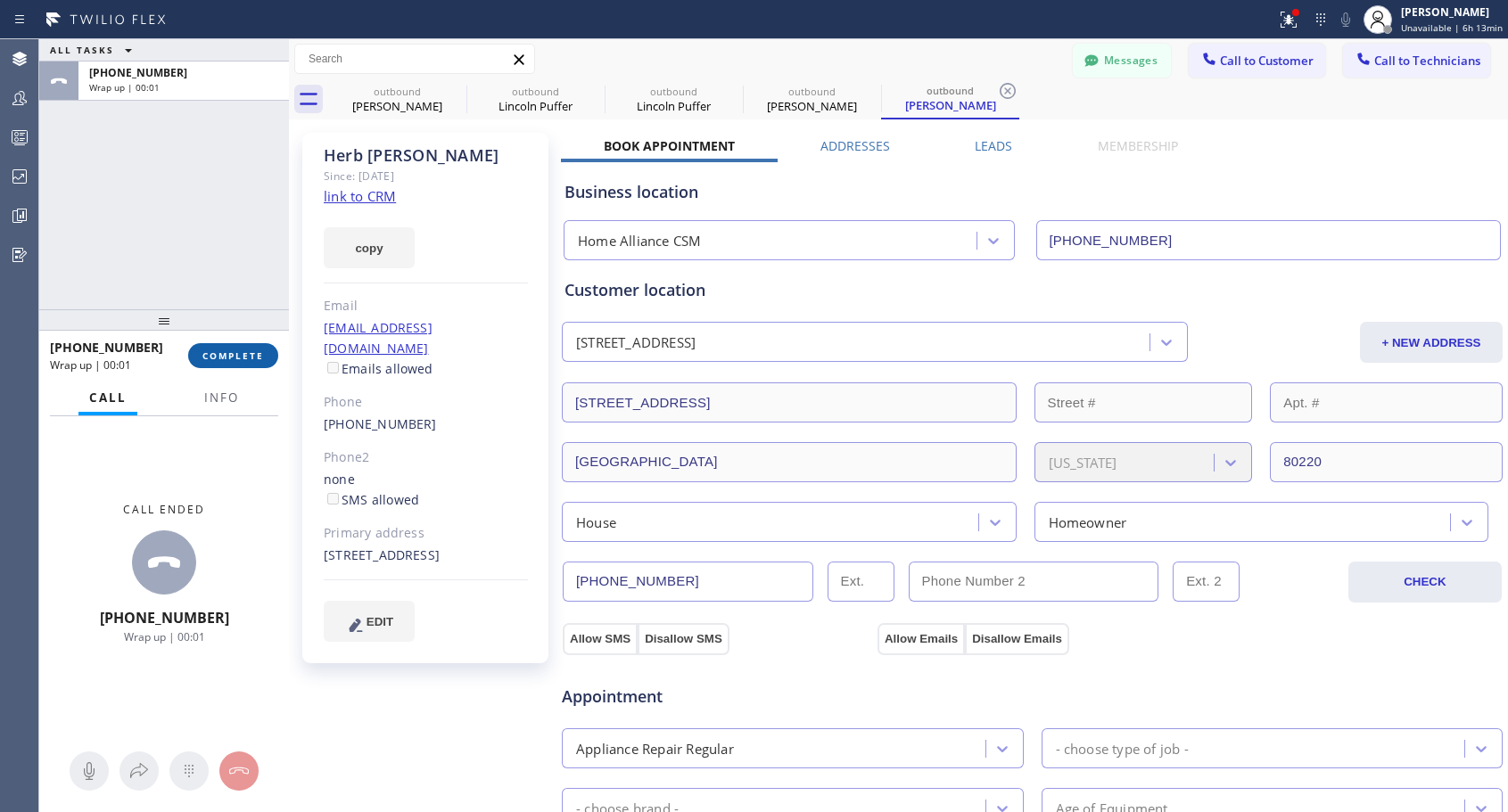
click at [236, 356] on span "COMPLETE" at bounding box center [233, 355] width 61 height 13
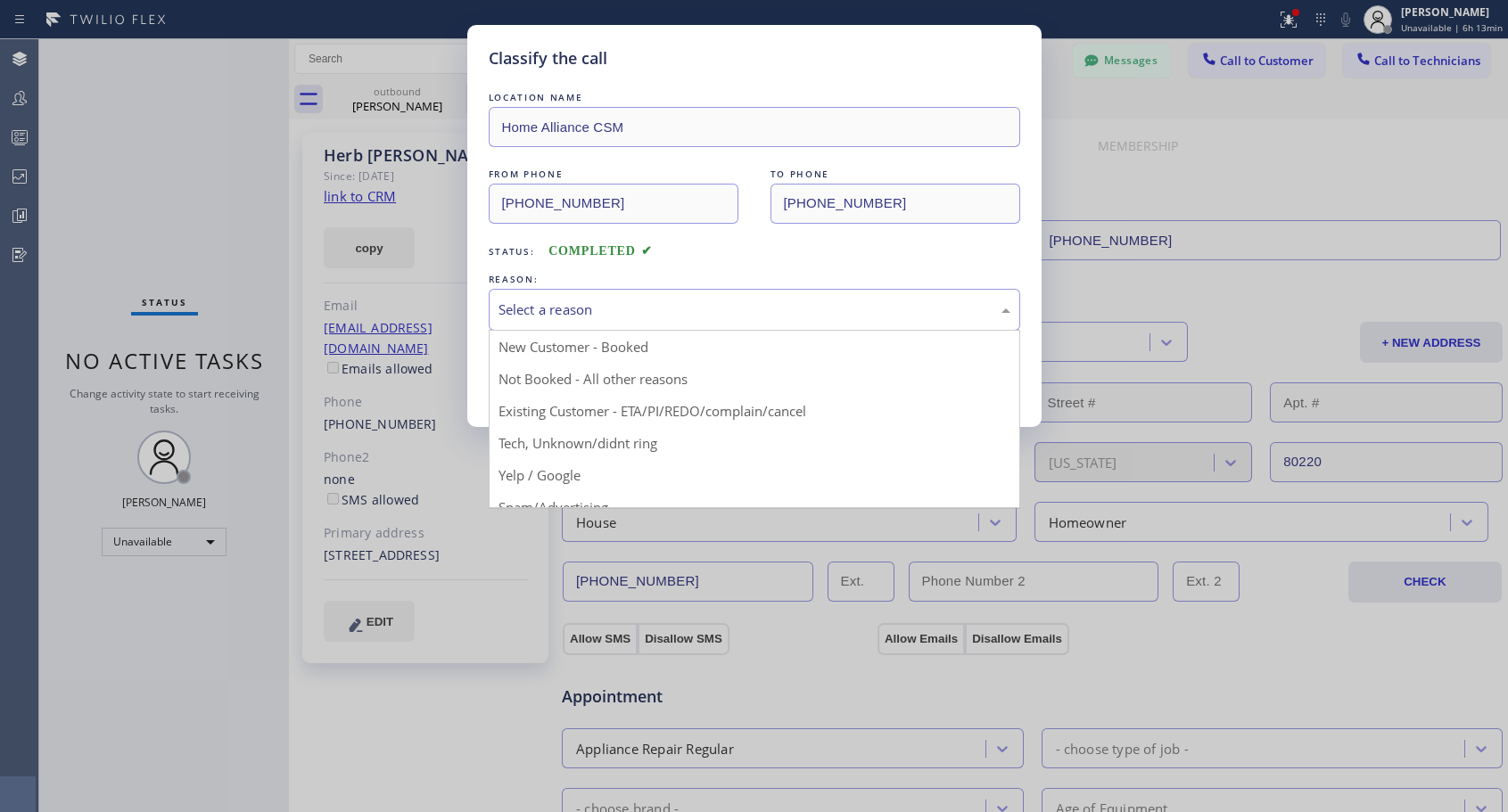
click at [567, 309] on div "Select a reason" at bounding box center [754, 309] width 512 height 21
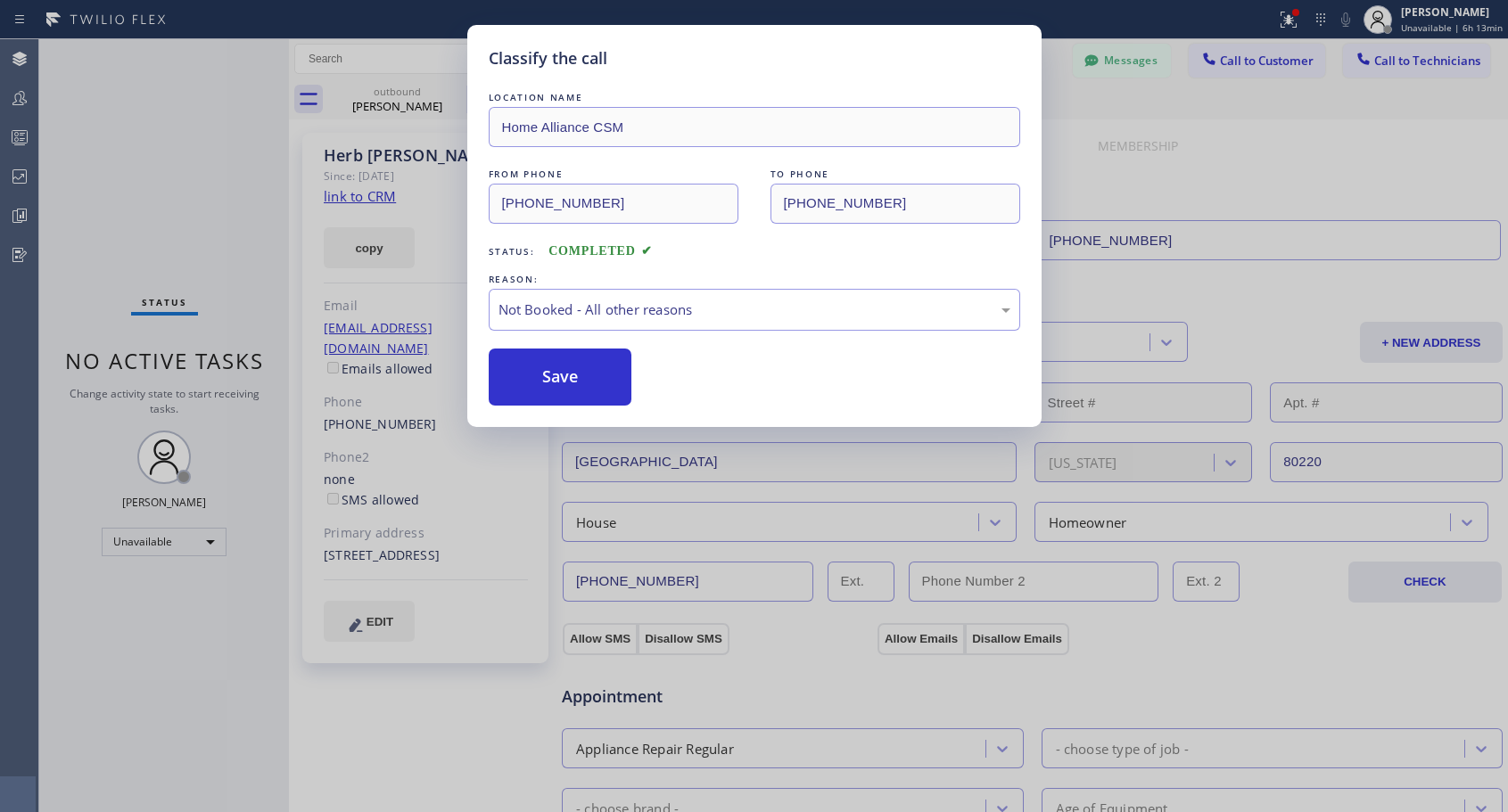
click at [532, 370] on button "Save" at bounding box center [560, 376] width 143 height 57
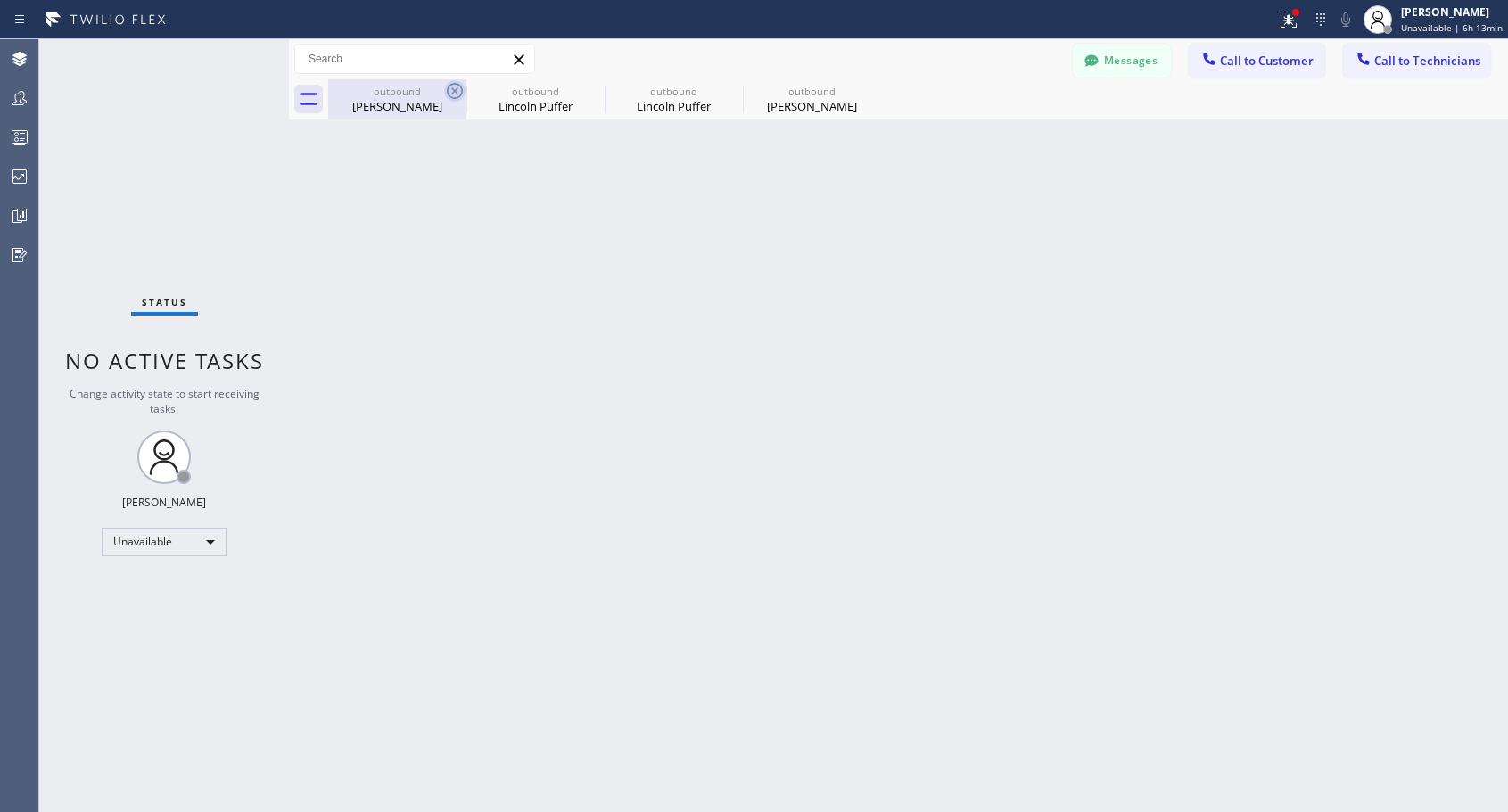
click at [455, 92] on icon at bounding box center [455, 91] width 16 height 16
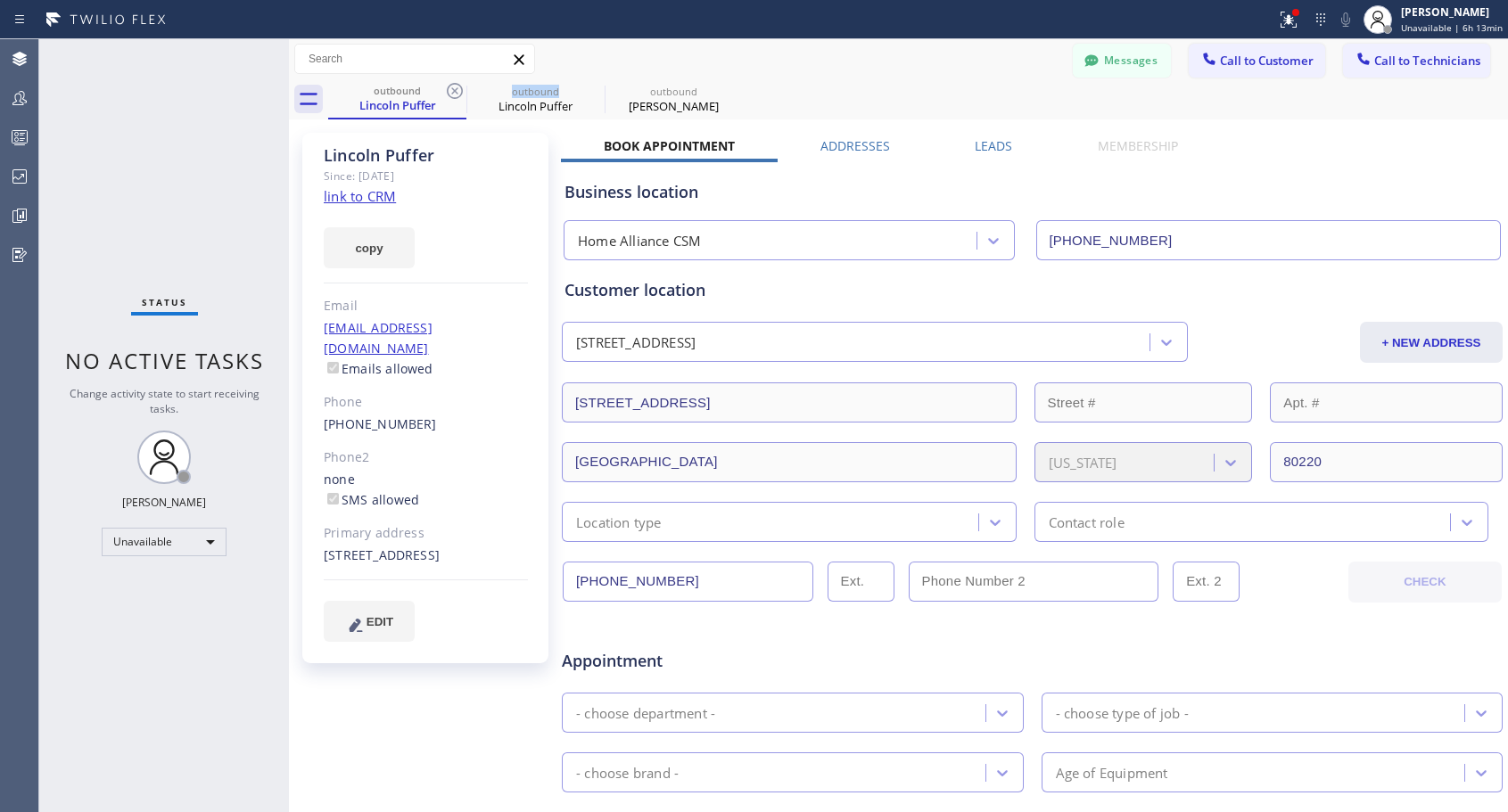
click at [455, 92] on icon at bounding box center [455, 91] width 16 height 16
click at [0, 0] on icon at bounding box center [0, 0] width 0 height 0
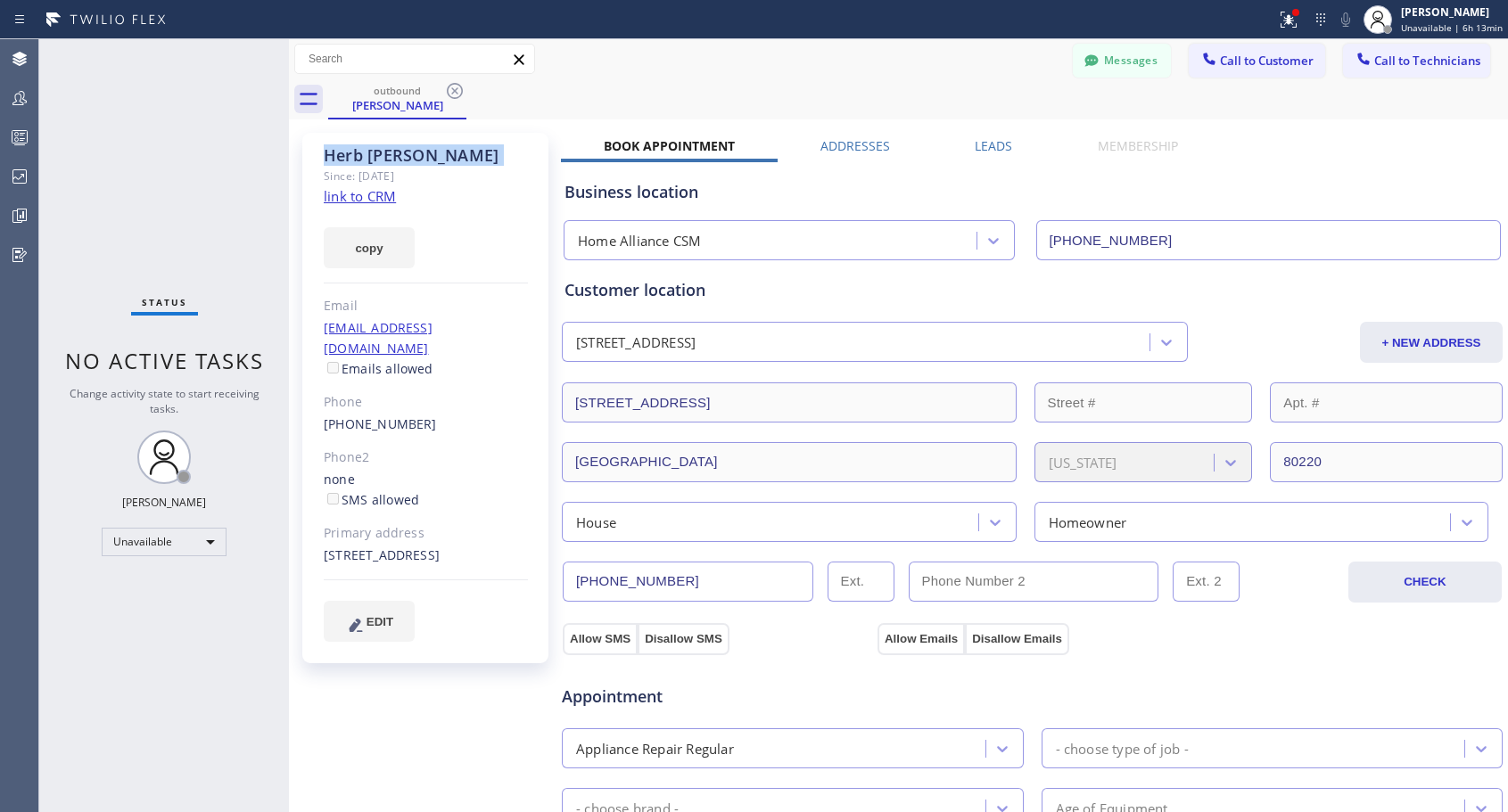
click at [455, 92] on icon at bounding box center [455, 91] width 16 height 16
